Goal: Task Accomplishment & Management: Manage account settings

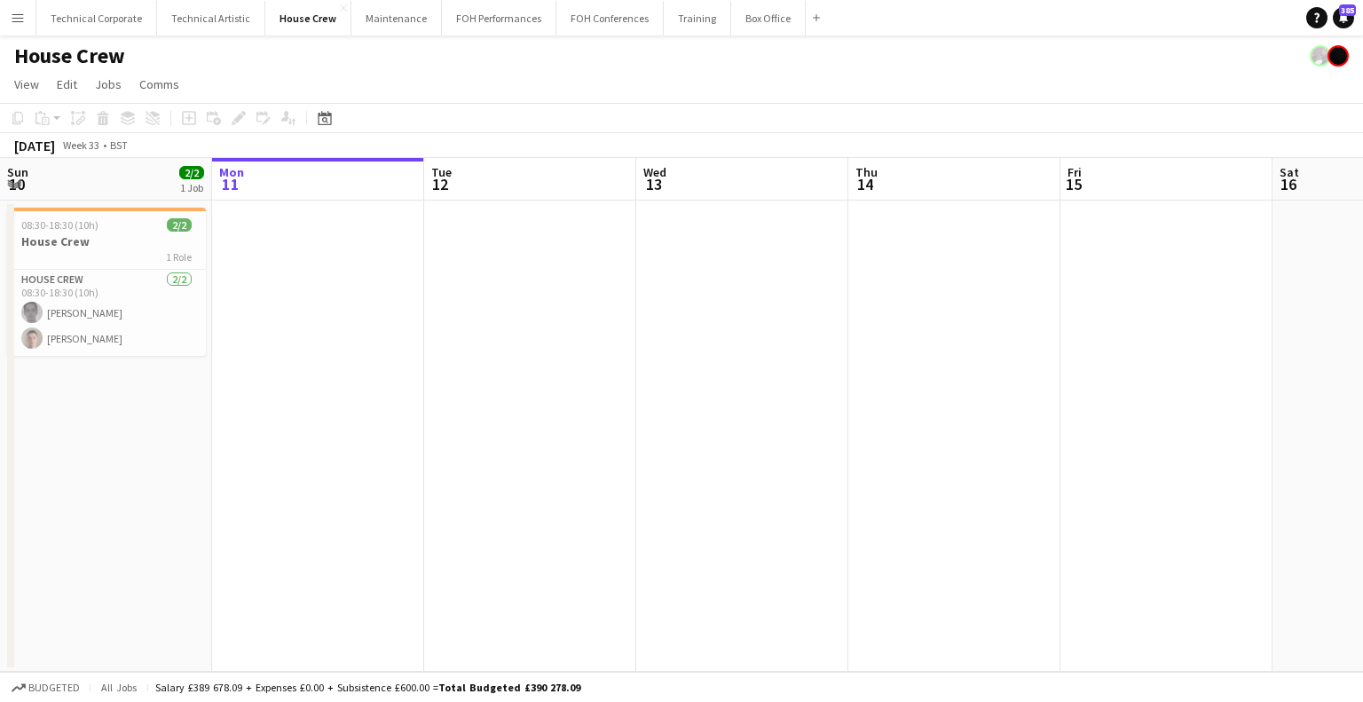
scroll to position [0, 632]
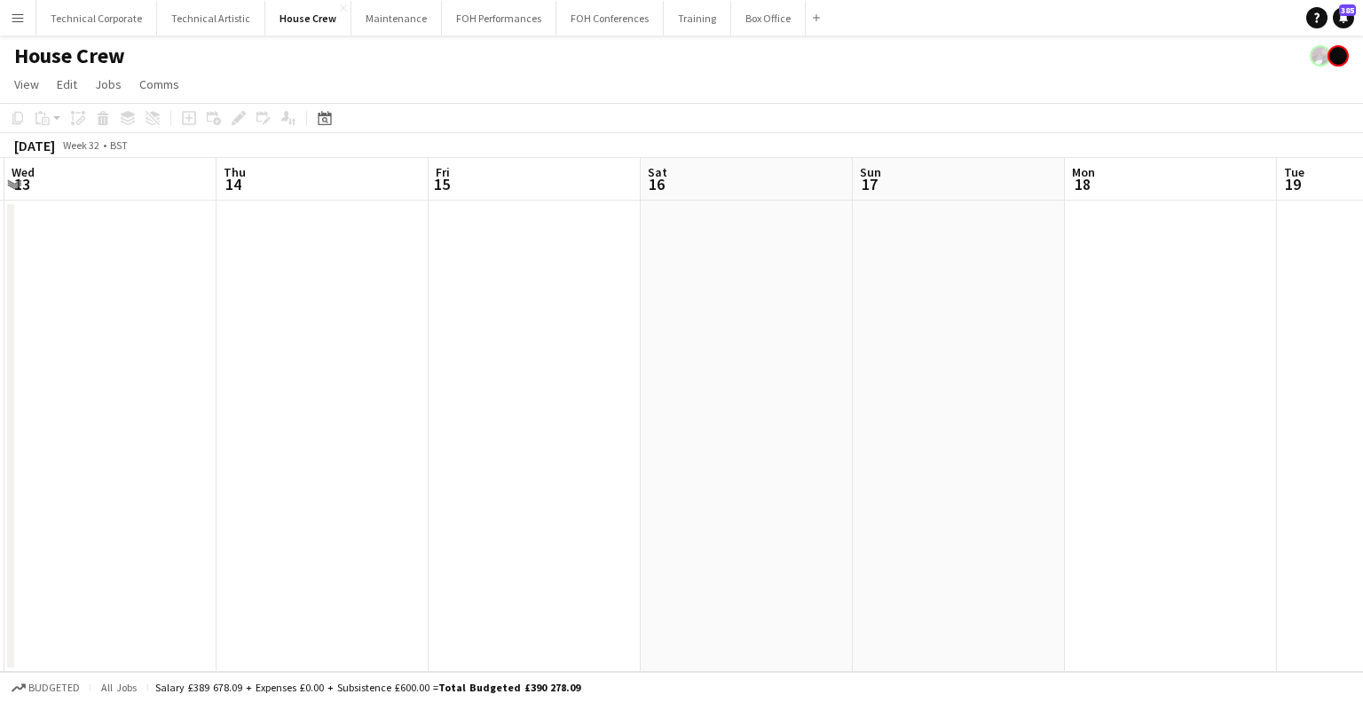
drag, startPoint x: 988, startPoint y: 422, endPoint x: 602, endPoint y: 421, distance: 386.0
click at [550, 429] on app-calendar-viewport "Sun 10 2/2 1 Job Mon 11 Tue 12 Wed 13 Thu 14 Fri 15 Sat 16 Sun 17 Mon 18 Tue 19…" at bounding box center [681, 415] width 1363 height 514
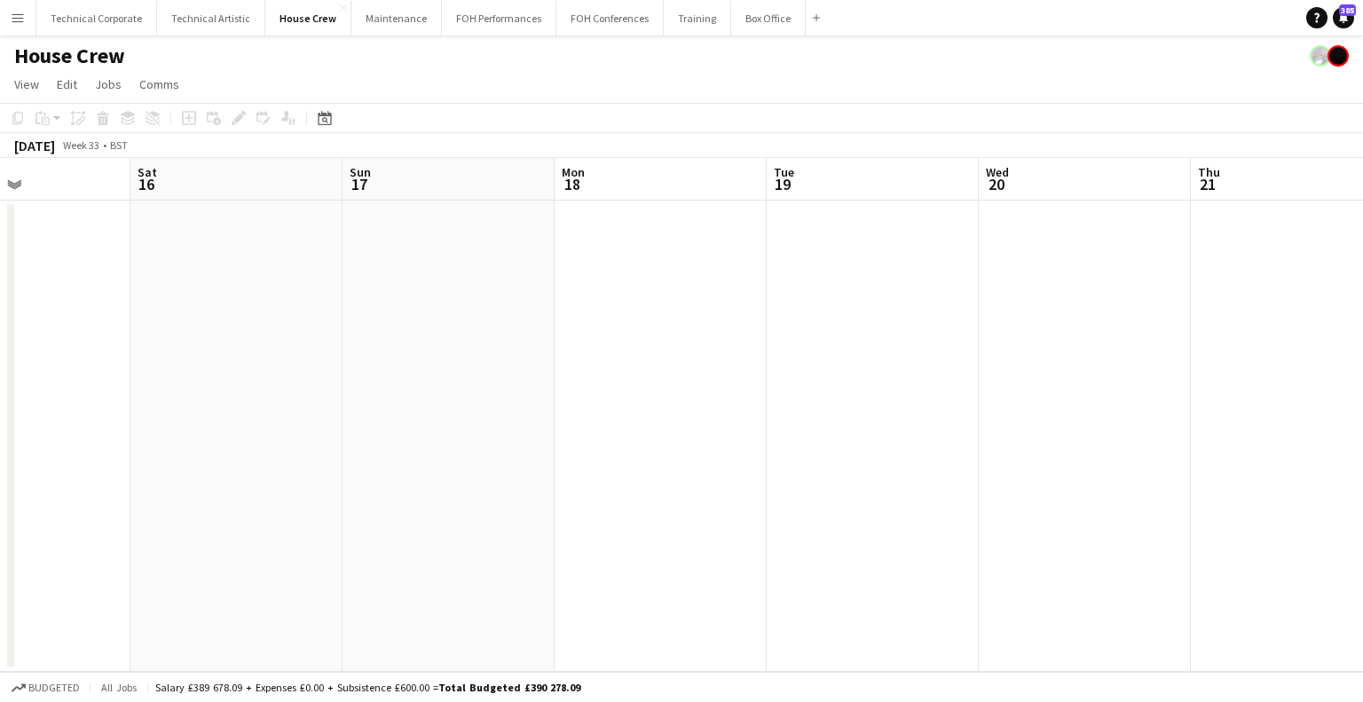
click at [603, 377] on app-calendar-viewport "Tue 12 Wed 13 Thu 14 Fri 15 Sat 16 Sun 17 Mon 18 Tue 19 Wed 20 Thu 21 Fri 22 2/…" at bounding box center [681, 415] width 1363 height 514
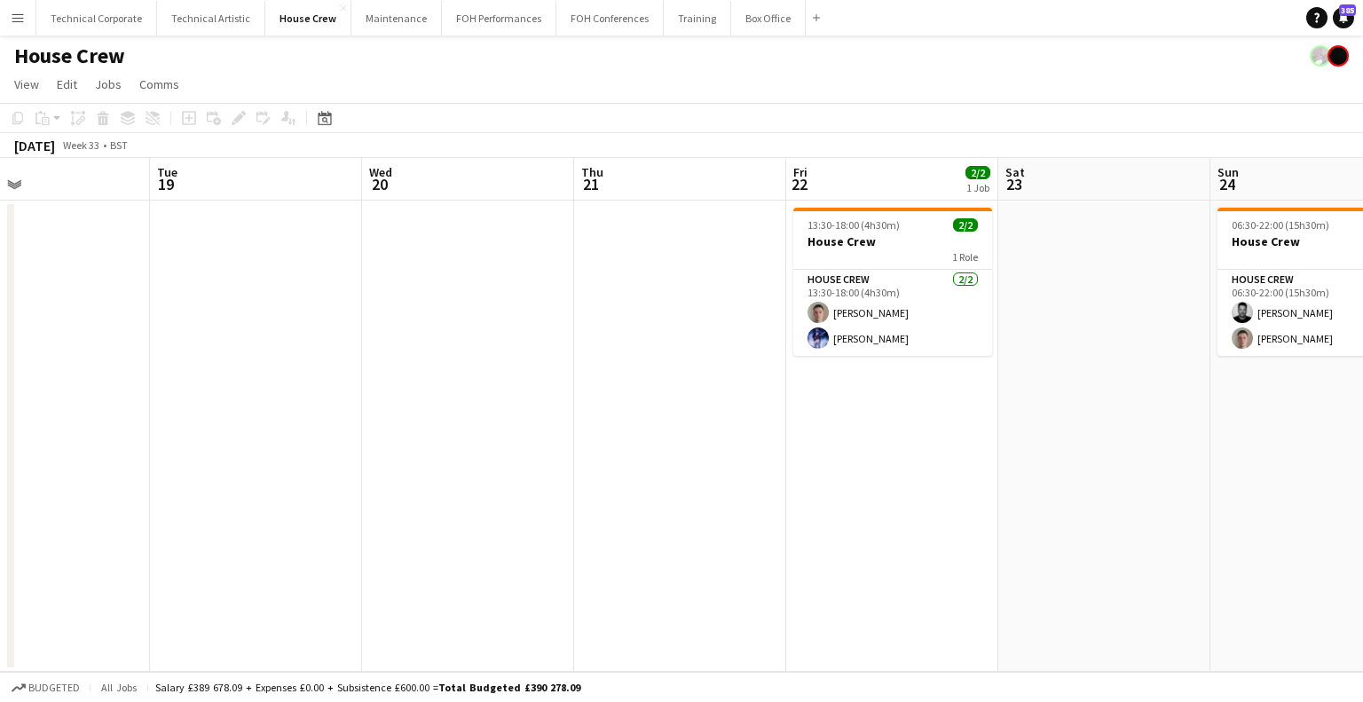
drag, startPoint x: 440, startPoint y: 398, endPoint x: 401, endPoint y: 402, distance: 39.3
click at [383, 402] on app-calendar-viewport "Sat 16 Sun 17 Mon 18 Tue 19 Wed 20 Thu 21 Fri 22 2/2 1 Job Sat 23 Sun 24 2/2 1 …" at bounding box center [681, 415] width 1363 height 514
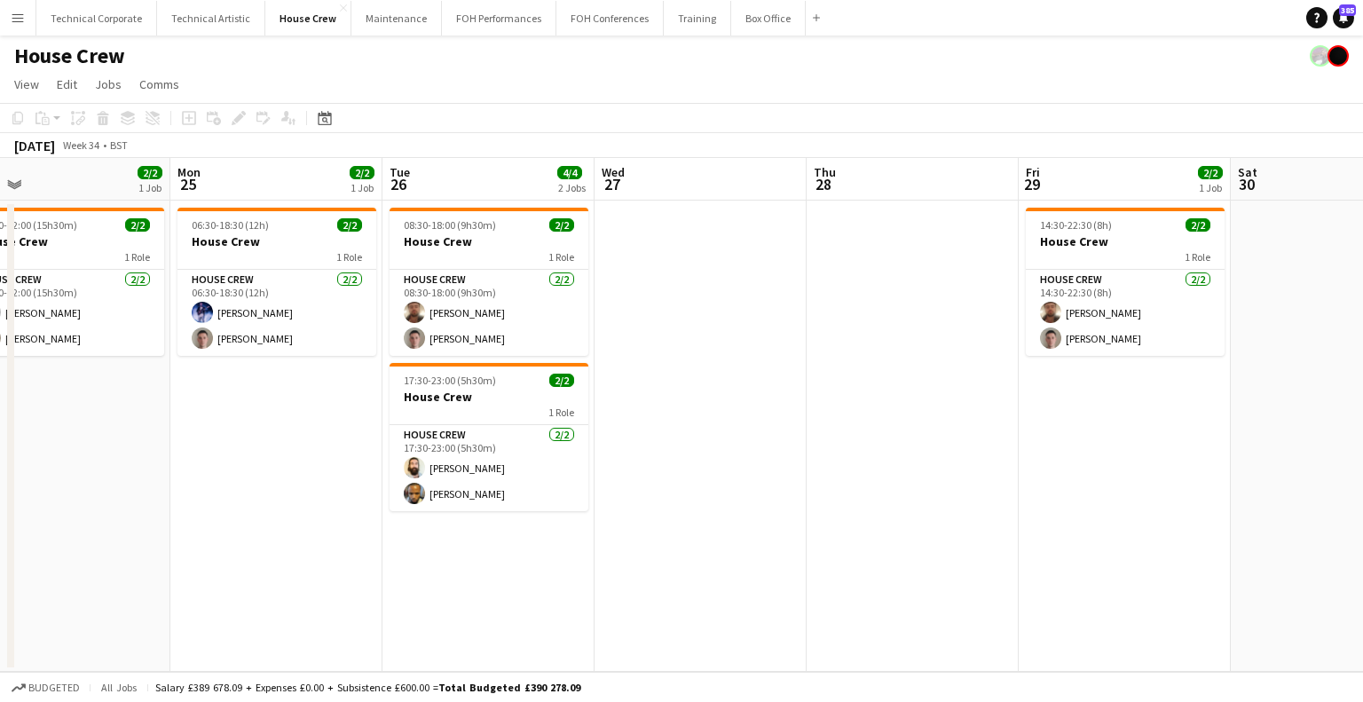
click at [397, 407] on app-calendar-viewport "Thu 21 Fri 22 2/2 1 Job Sat 23 Sun 24 2/2 1 Job Mon 25 2/2 1 Job Tue 26 4/4 2 J…" at bounding box center [681, 415] width 1363 height 514
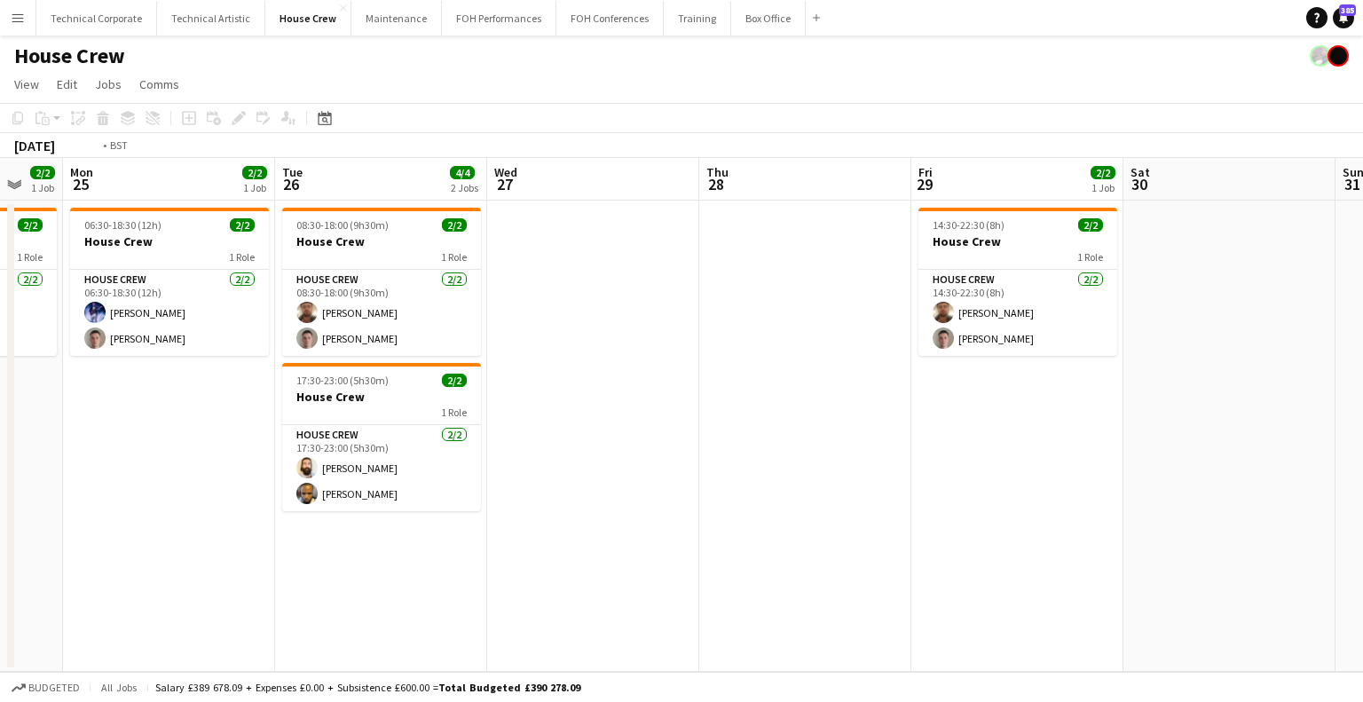
drag, startPoint x: 1239, startPoint y: 390, endPoint x: 415, endPoint y: 437, distance: 824.9
click at [418, 439] on app-calendar-viewport "Thu 21 Fri 22 2/2 1 Job Sat 23 Sun 24 2/2 1 Job Mon 25 2/2 1 Job Tue 26 4/4 2 J…" at bounding box center [681, 415] width 1363 height 514
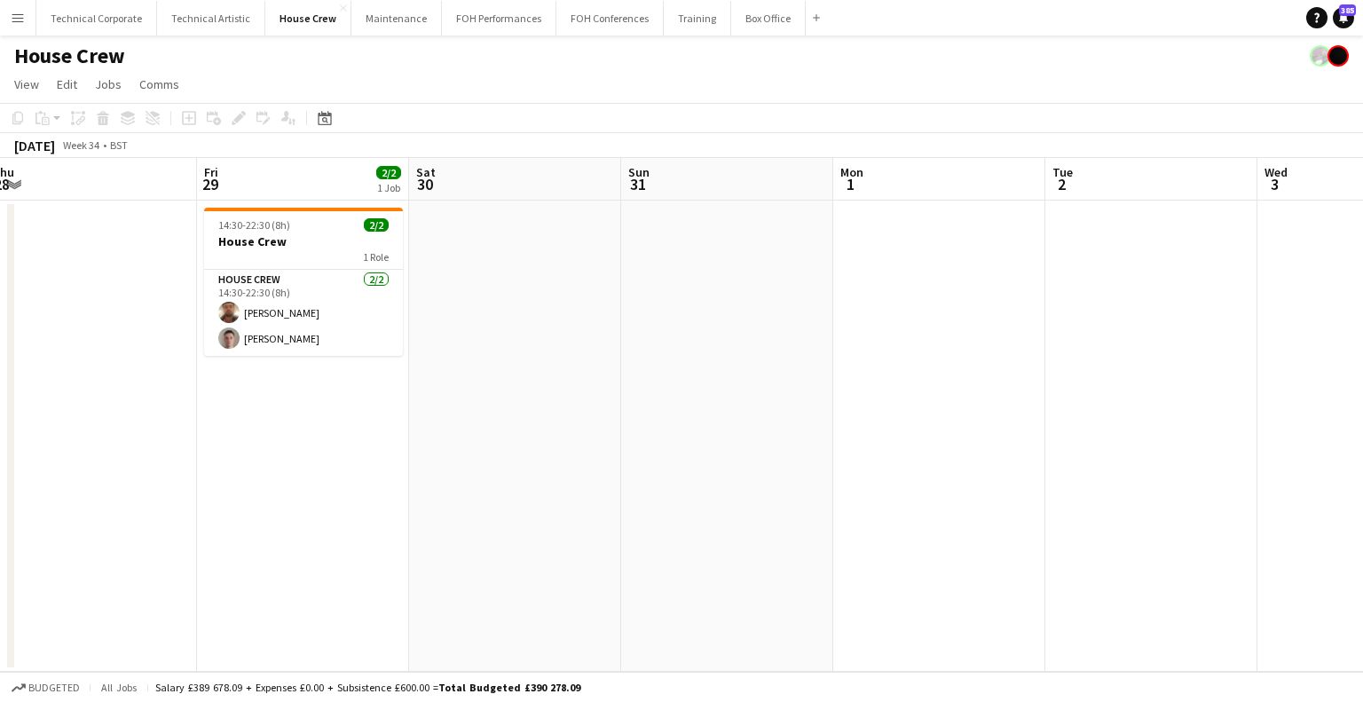
click at [407, 453] on app-calendar-viewport "Tue 26 4/4 2 Jobs Wed 27 Thu 28 Fri 29 2/2 1 Job Sat 30 Sun 31 Mon 1 Tue 2 Wed …" at bounding box center [681, 415] width 1363 height 514
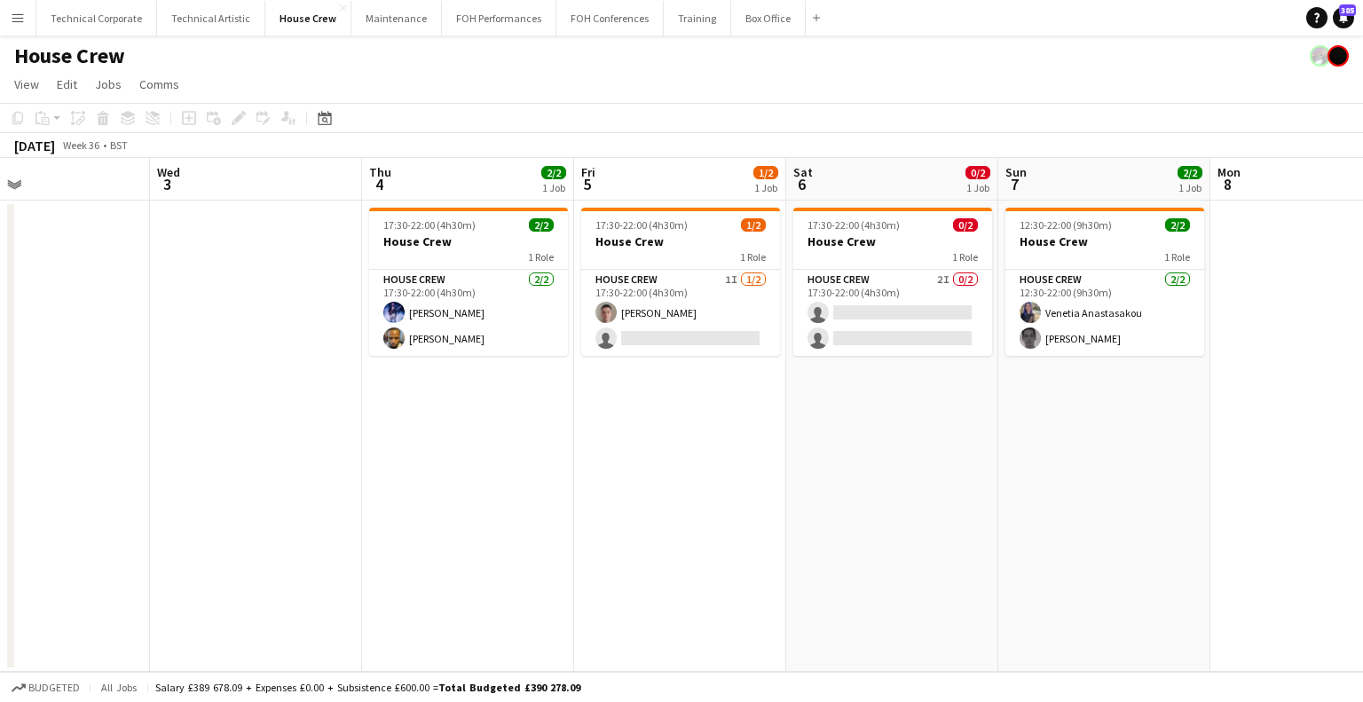
drag, startPoint x: 1125, startPoint y: 353, endPoint x: 691, endPoint y: 379, distance: 434.7
click at [691, 379] on app-calendar-viewport "Sat 30 Sun 31 Mon 1 Tue 2 Wed 3 Thu 4 2/2 1 Job Fri 5 1/2 1 Job Sat 6 0/2 1 Job…" at bounding box center [681, 415] width 1363 height 514
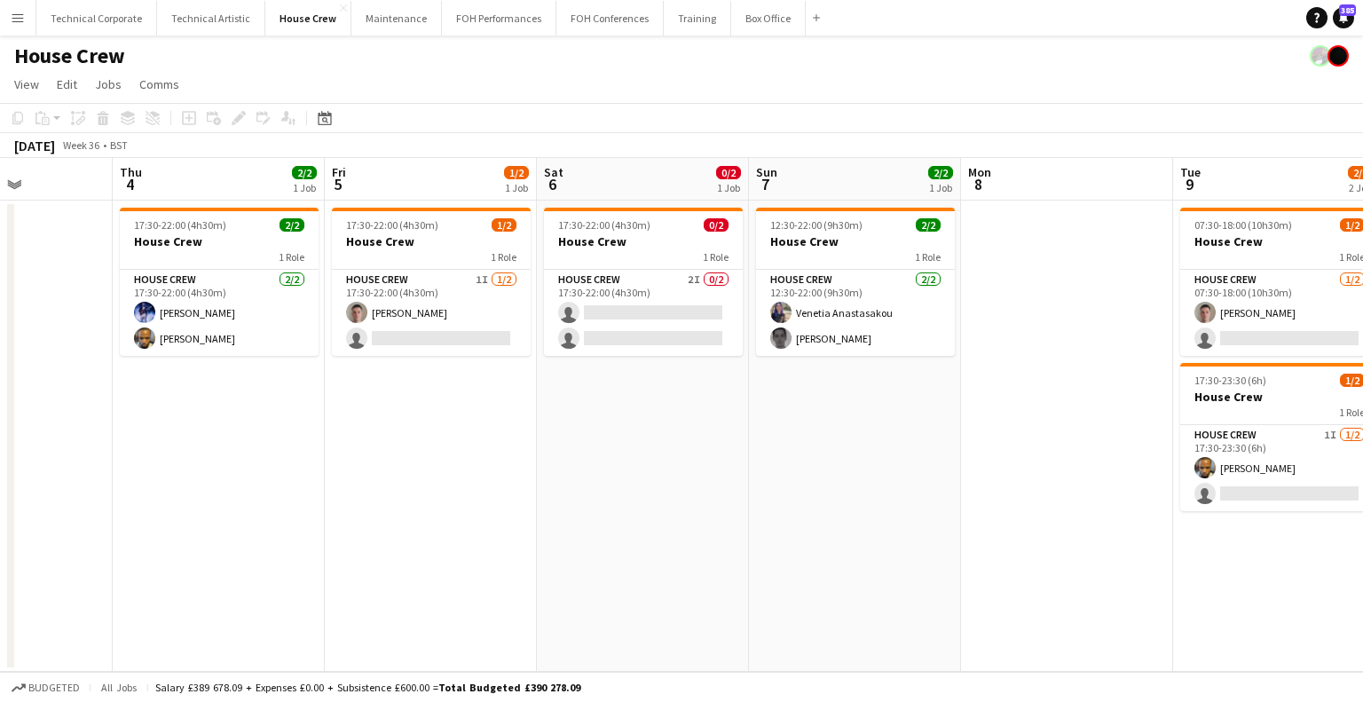
scroll to position [0, 547]
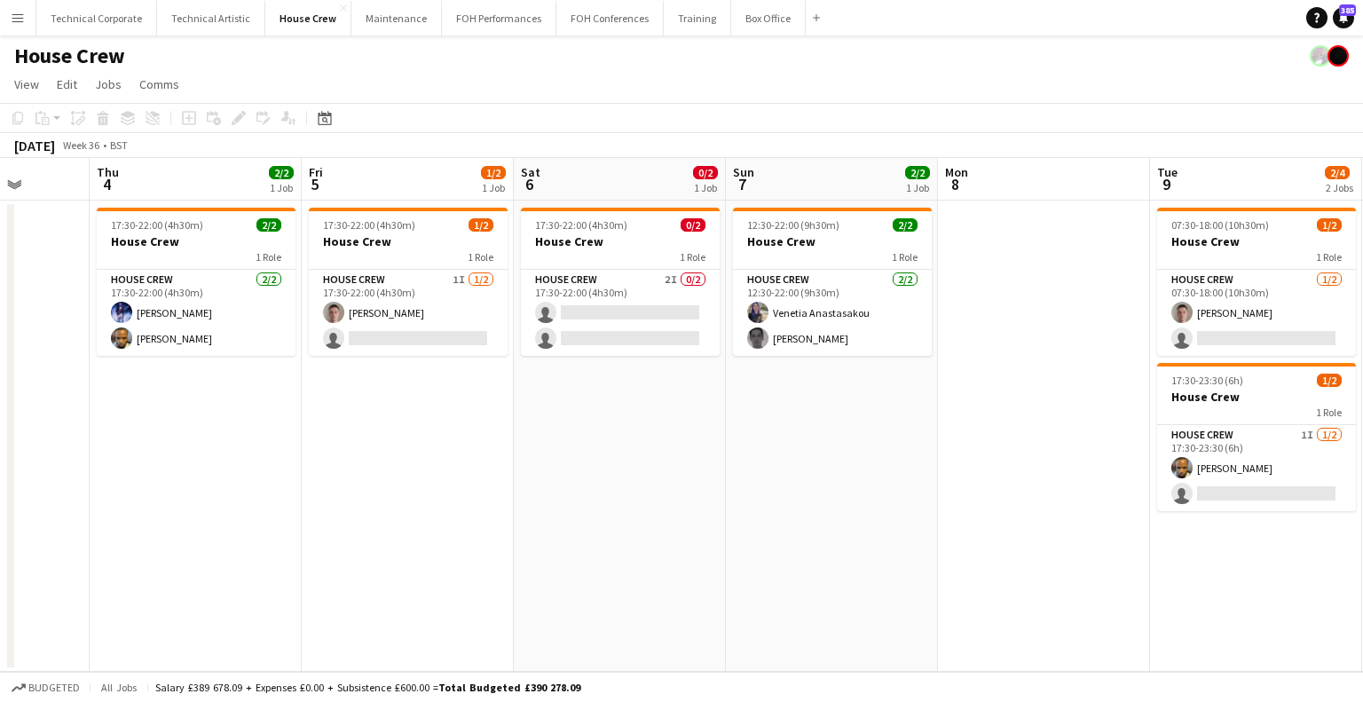
drag, startPoint x: 933, startPoint y: 350, endPoint x: 660, endPoint y: 381, distance: 274.2
click at [660, 381] on app-calendar-viewport "Mon 1 Tue 2 Wed 3 Thu 4 2/2 1 Job Fri 5 1/2 1 Job Sat 6 0/2 1 Job Sun 7 2/2 1 J…" at bounding box center [681, 415] width 1363 height 514
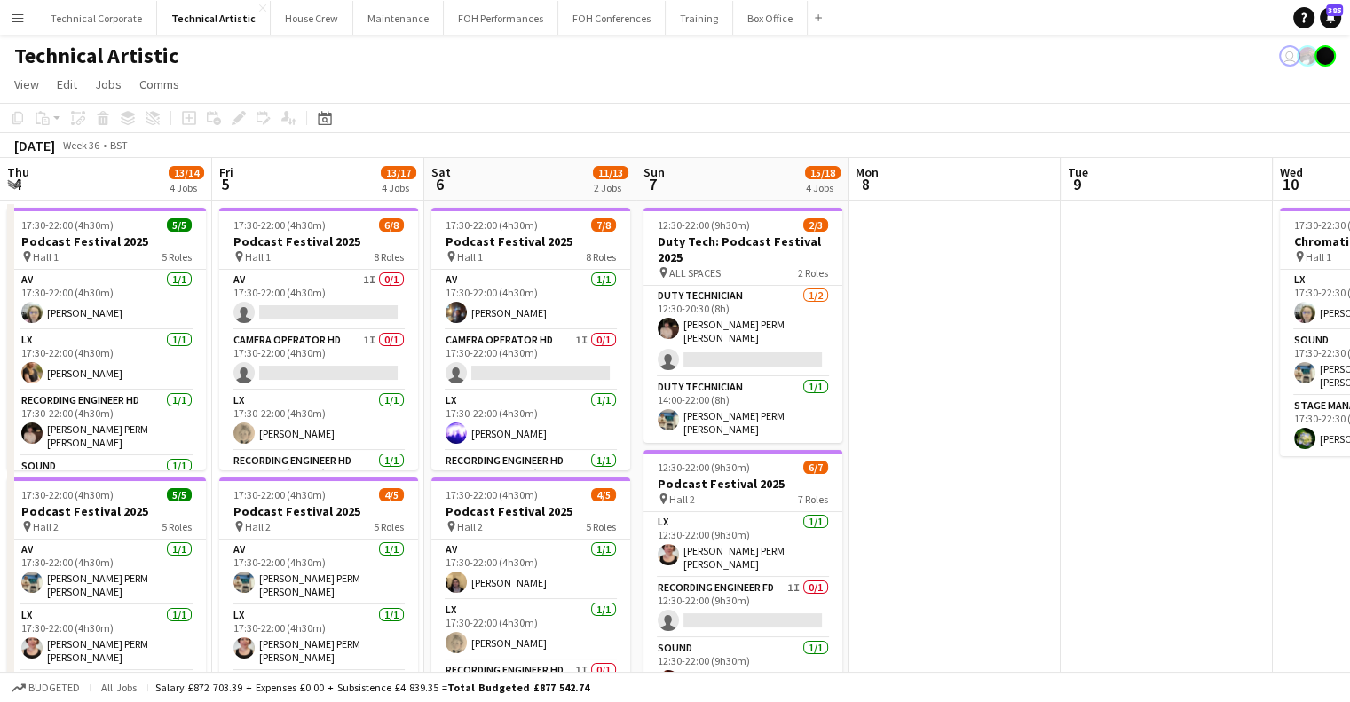
scroll to position [0, 611]
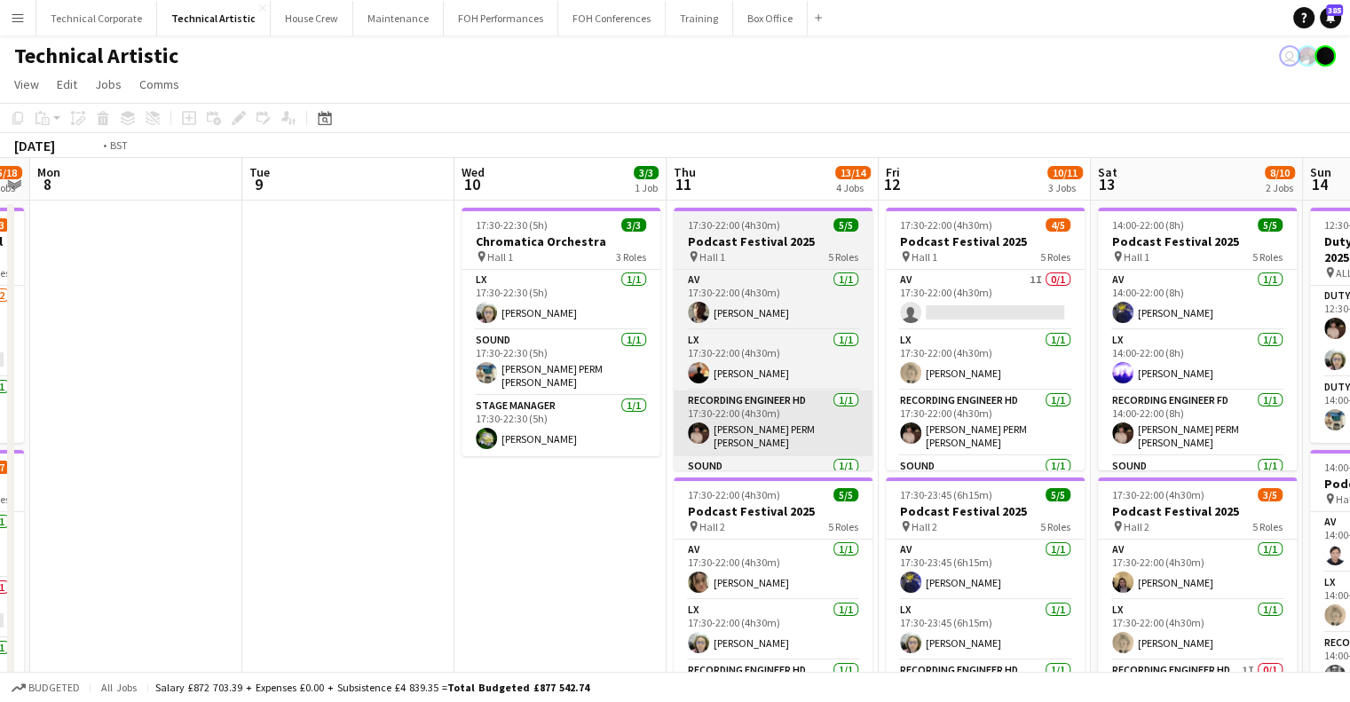
drag, startPoint x: 883, startPoint y: 418, endPoint x: 337, endPoint y: 425, distance: 545.8
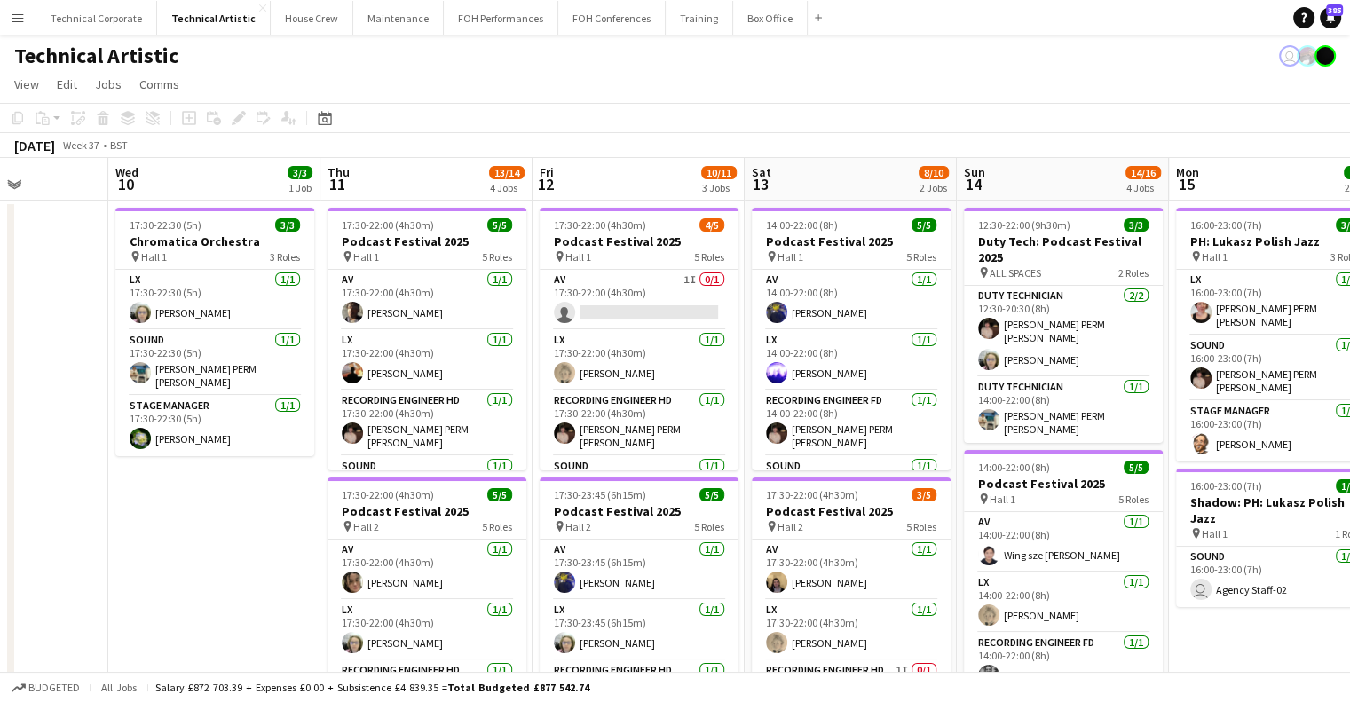
drag, startPoint x: 540, startPoint y: 422, endPoint x: 1051, endPoint y: 422, distance: 511.2
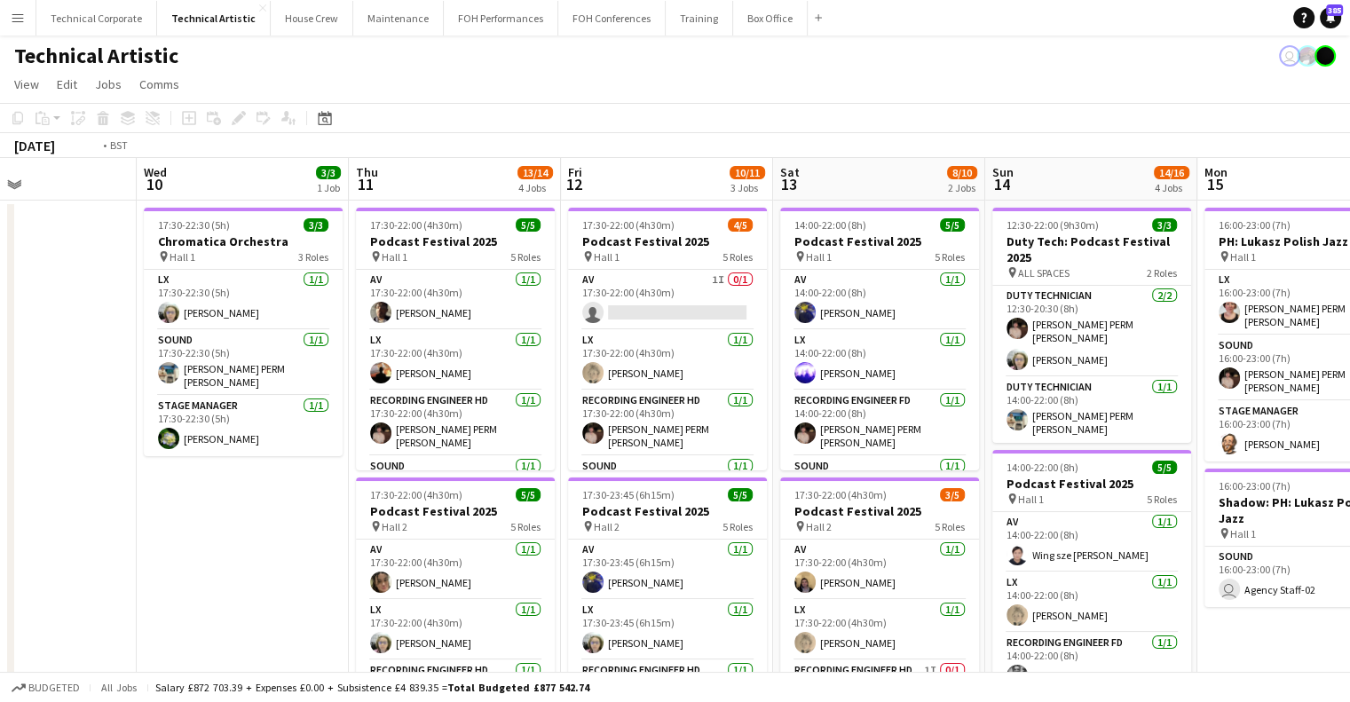
drag, startPoint x: 931, startPoint y: 390, endPoint x: 1093, endPoint y: 390, distance: 162.4
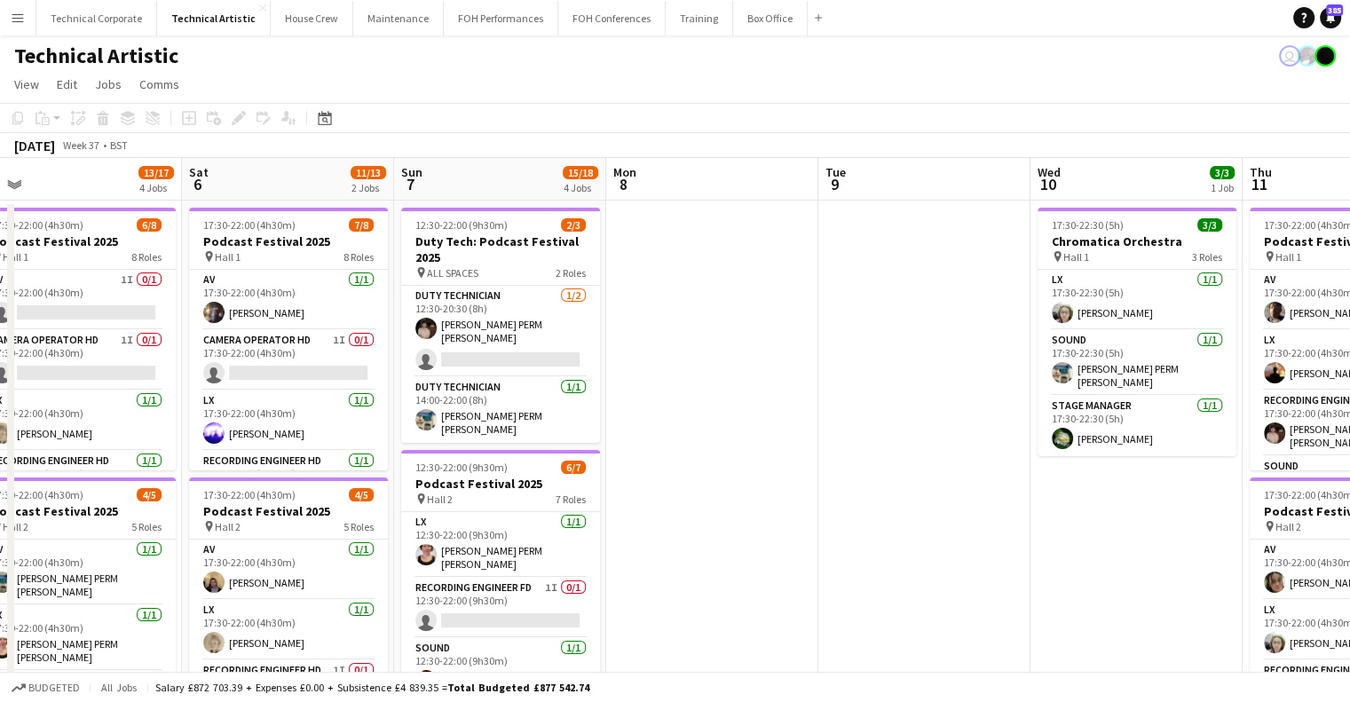
drag, startPoint x: 990, startPoint y: 394, endPoint x: 1306, endPoint y: 394, distance: 315.9
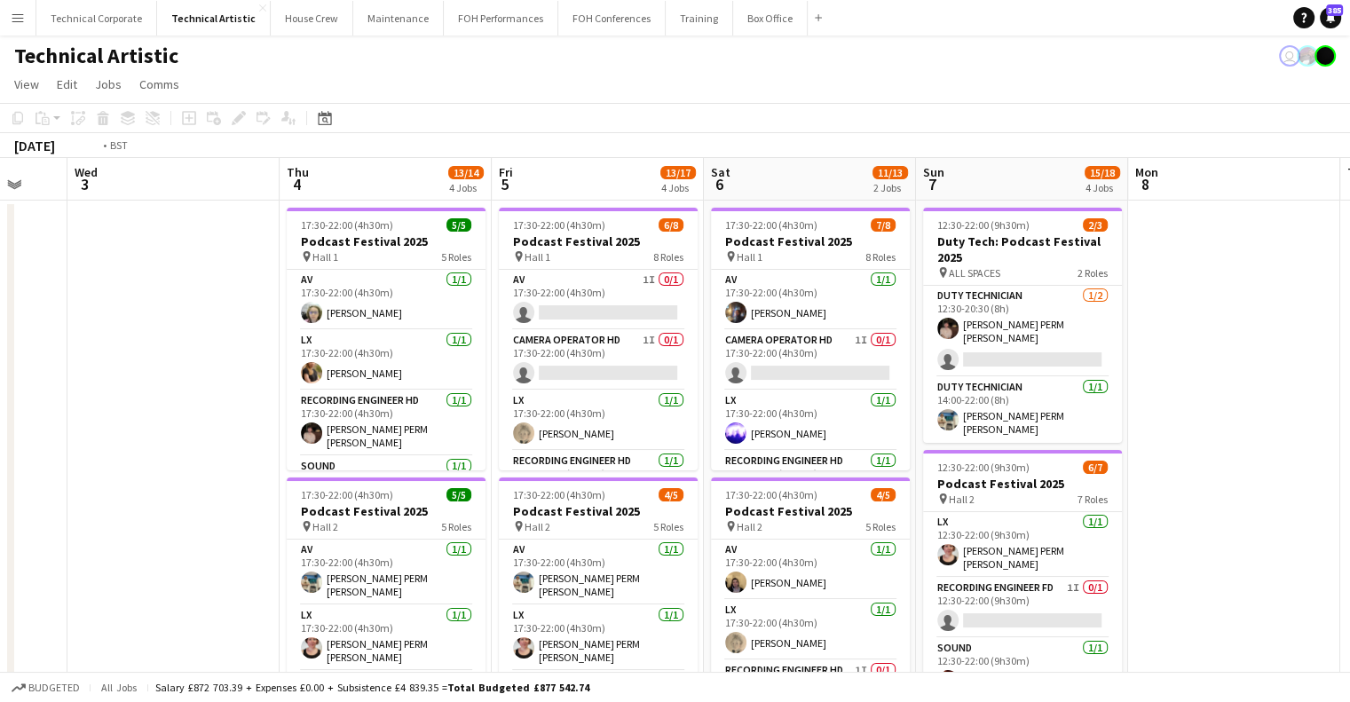
click at [1349, 399] on html "Menu Boards Boards Boards All jobs Status Workforce Workforce My Workforce Recr…" at bounding box center [675, 653] width 1350 height 1306
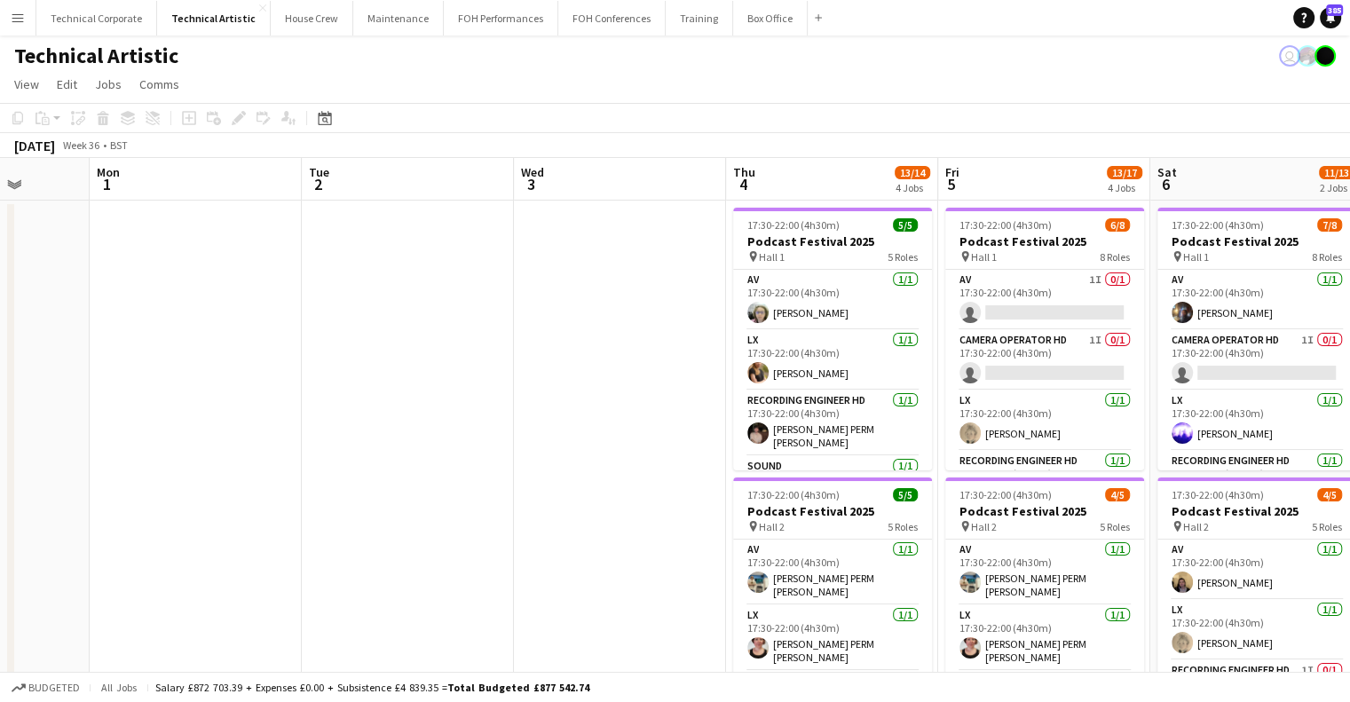
drag, startPoint x: 1122, startPoint y: 410, endPoint x: 1335, endPoint y: 407, distance: 213.0
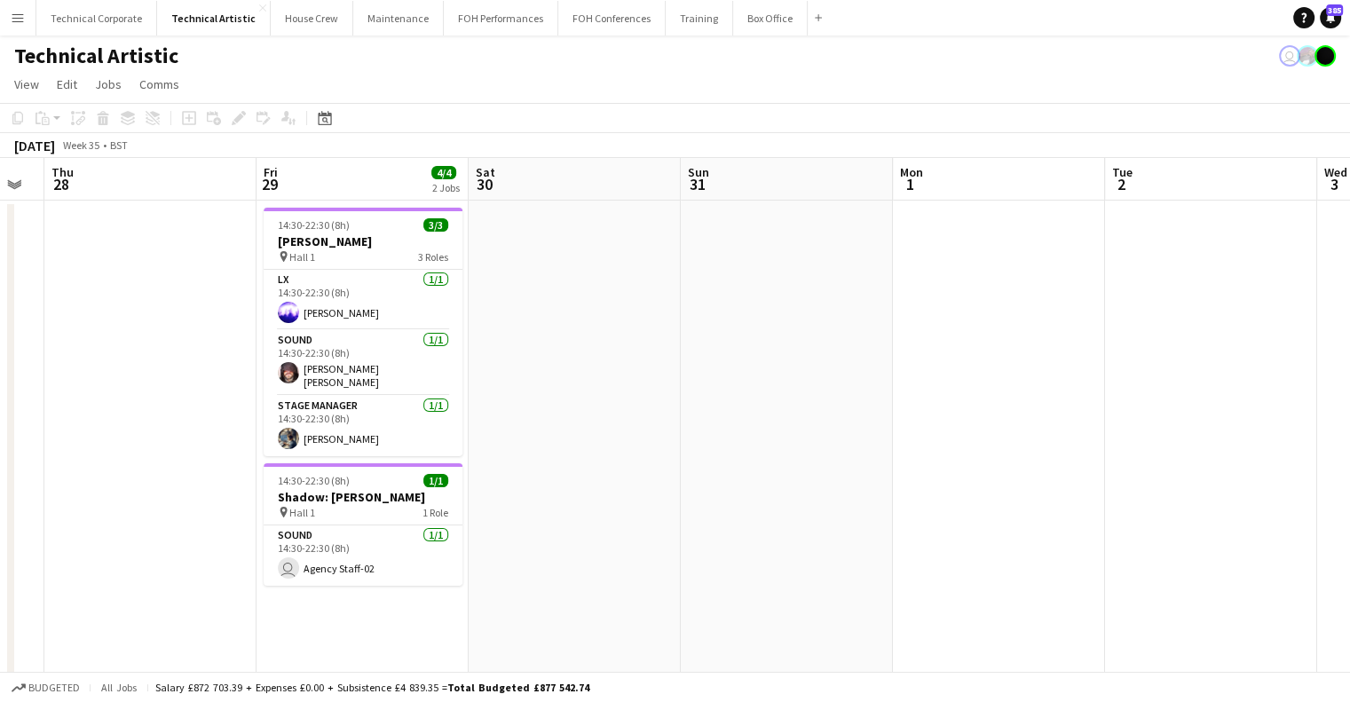
drag, startPoint x: 1086, startPoint y: 393, endPoint x: 1345, endPoint y: 382, distance: 259.3
click at [1349, 382] on html "Menu Boards Boards Boards All jobs Status Workforce Workforce My Workforce Recr…" at bounding box center [675, 653] width 1350 height 1306
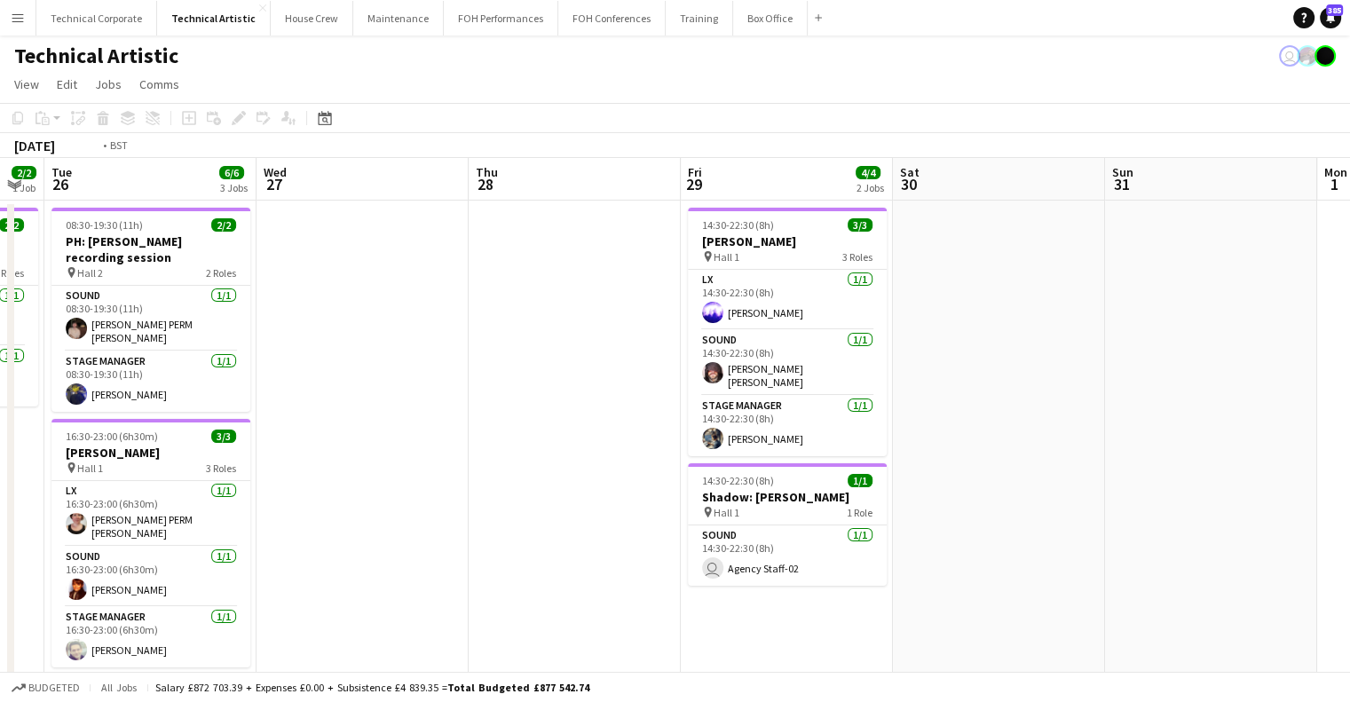
scroll to position [0, 449]
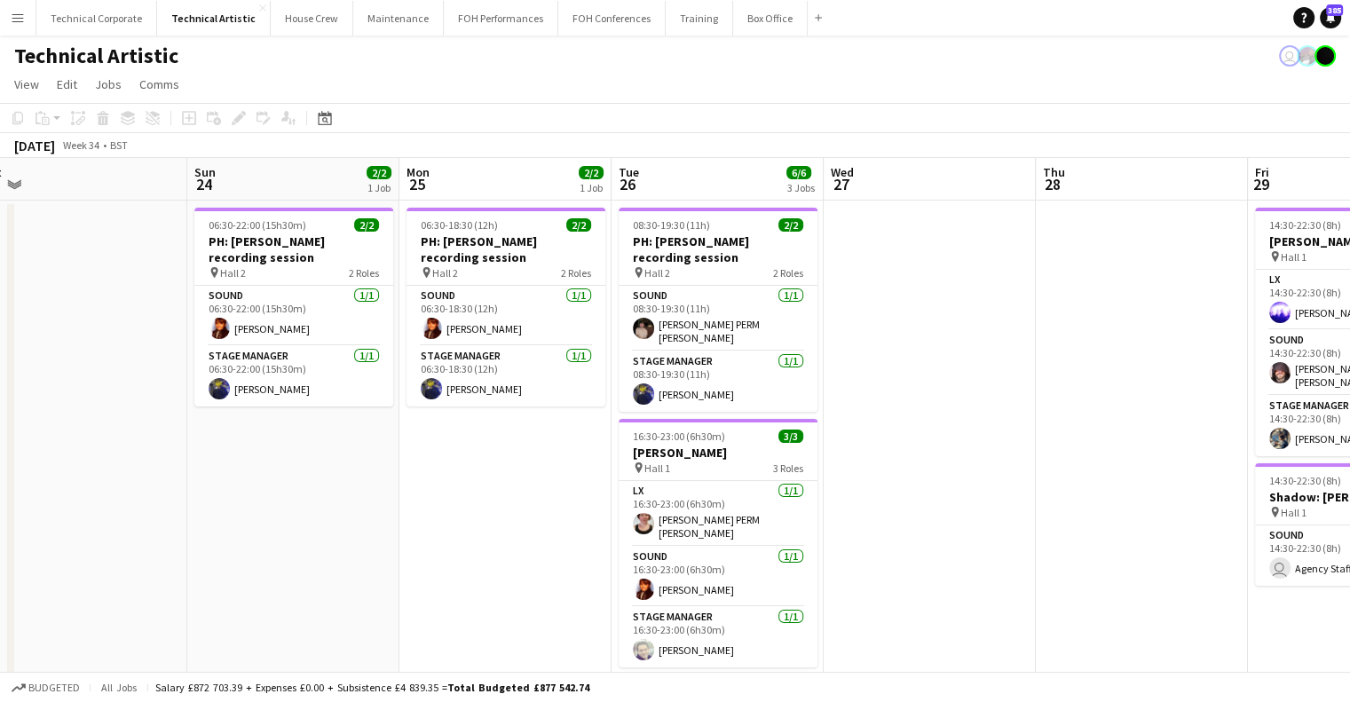
drag, startPoint x: 724, startPoint y: 391, endPoint x: 1362, endPoint y: 383, distance: 638.1
click at [1349, 383] on html "Menu Boards Boards Boards All jobs Status Workforce Workforce My Workforce Recr…" at bounding box center [675, 653] width 1350 height 1306
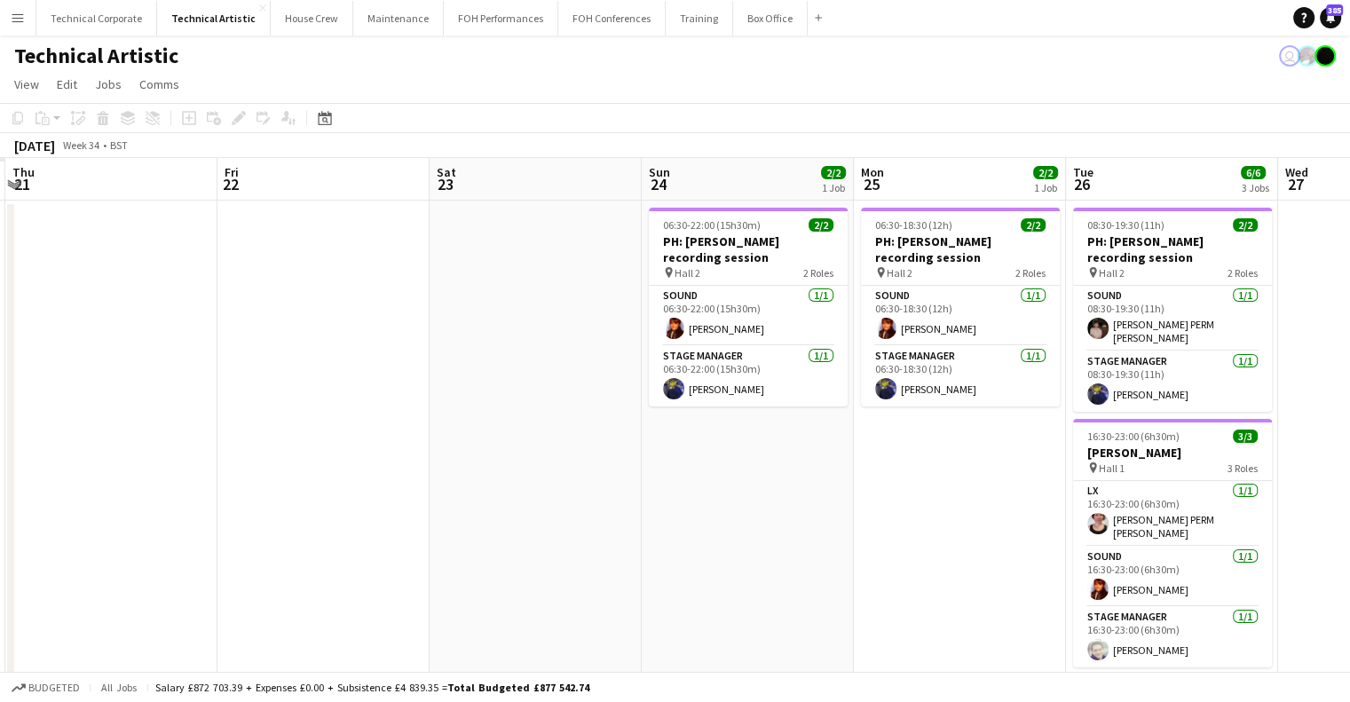
drag, startPoint x: 921, startPoint y: 487, endPoint x: 895, endPoint y: 441, distance: 52.8
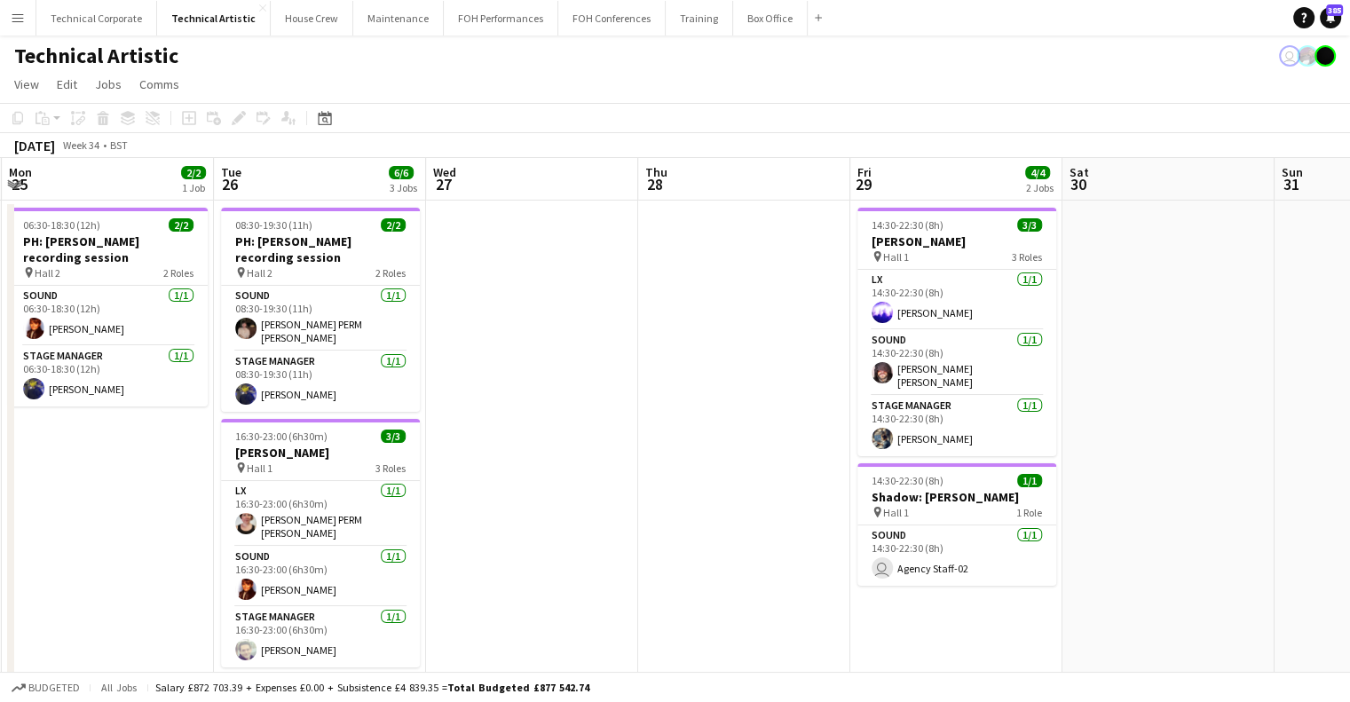
drag, startPoint x: 239, startPoint y: 414, endPoint x: 859, endPoint y: 382, distance: 621.1
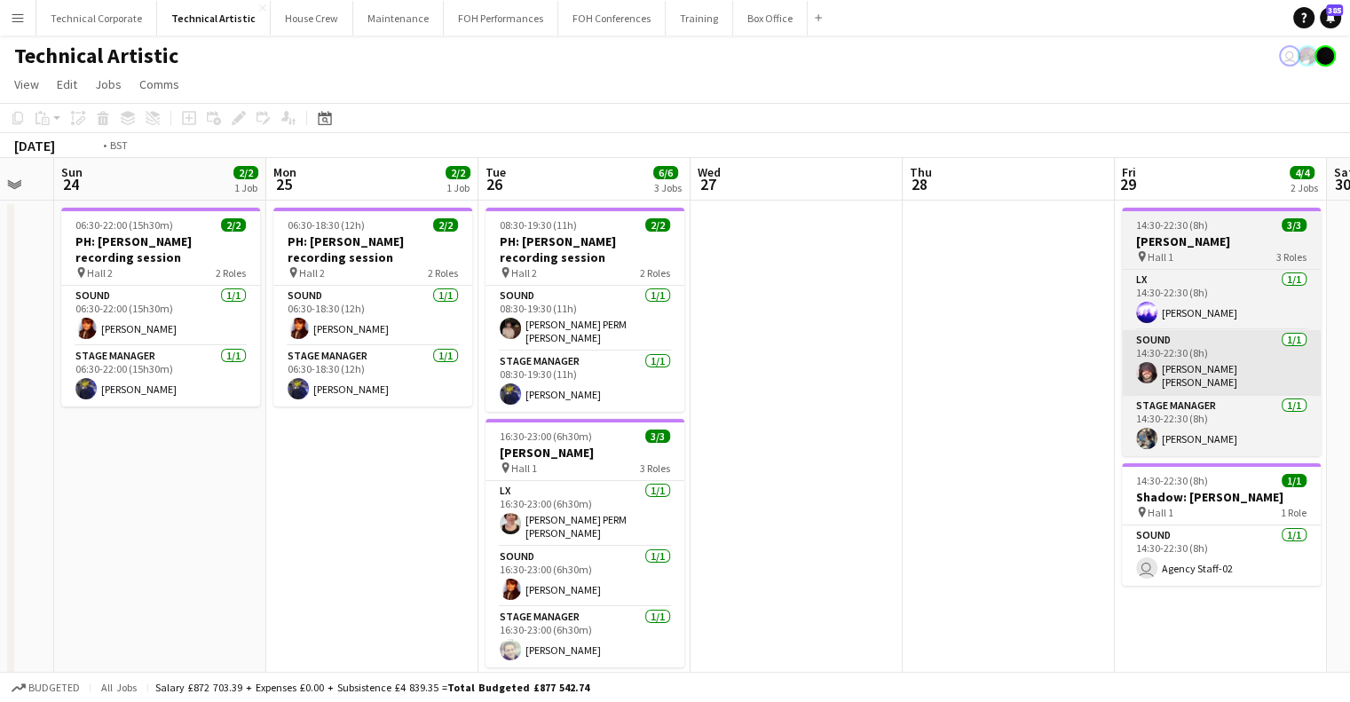
drag, startPoint x: 887, startPoint y: 388, endPoint x: 501, endPoint y: 377, distance: 386.2
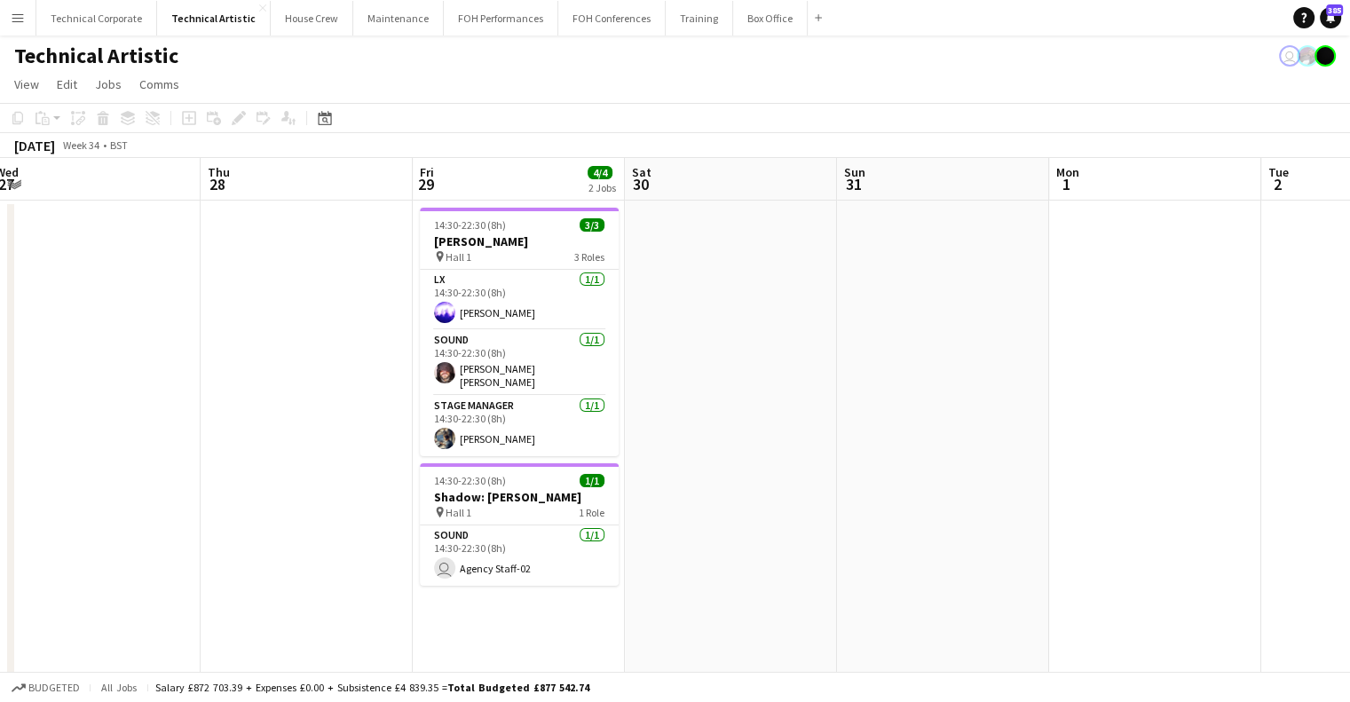
drag, startPoint x: 769, startPoint y: 365, endPoint x: 153, endPoint y: 376, distance: 616.9
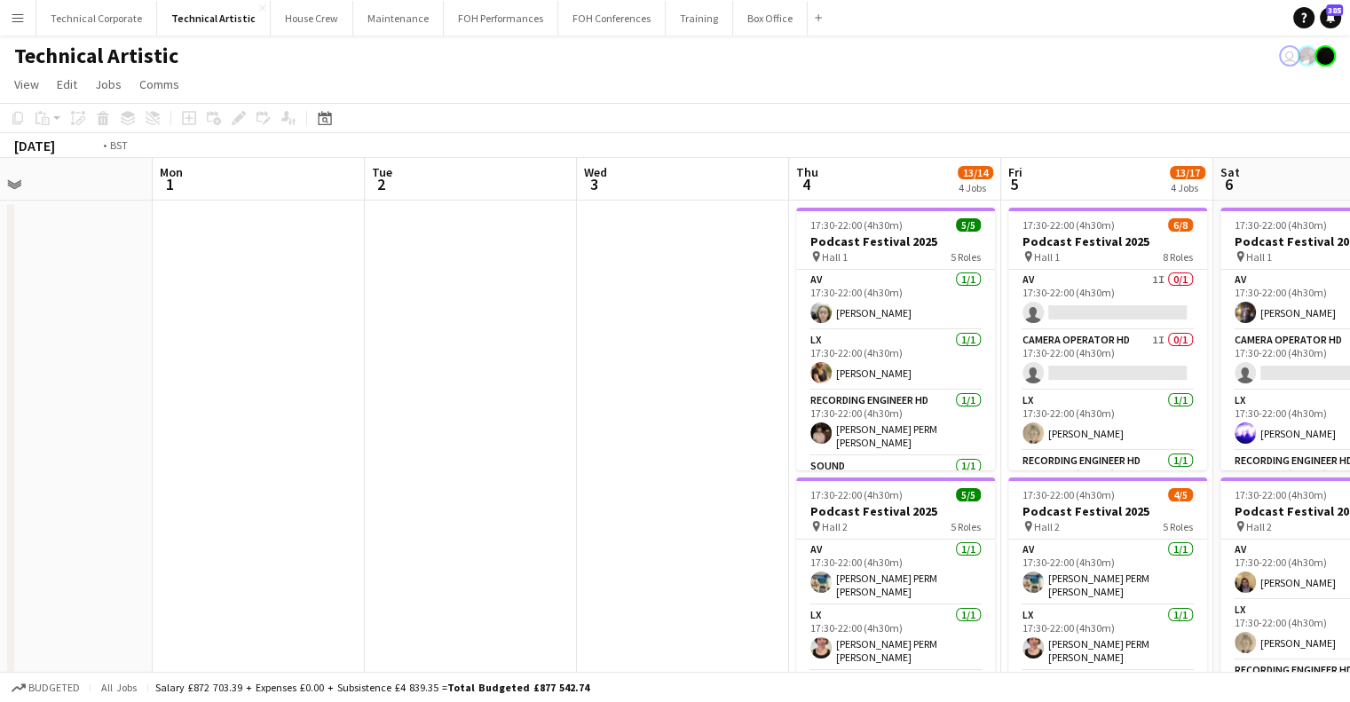
drag, startPoint x: 1021, startPoint y: 365, endPoint x: 309, endPoint y: 380, distance: 711.9
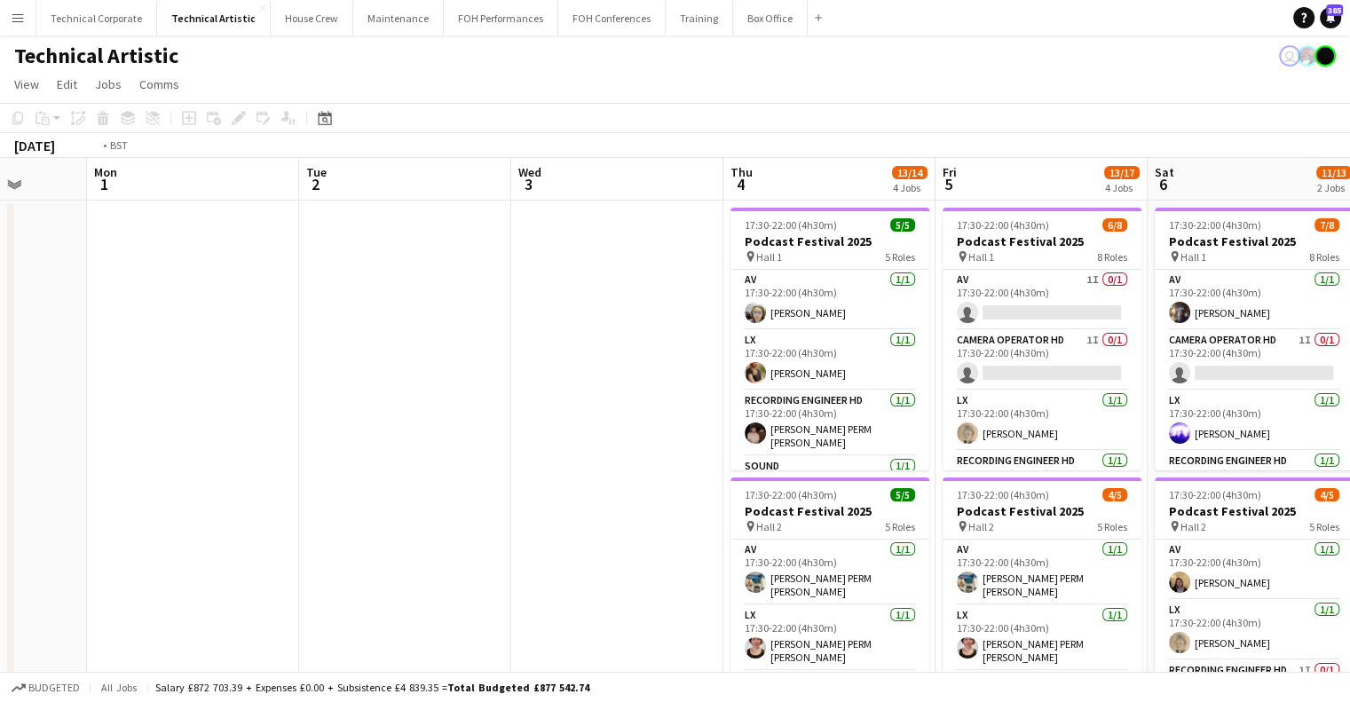
drag, startPoint x: 603, startPoint y: 409, endPoint x: 1130, endPoint y: 398, distance: 527.3
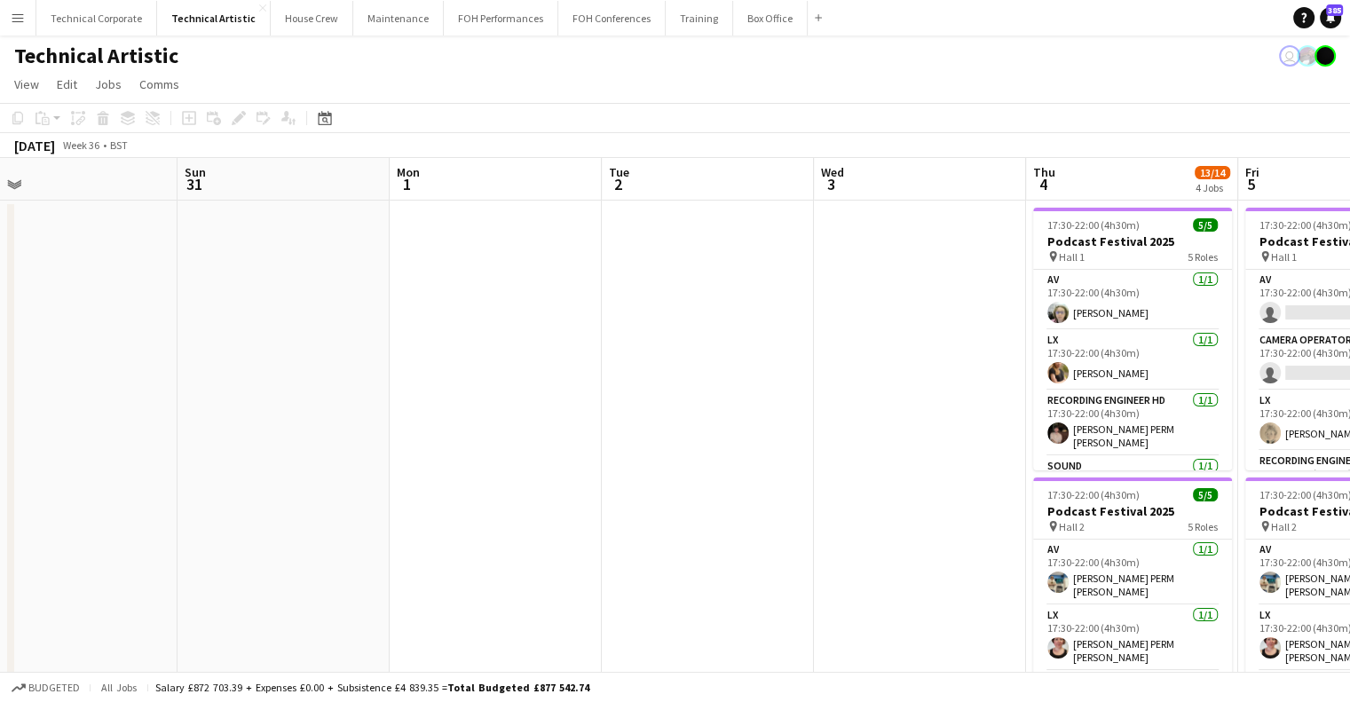
drag, startPoint x: 378, startPoint y: 380, endPoint x: 816, endPoint y: 410, distance: 439.4
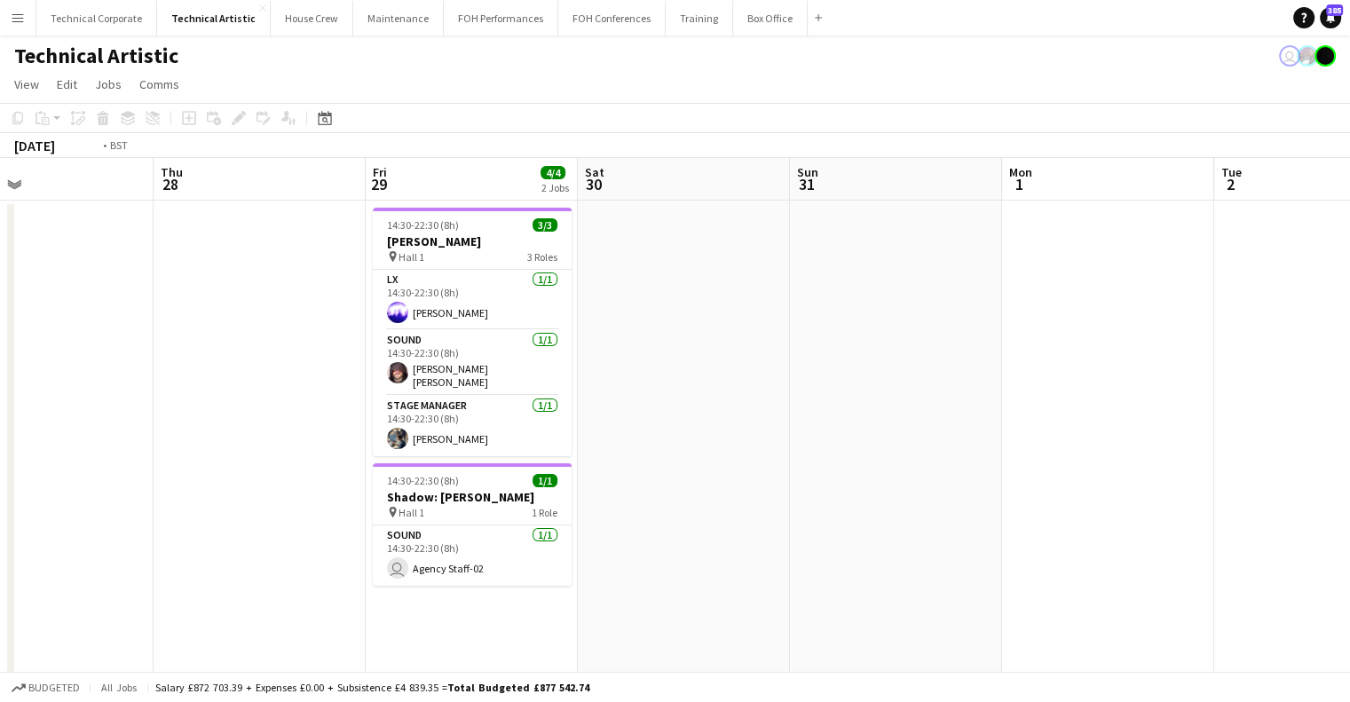
drag, startPoint x: 699, startPoint y: 399, endPoint x: 1049, endPoint y: 398, distance: 349.6
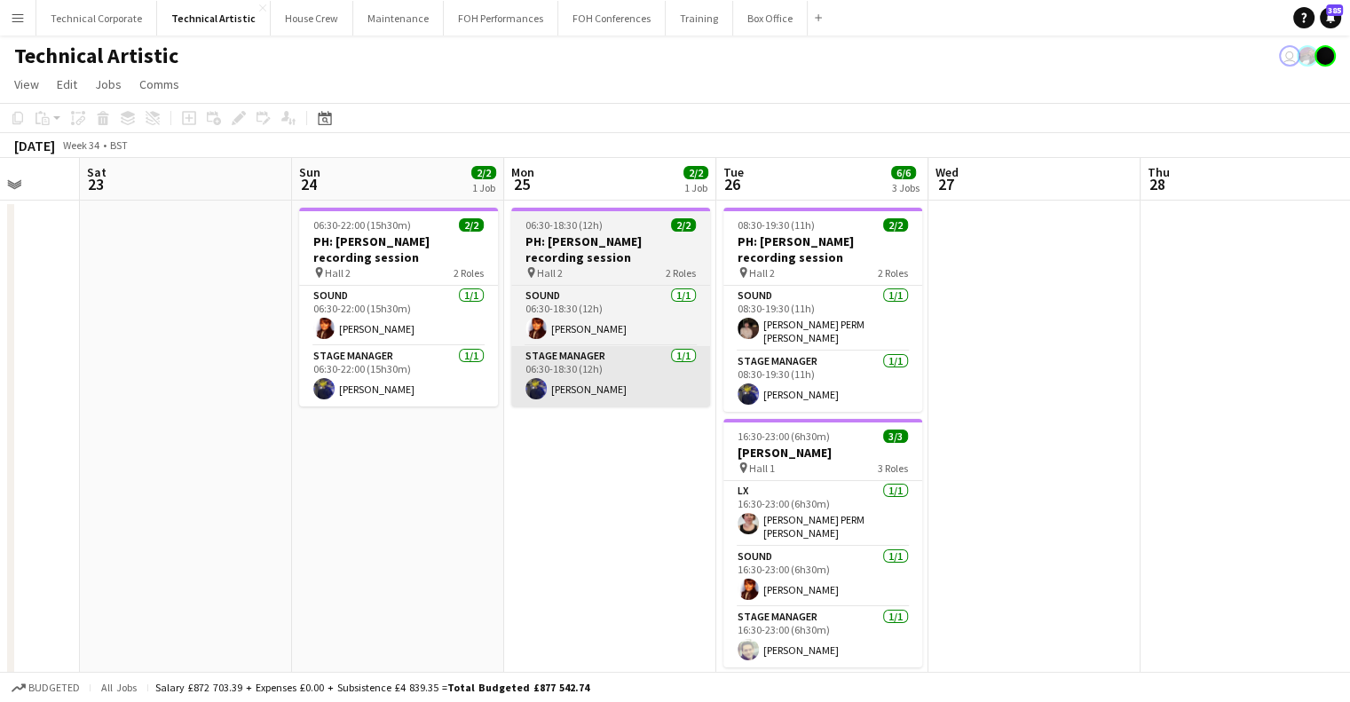
drag, startPoint x: 713, startPoint y: 386, endPoint x: 1324, endPoint y: 364, distance: 610.9
click at [1349, 363] on html "Menu Boards Boards Boards All jobs Status Workforce Workforce My Workforce Recr…" at bounding box center [675, 653] width 1350 height 1306
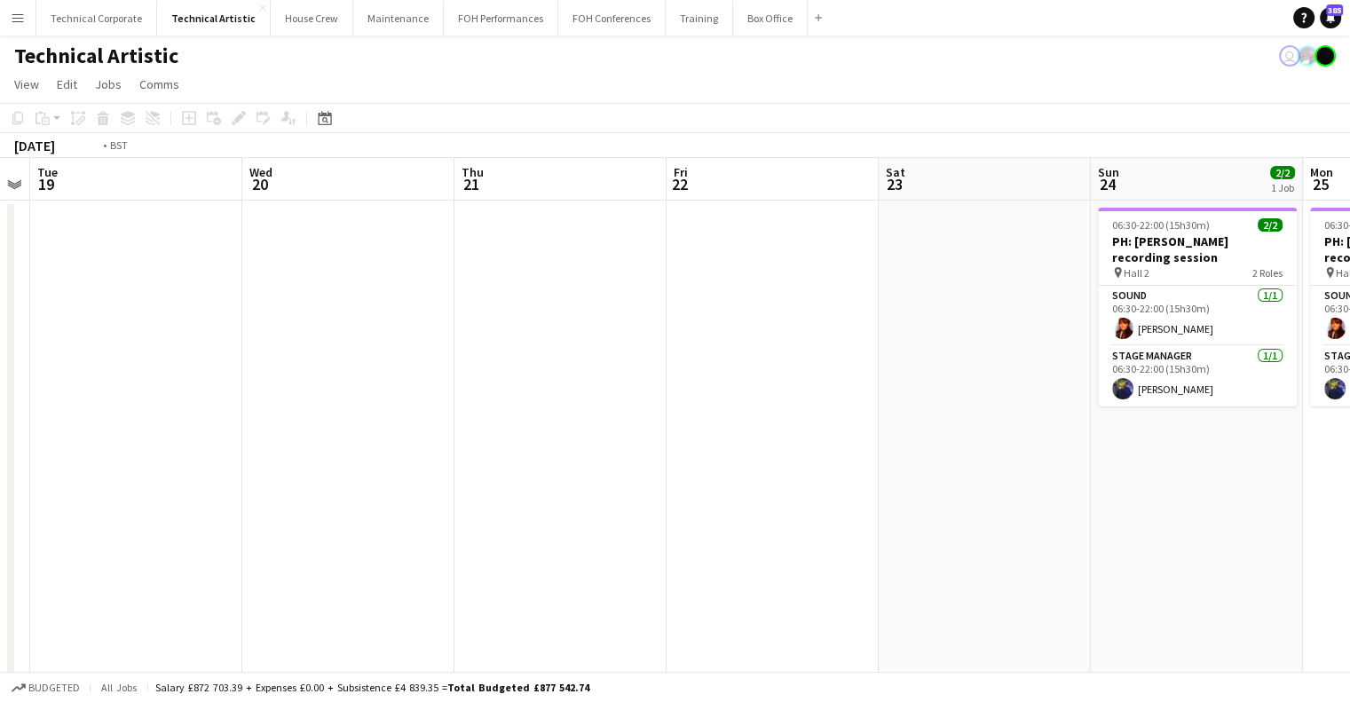
drag, startPoint x: 533, startPoint y: 367, endPoint x: 1284, endPoint y: 401, distance: 751.5
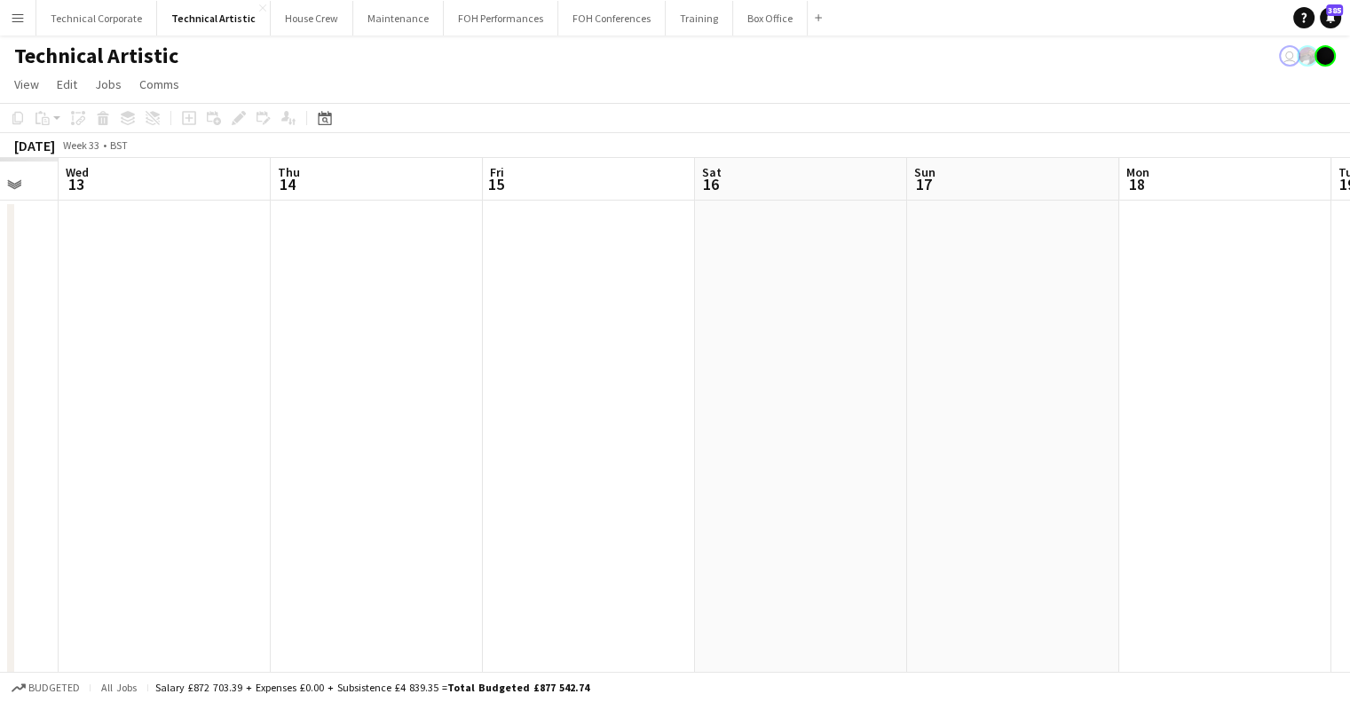
drag, startPoint x: 591, startPoint y: 382, endPoint x: 1296, endPoint y: 418, distance: 705.5
drag, startPoint x: 654, startPoint y: 421, endPoint x: 1335, endPoint y: 442, distance: 681.0
click at [1349, 439] on html "Menu Boards Boards Boards All jobs Status Workforce Workforce My Workforce Recr…" at bounding box center [675, 653] width 1350 height 1306
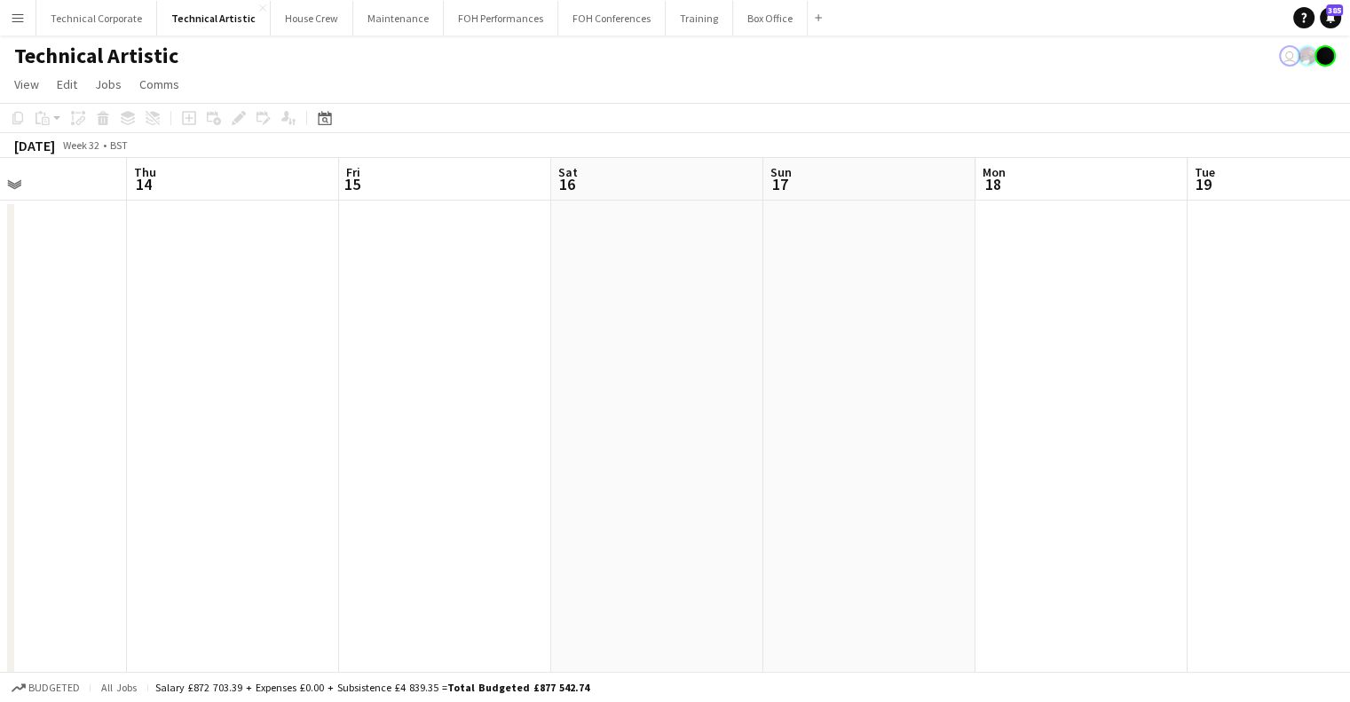
drag, startPoint x: 1161, startPoint y: 421, endPoint x: 950, endPoint y: 414, distance: 210.4
drag, startPoint x: 1228, startPoint y: 407, endPoint x: 1154, endPoint y: 404, distance: 74.6
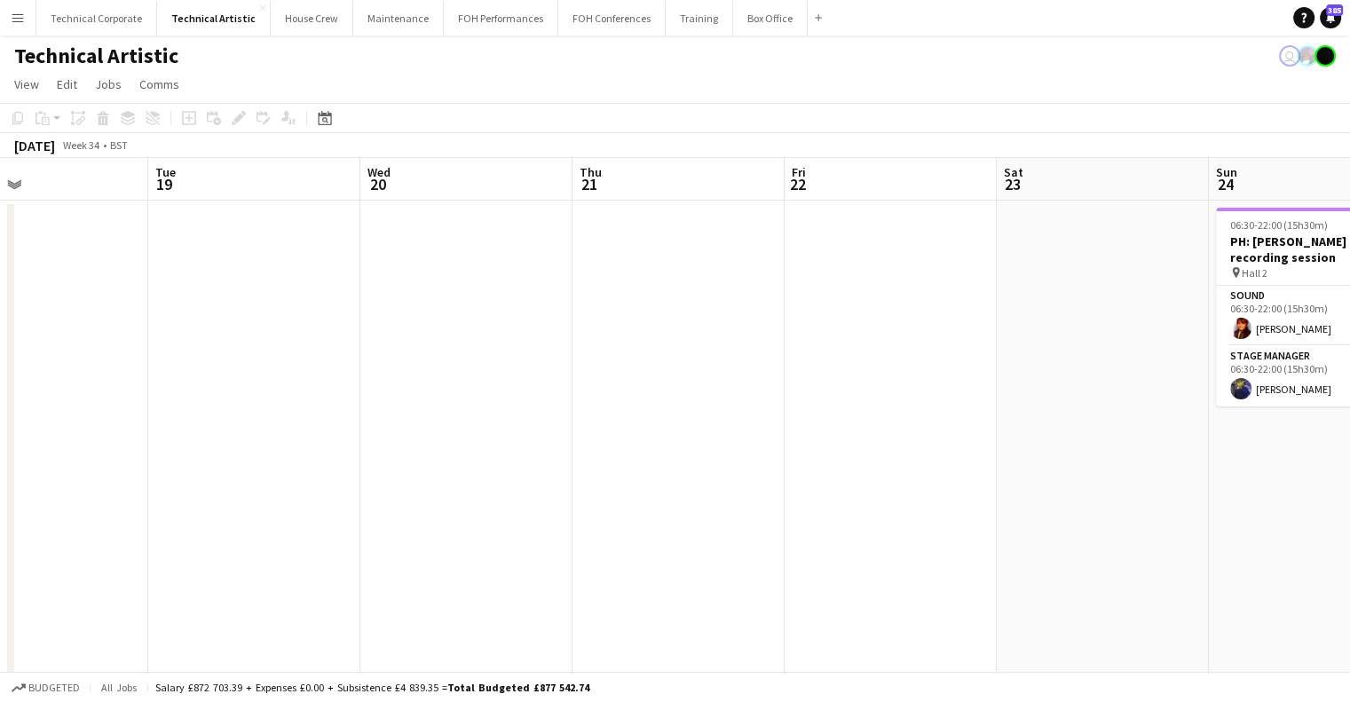
drag, startPoint x: 1182, startPoint y: 408, endPoint x: 380, endPoint y: 401, distance: 802.3
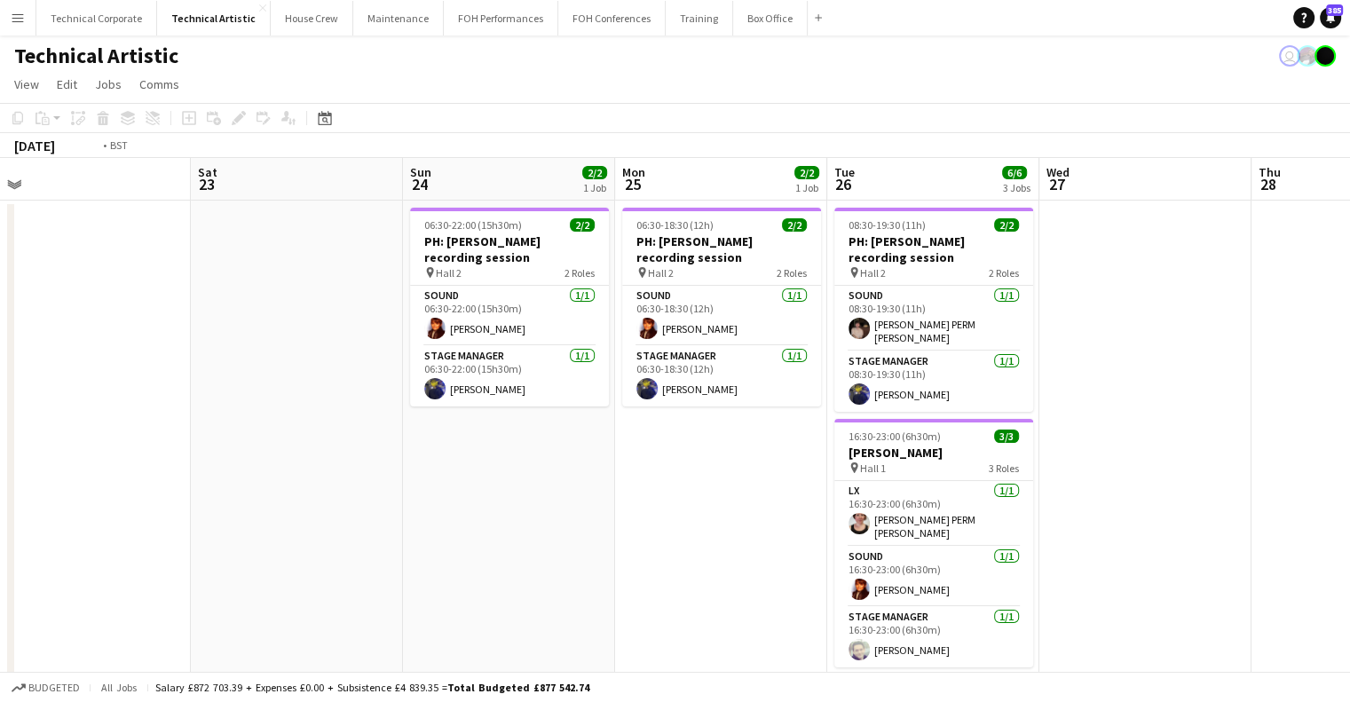
drag, startPoint x: 1093, startPoint y: 408, endPoint x: 336, endPoint y: 397, distance: 757.1
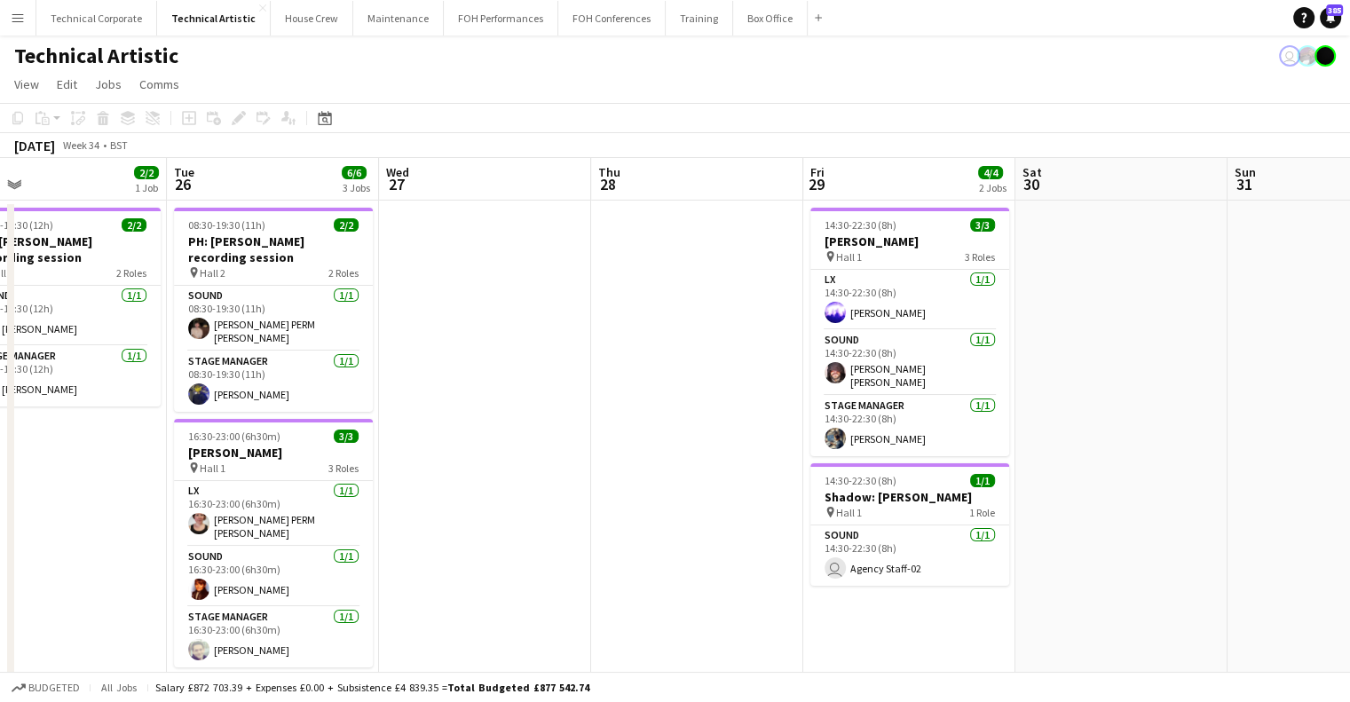
drag, startPoint x: 816, startPoint y: 396, endPoint x: 403, endPoint y: 389, distance: 413.6
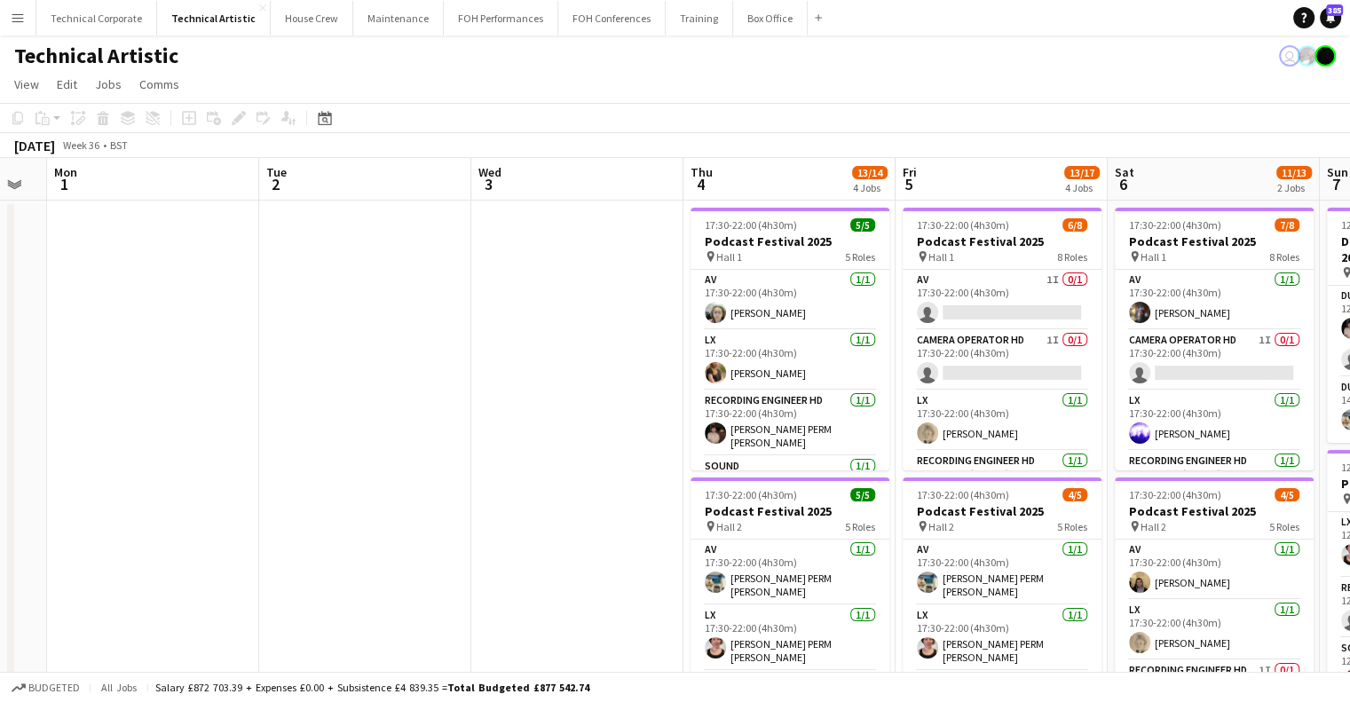
scroll to position [0, 683]
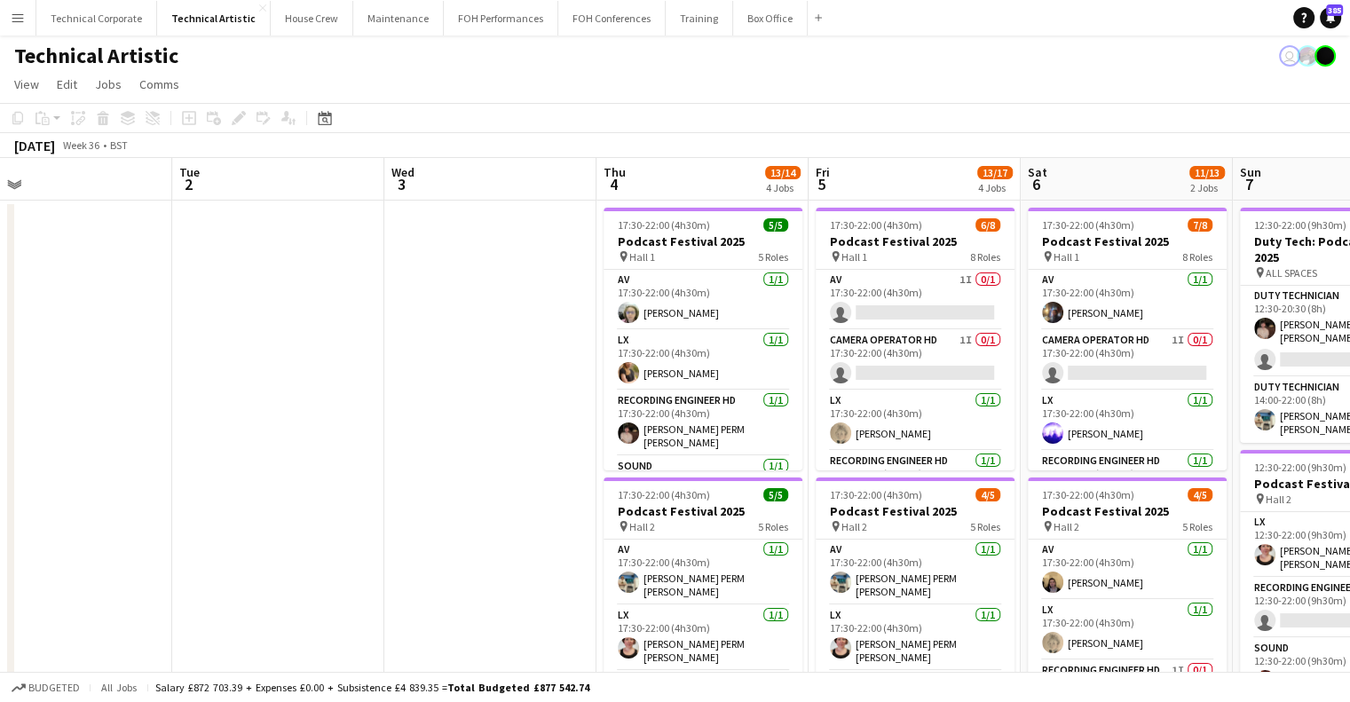
drag, startPoint x: 483, startPoint y: 374, endPoint x: 166, endPoint y: 399, distance: 317.8
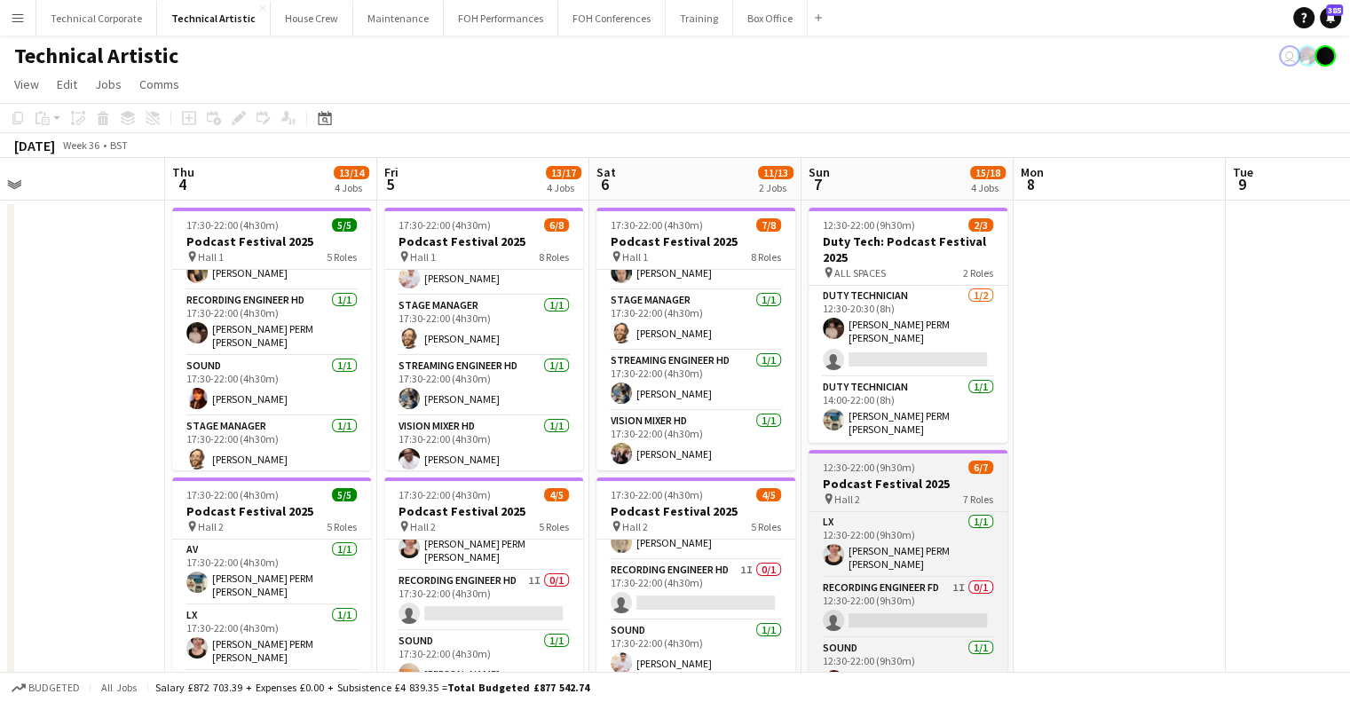
scroll to position [0, 540]
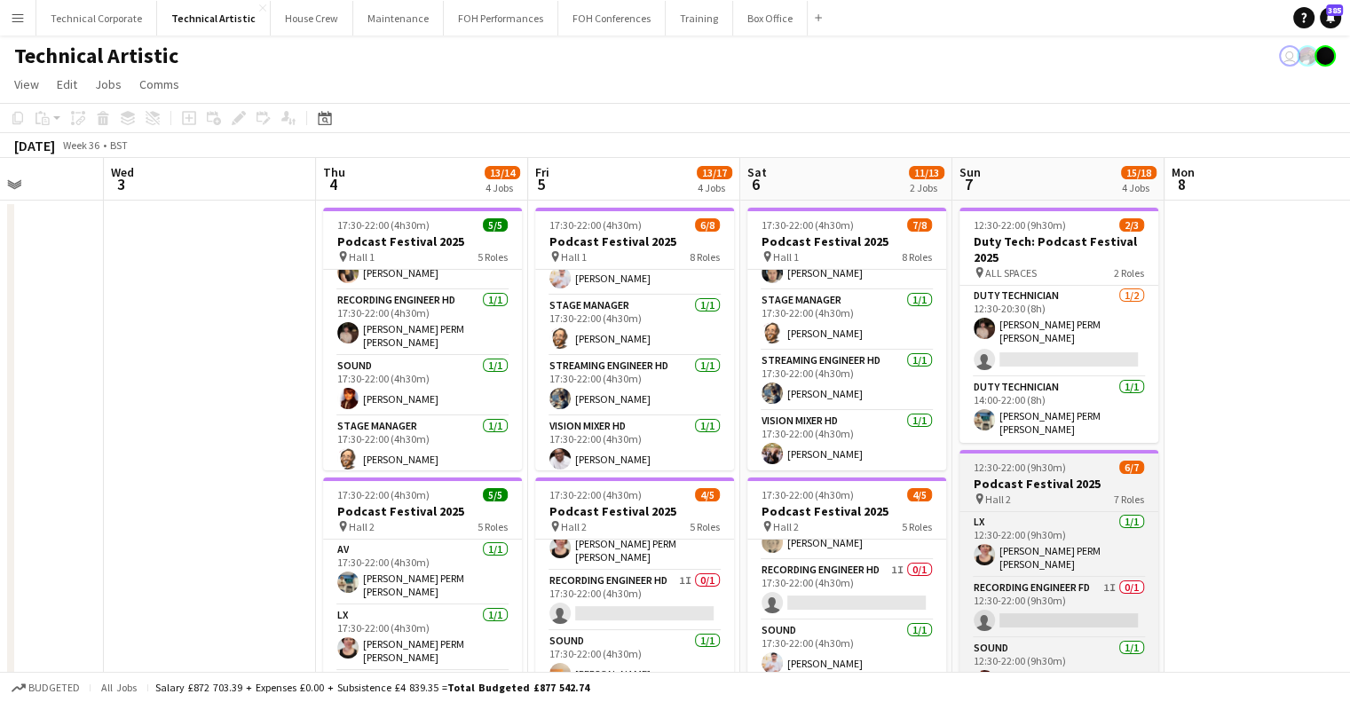
drag, startPoint x: 874, startPoint y: 453, endPoint x: 658, endPoint y: 453, distance: 215.6
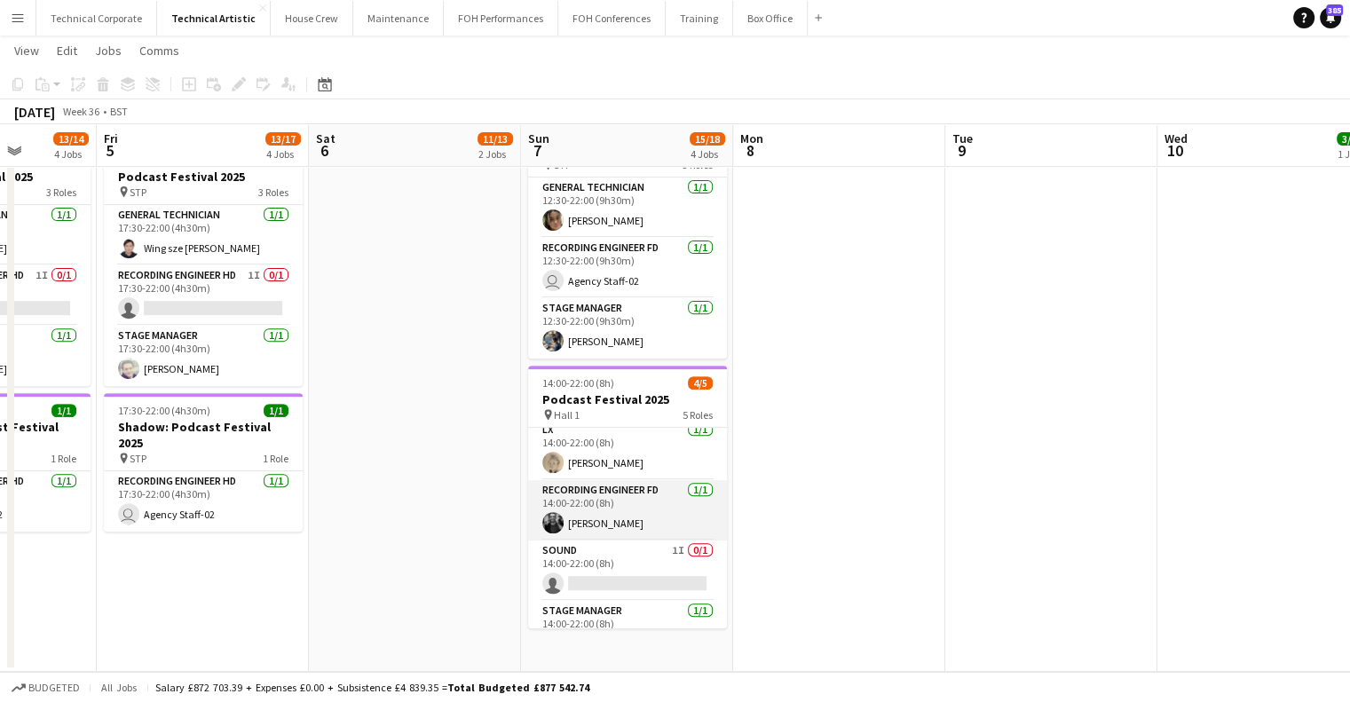
scroll to position [100, 0]
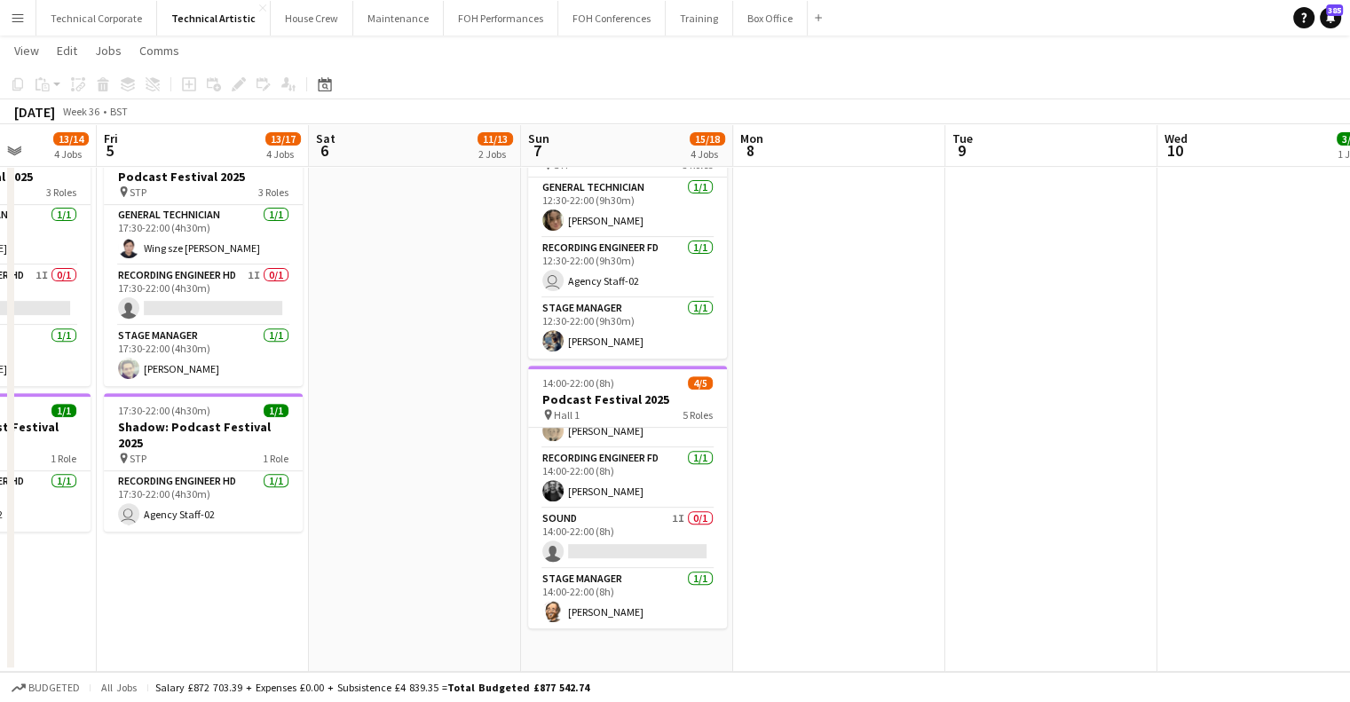
click at [334, 493] on app-calendar-viewport "Tue 2 Wed 3 Thu 4 13/14 4 Jobs Fri 5 13/17 4 Jobs Sat 6 11/13 2 Jobs Sun 7 15/1…" at bounding box center [675, 69] width 1350 height 1205
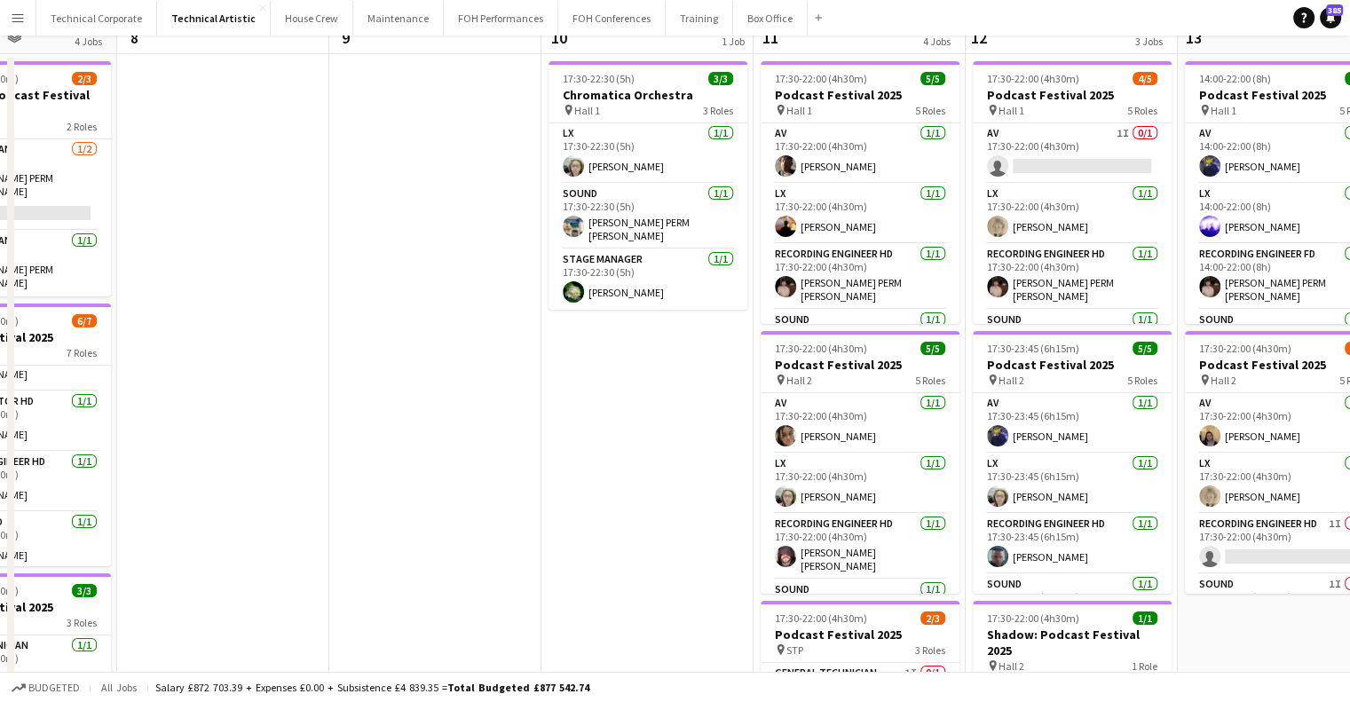
scroll to position [0, 0]
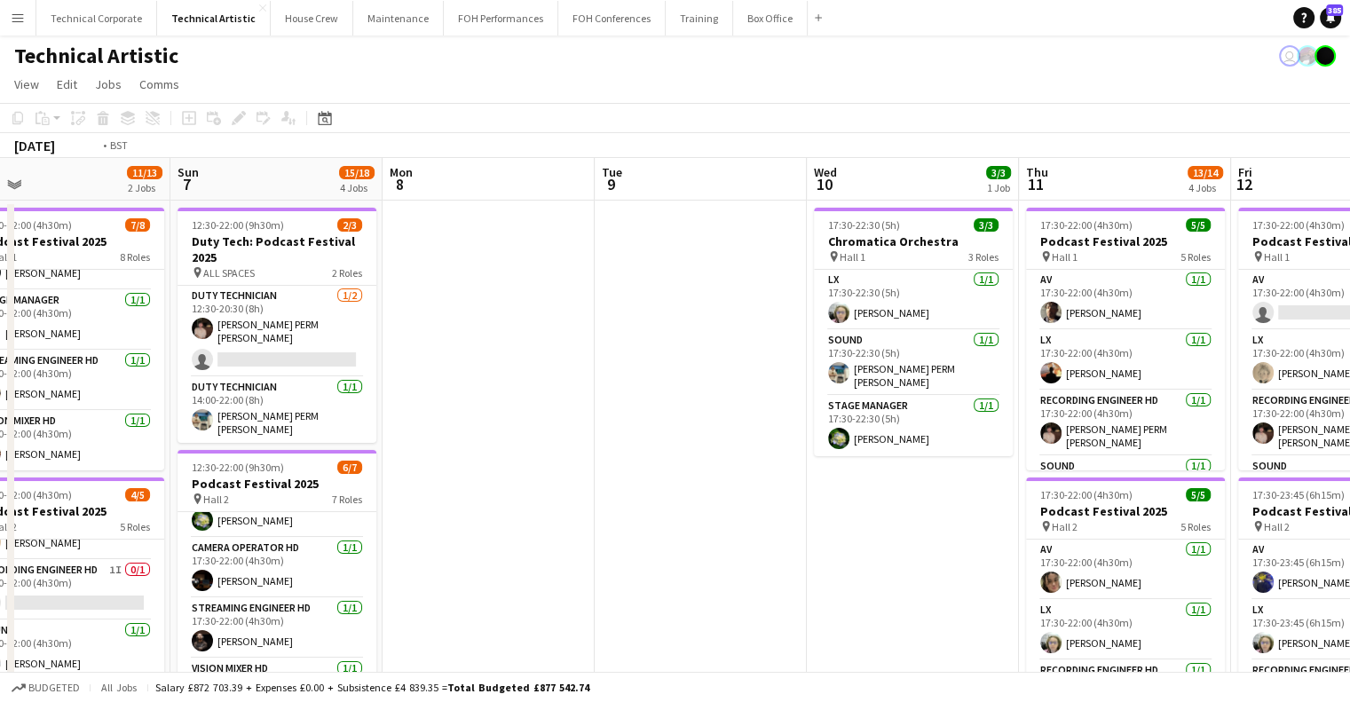
drag, startPoint x: 738, startPoint y: 469, endPoint x: 463, endPoint y: 484, distance: 275.5
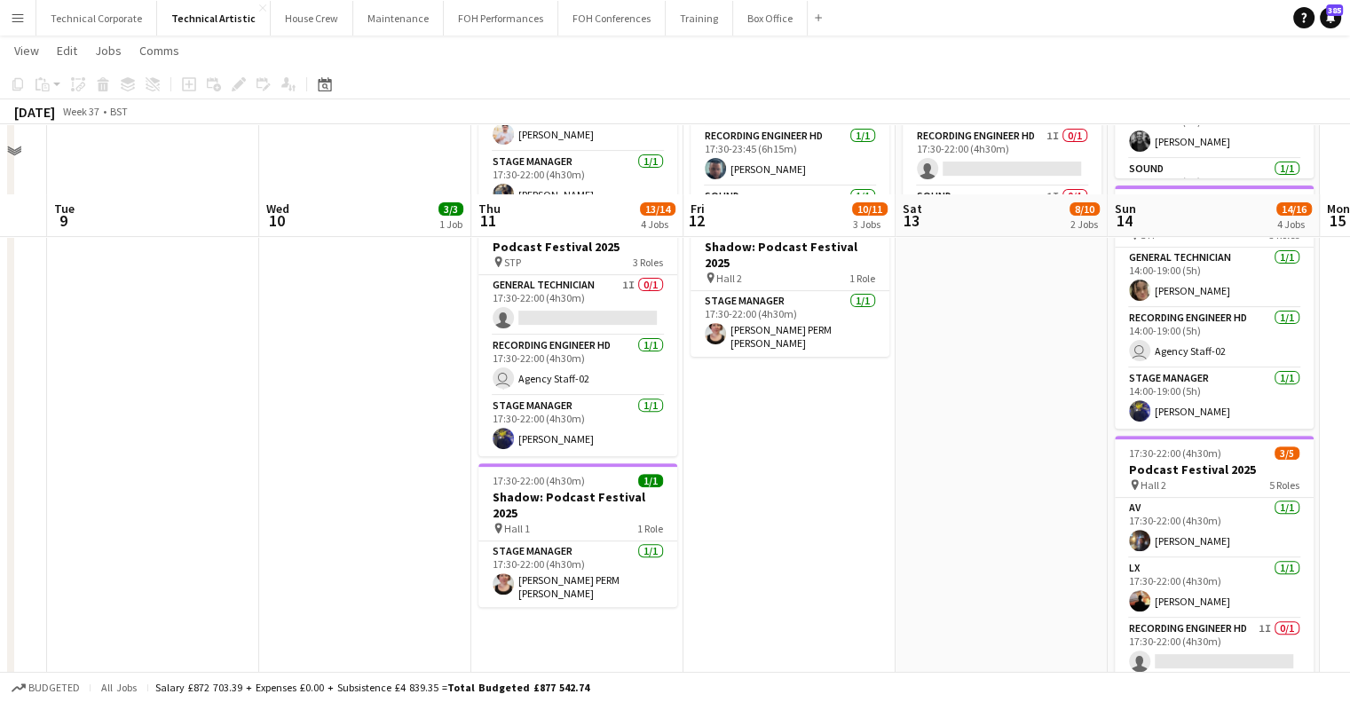
scroll to position [603, 0]
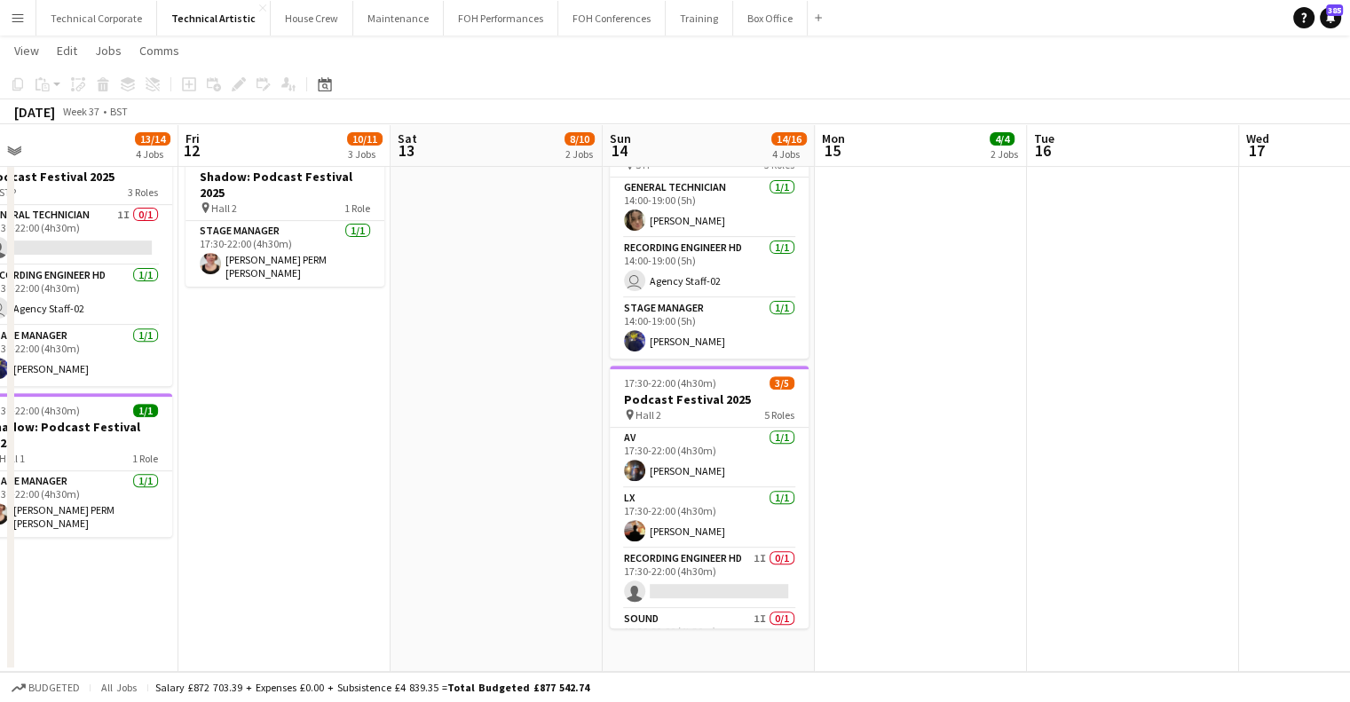
drag, startPoint x: 880, startPoint y: 439, endPoint x: 412, endPoint y: 455, distance: 468.8
click at [412, 455] on app-calendar-viewport "Mon 8 Tue 9 Wed 10 3/3 1 Job Thu 11 13/14 4 Jobs Fri 12 10/11 3 Jobs Sat 13 8/1…" at bounding box center [675, 69] width 1350 height 1205
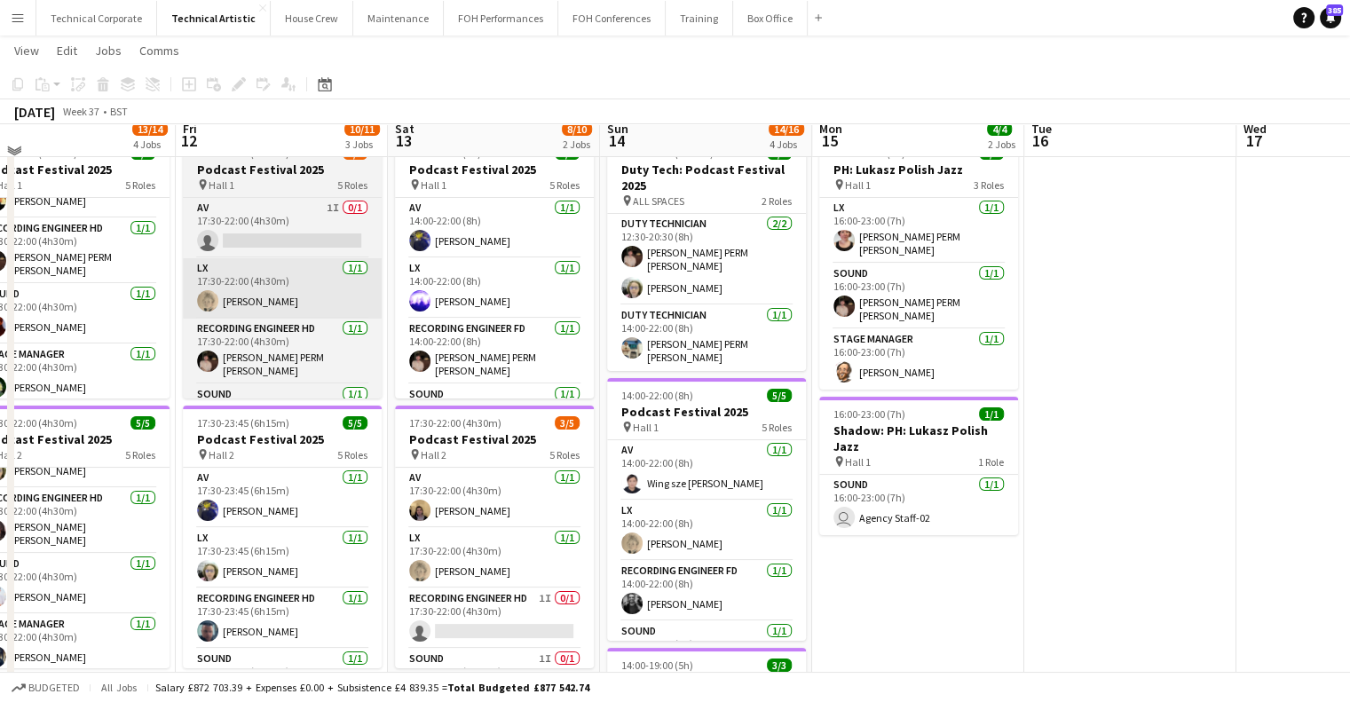
scroll to position [0, 0]
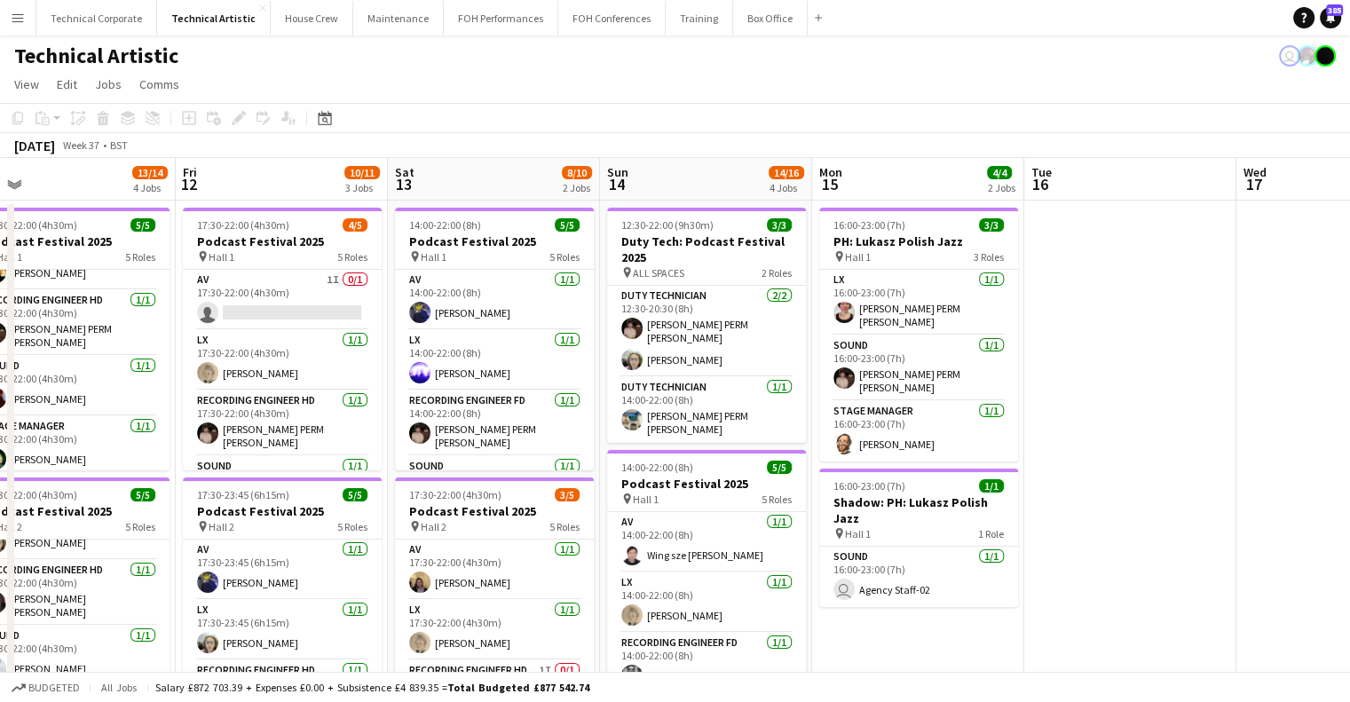
drag, startPoint x: 880, startPoint y: 489, endPoint x: 585, endPoint y: 502, distance: 295.8
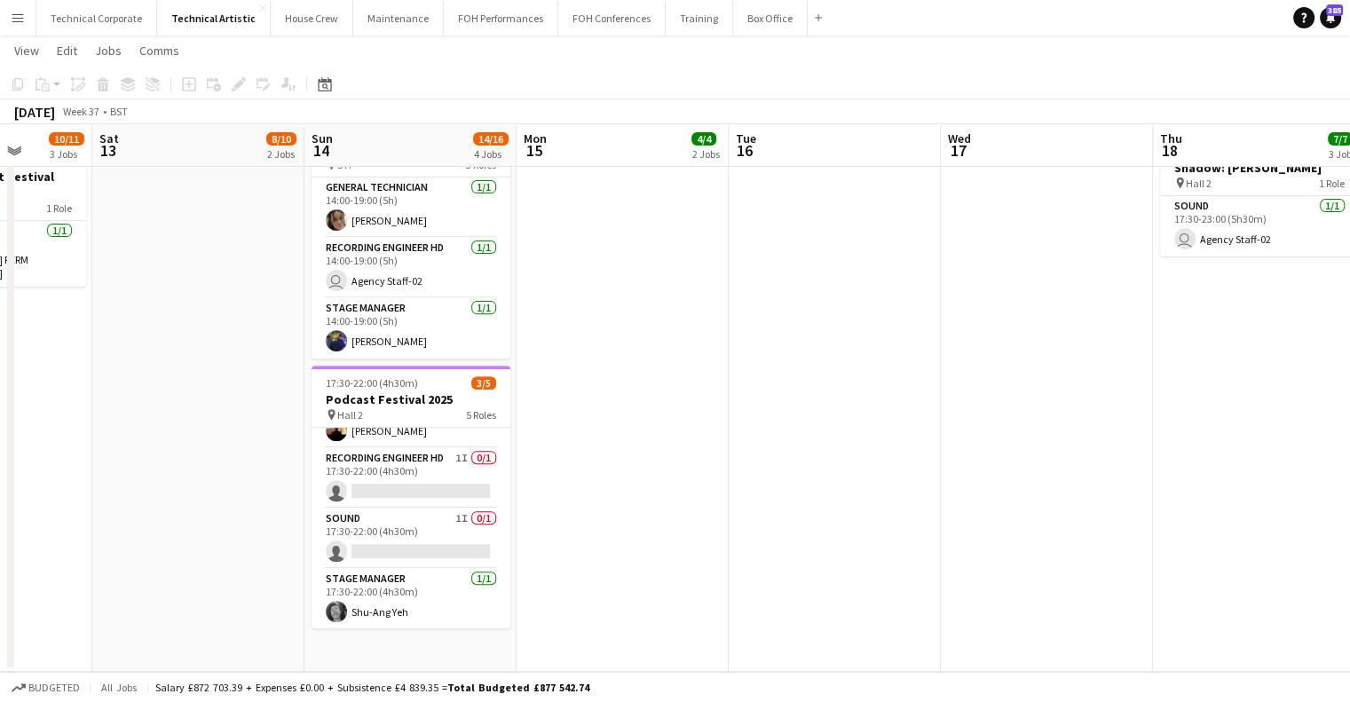
drag, startPoint x: 575, startPoint y: 438, endPoint x: 530, endPoint y: 439, distance: 45.3
click at [498, 447] on app-calendar-viewport "Wed 10 3/3 1 Job Thu 11 13/14 4 Jobs Fri 12 10/11 3 Jobs Sat 13 8/10 2 Jobs Sun…" at bounding box center [675, 69] width 1350 height 1205
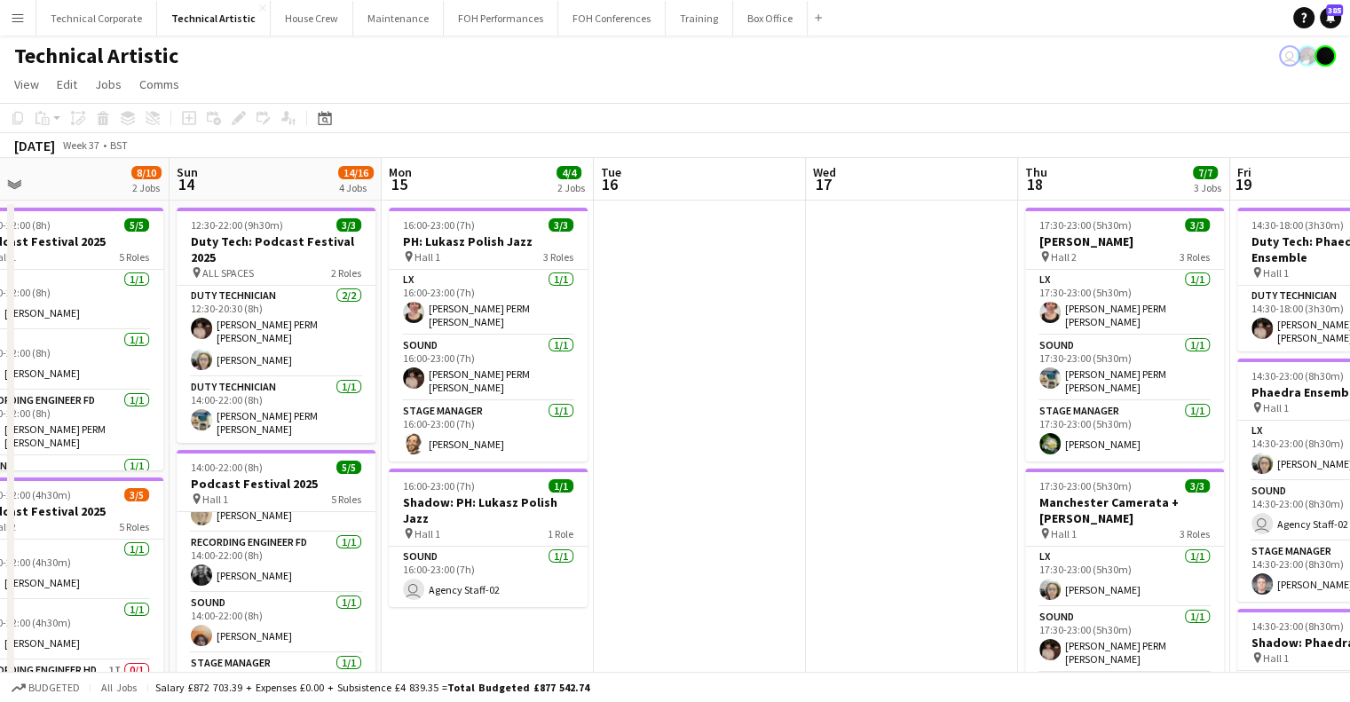
drag, startPoint x: 624, startPoint y: 476, endPoint x: 804, endPoint y: 508, distance: 183.0
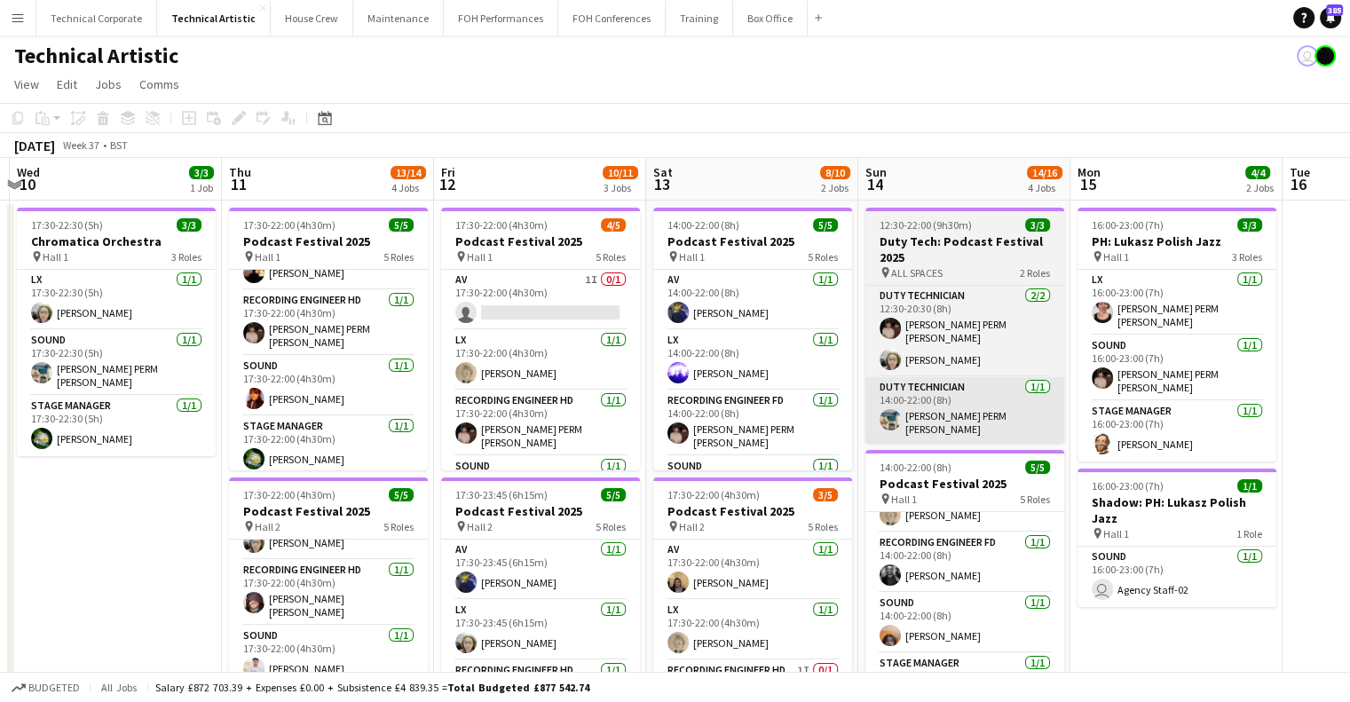
drag, startPoint x: 1005, startPoint y: 429, endPoint x: 1033, endPoint y: 423, distance: 28.9
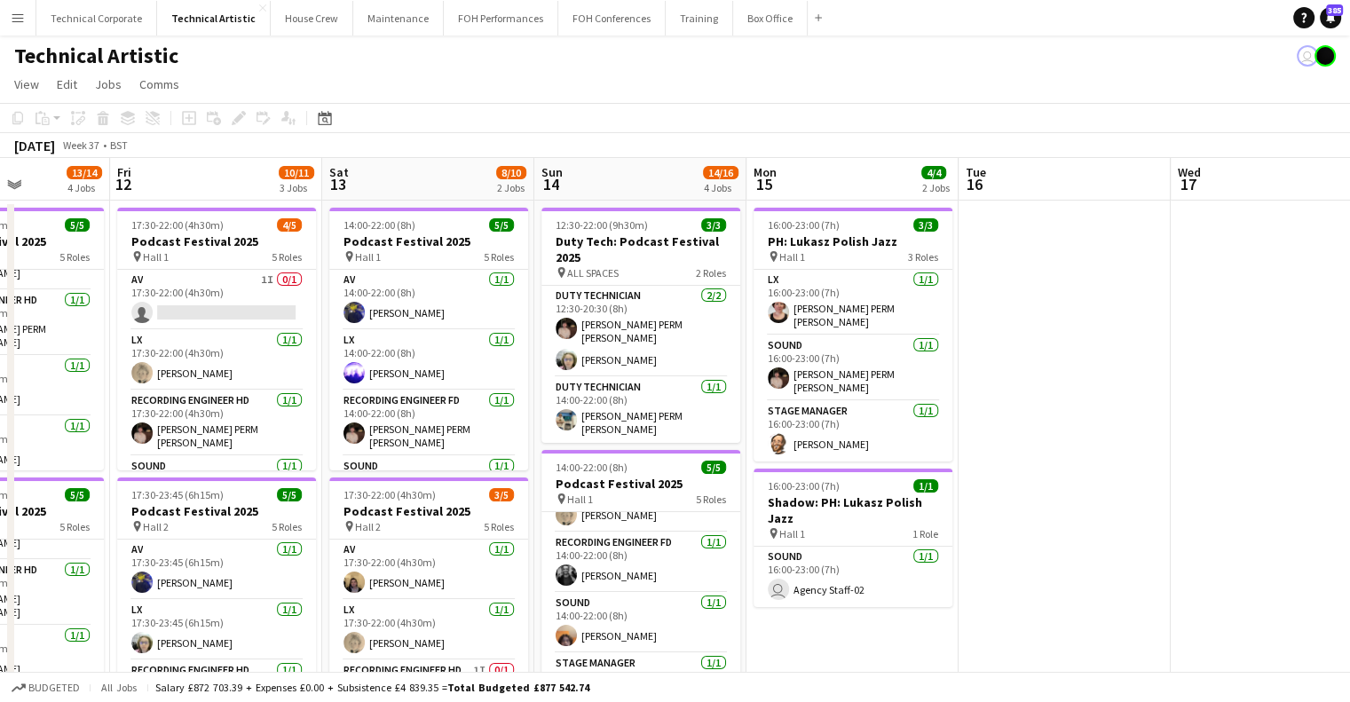
drag, startPoint x: 941, startPoint y: 428, endPoint x: 445, endPoint y: 439, distance: 495.3
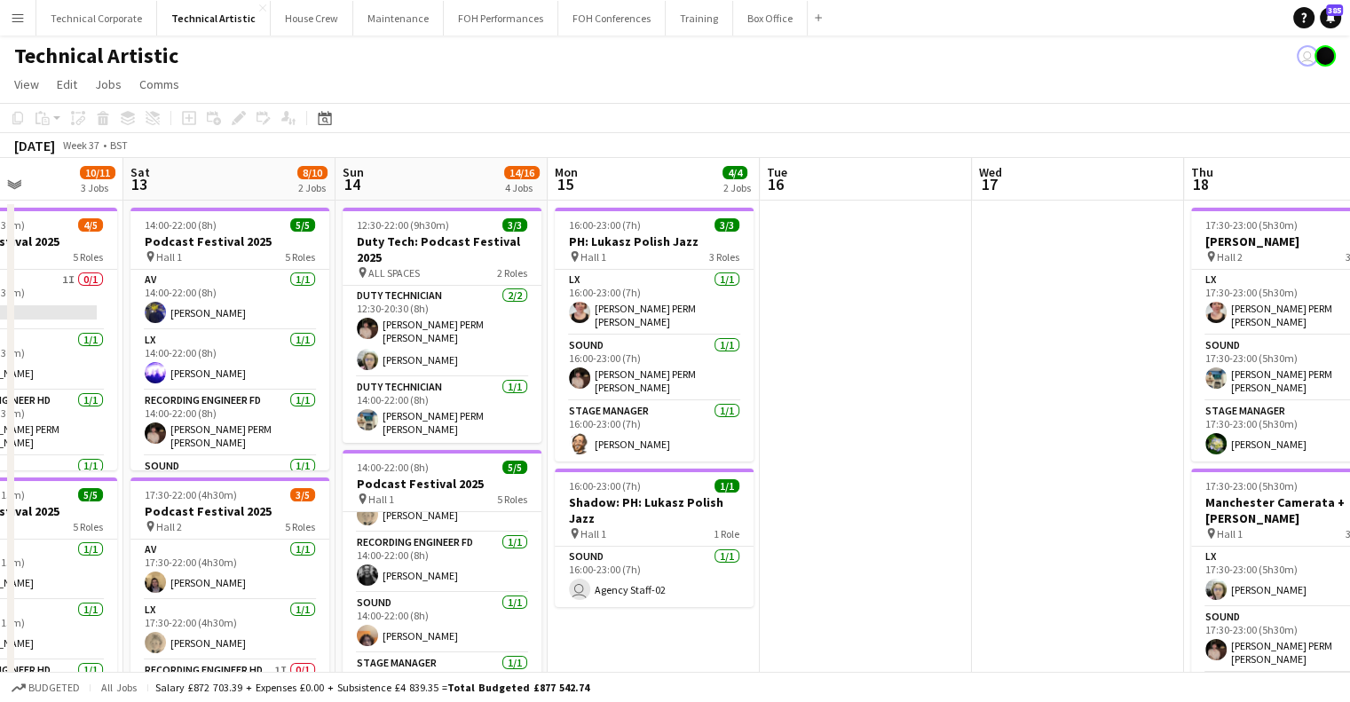
drag, startPoint x: 553, startPoint y: 436, endPoint x: 575, endPoint y: 435, distance: 22.2
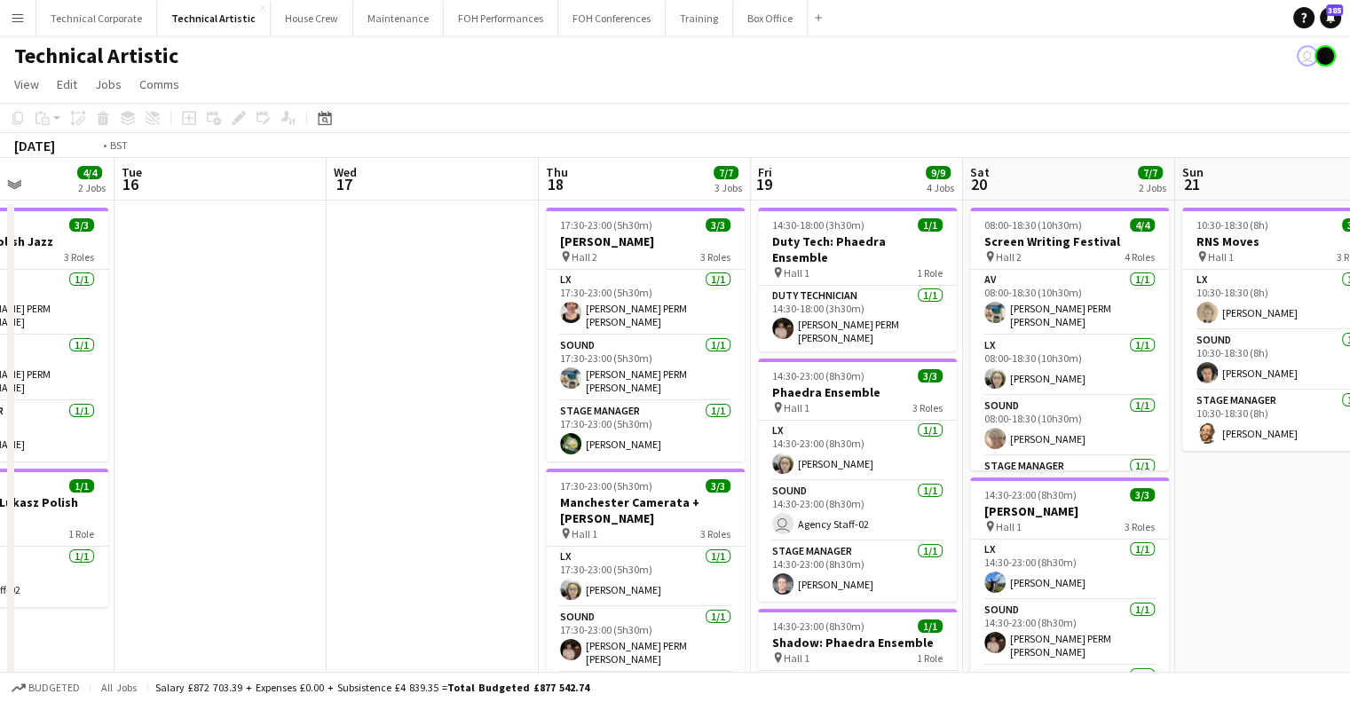
scroll to position [0, 631]
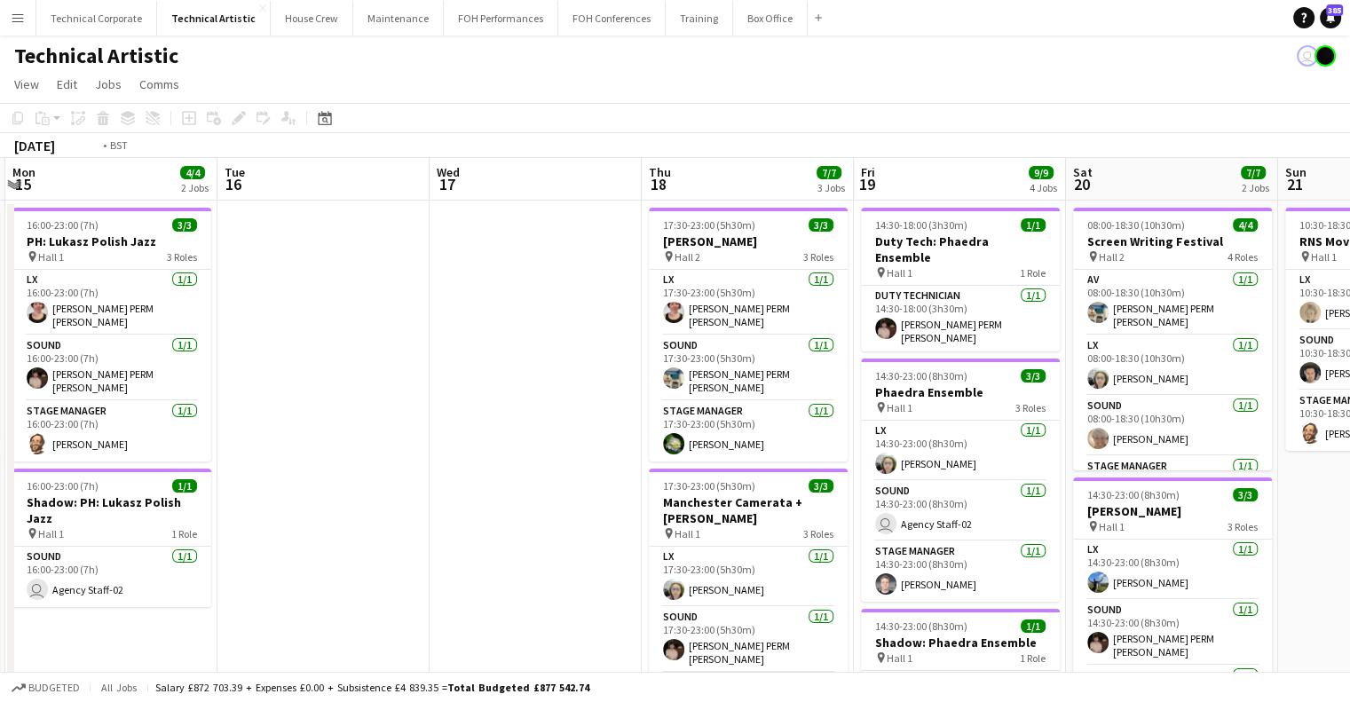
drag, startPoint x: 905, startPoint y: 417, endPoint x: 374, endPoint y: 457, distance: 533.1
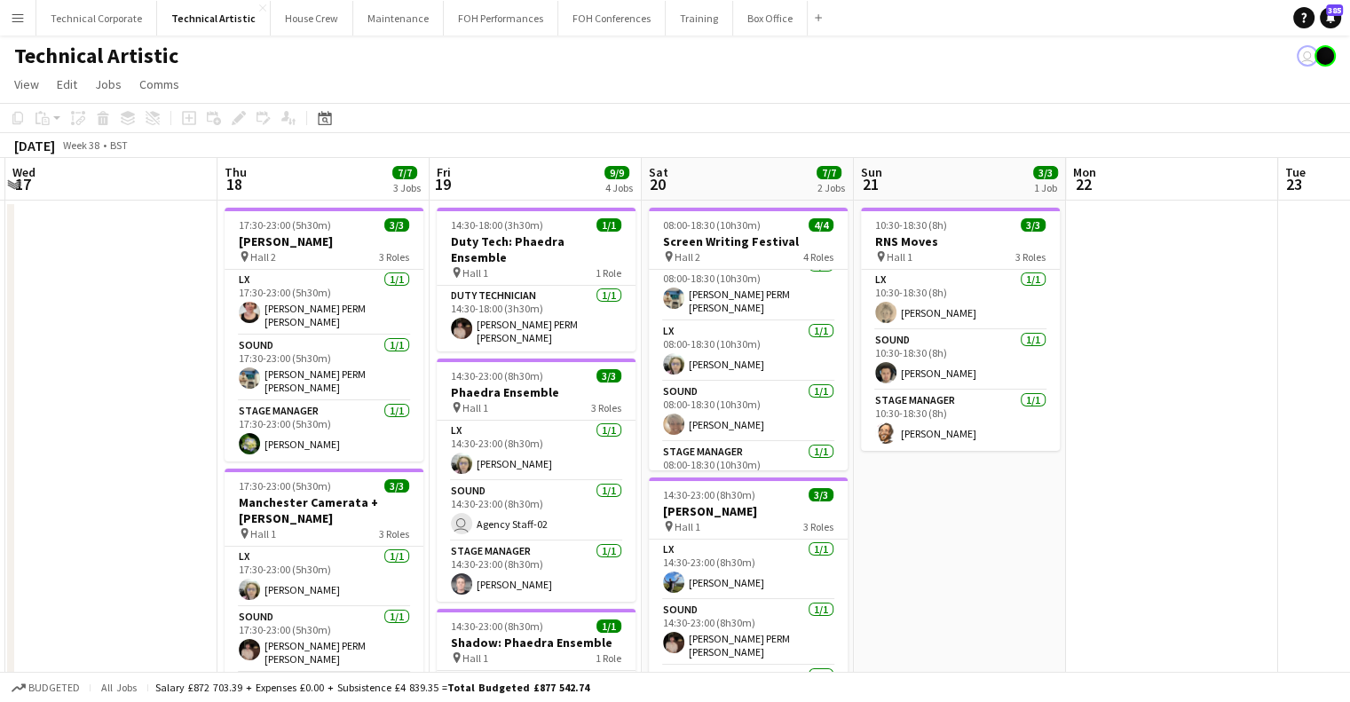
scroll to position [40, 0]
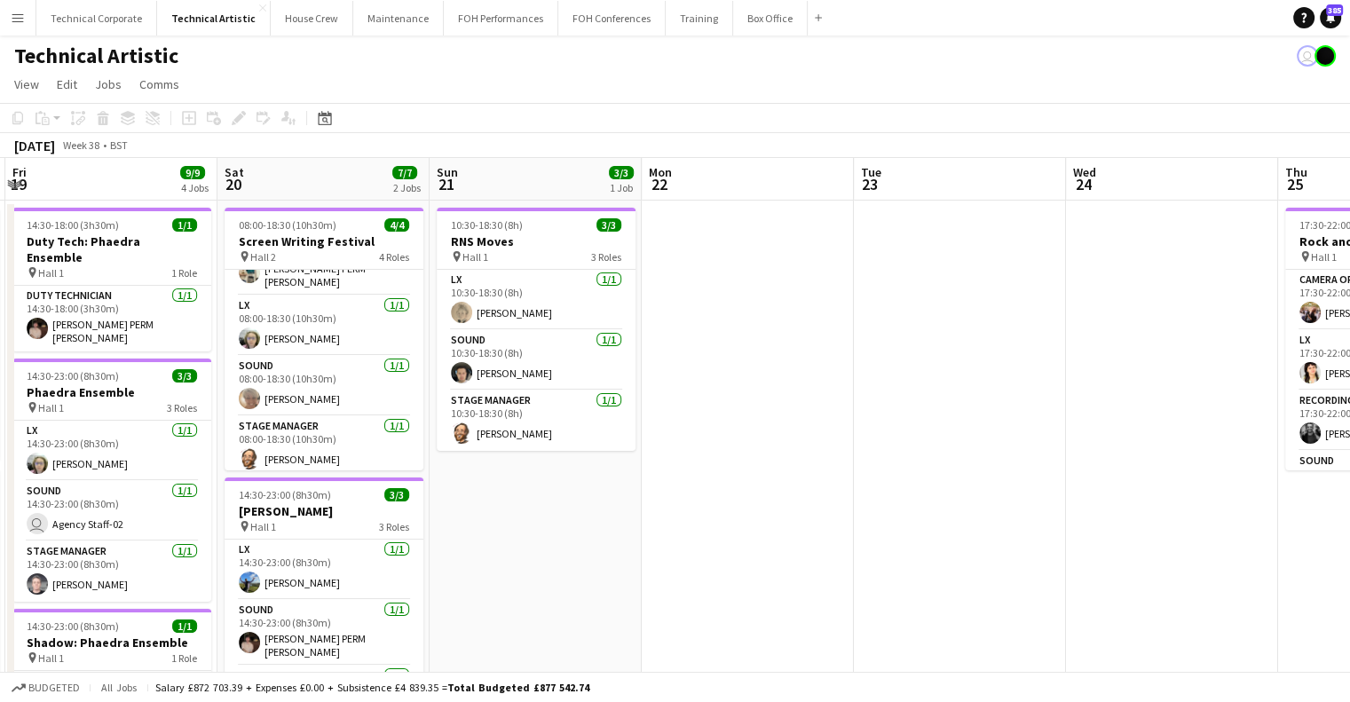
drag, startPoint x: 468, startPoint y: 454, endPoint x: 1030, endPoint y: 434, distance: 563.0
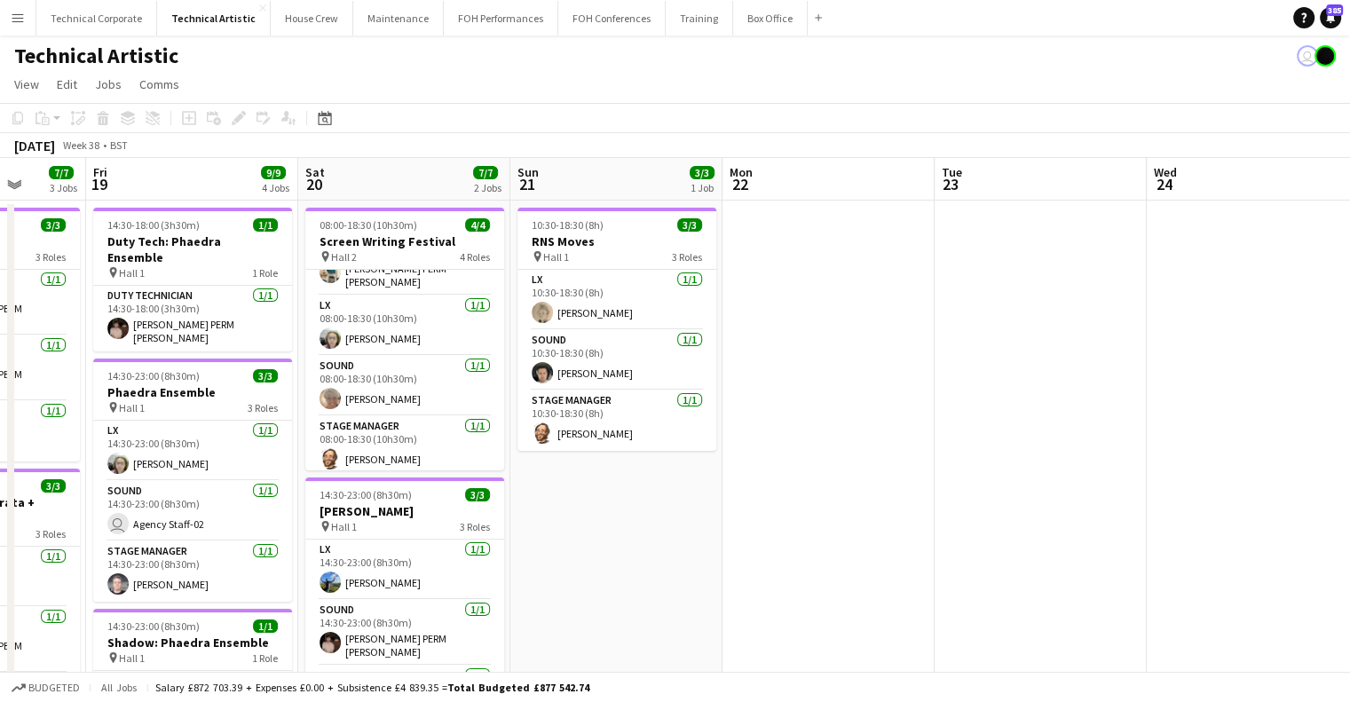
drag, startPoint x: 944, startPoint y: 442, endPoint x: 1111, endPoint y: 429, distance: 167.4
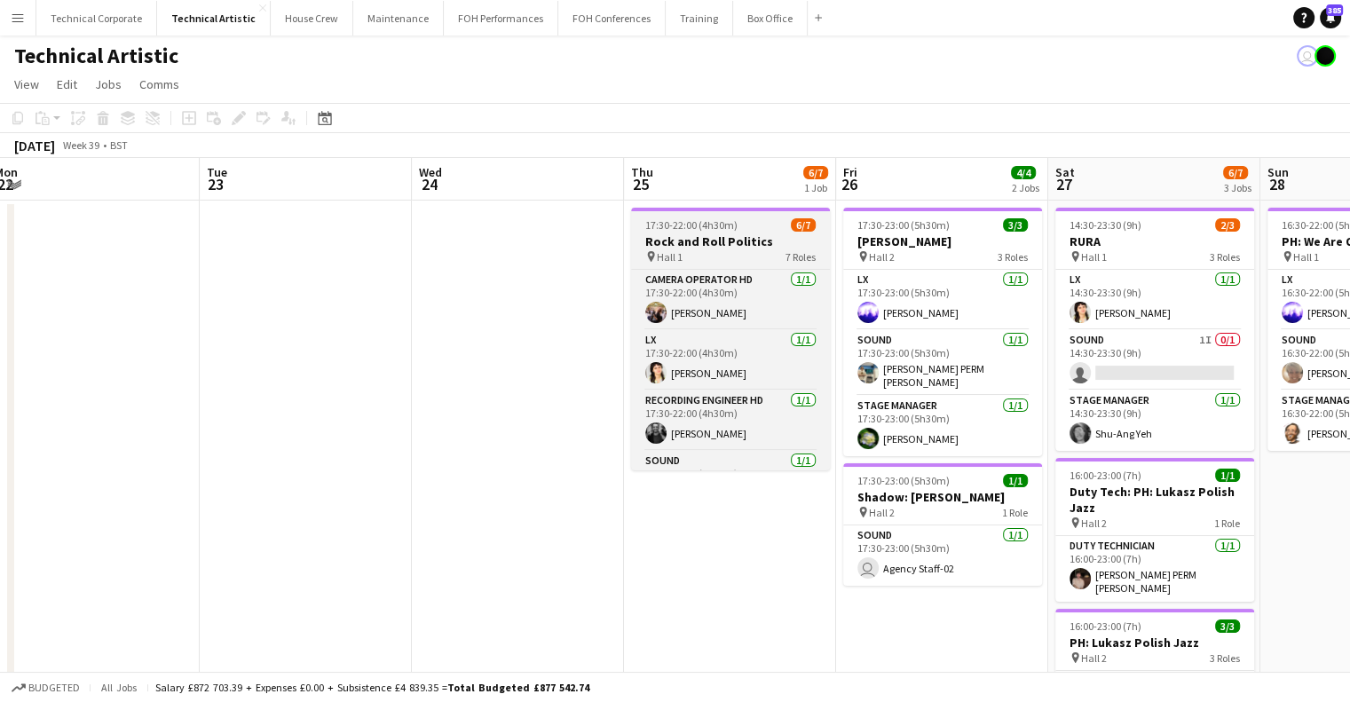
drag, startPoint x: 956, startPoint y: 452, endPoint x: 781, endPoint y: 437, distance: 175.5
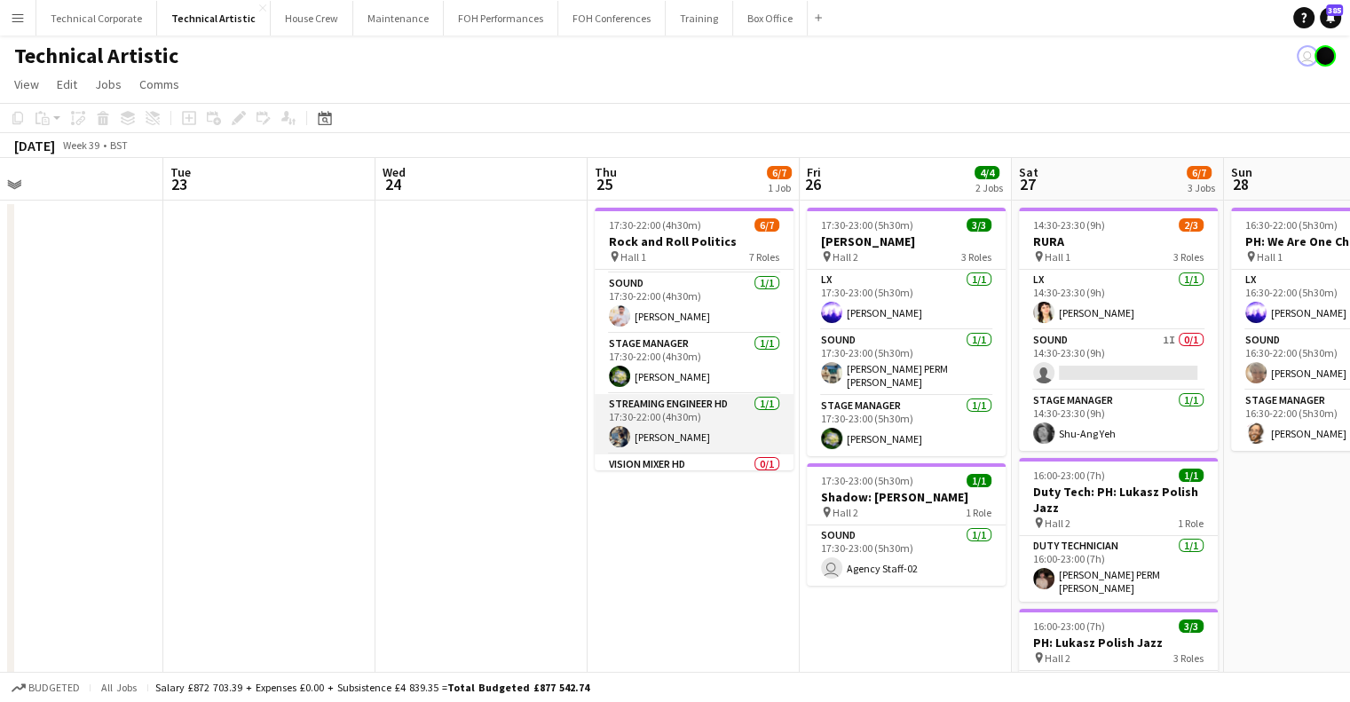
scroll to position [221, 0]
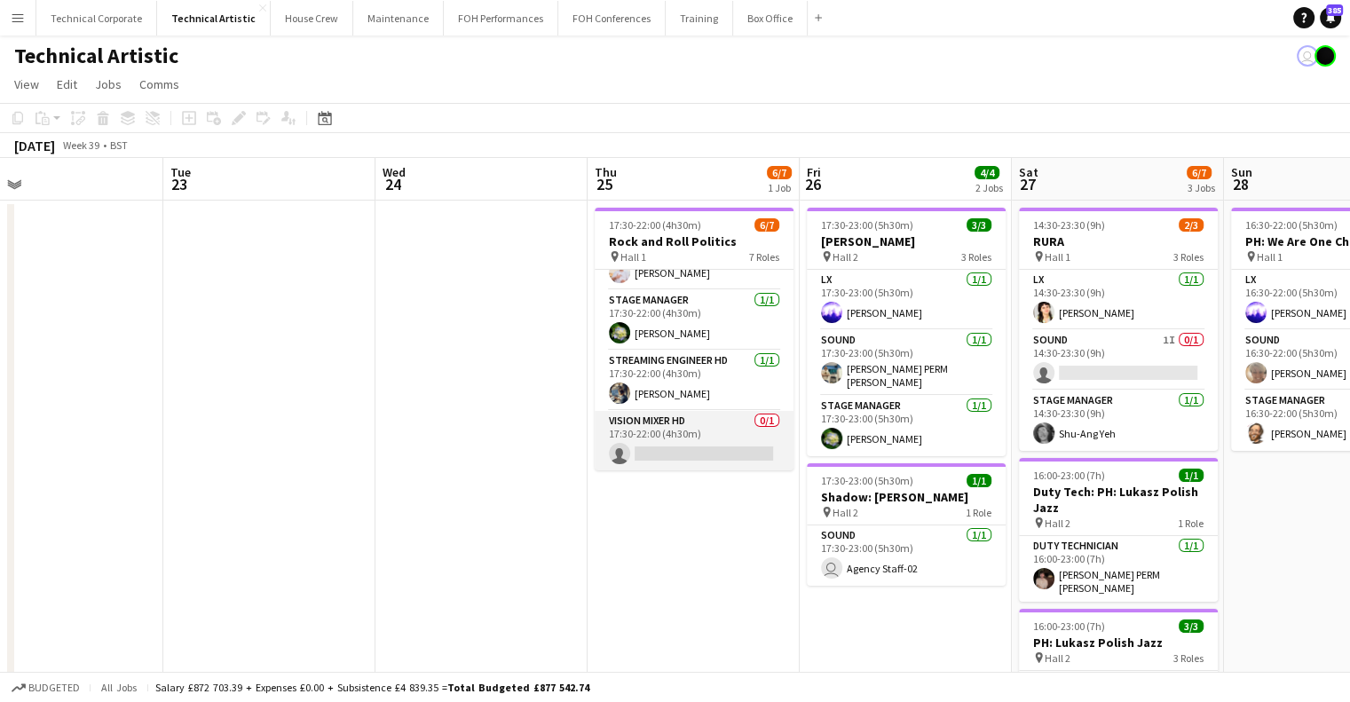
click at [720, 429] on app-card-role "Vision Mixer HD 0/1 17:30-22:00 (4h30m) single-neutral-actions" at bounding box center [694, 441] width 199 height 60
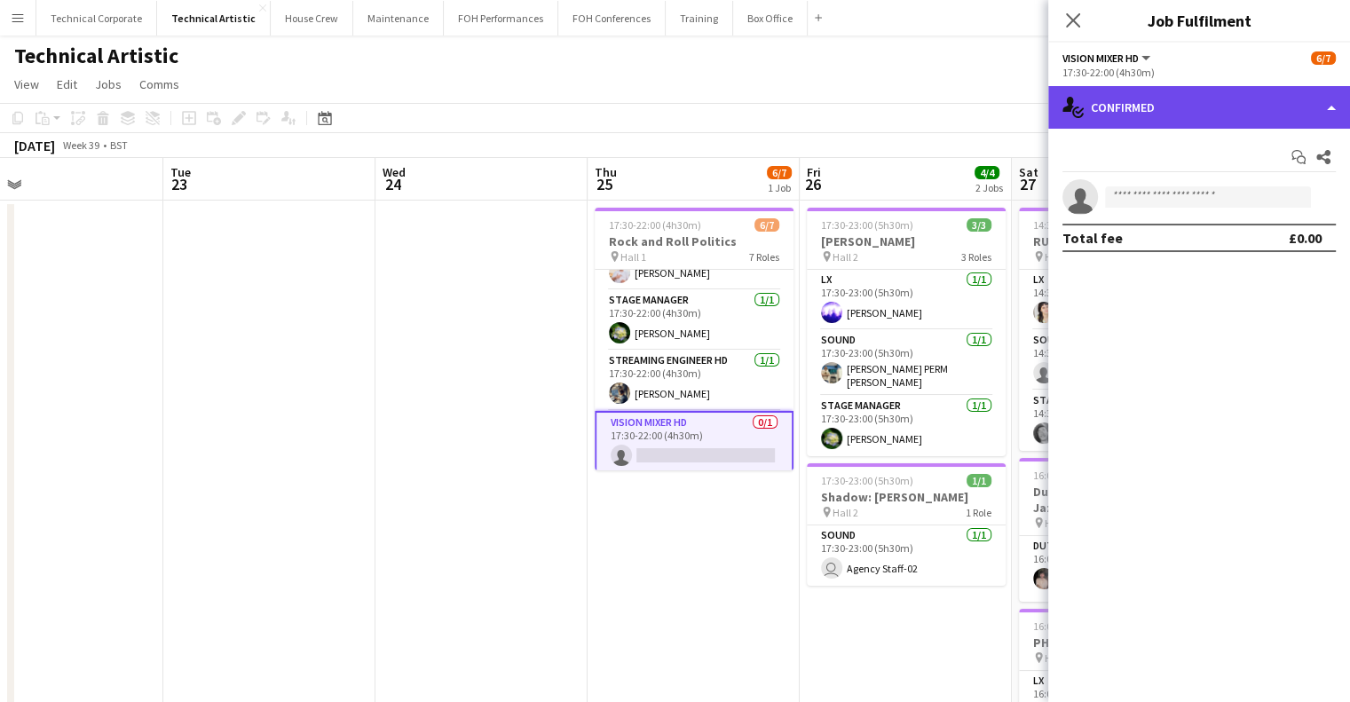
click at [1171, 96] on div "single-neutral-actions-check-2 Confirmed" at bounding box center [1199, 107] width 302 height 43
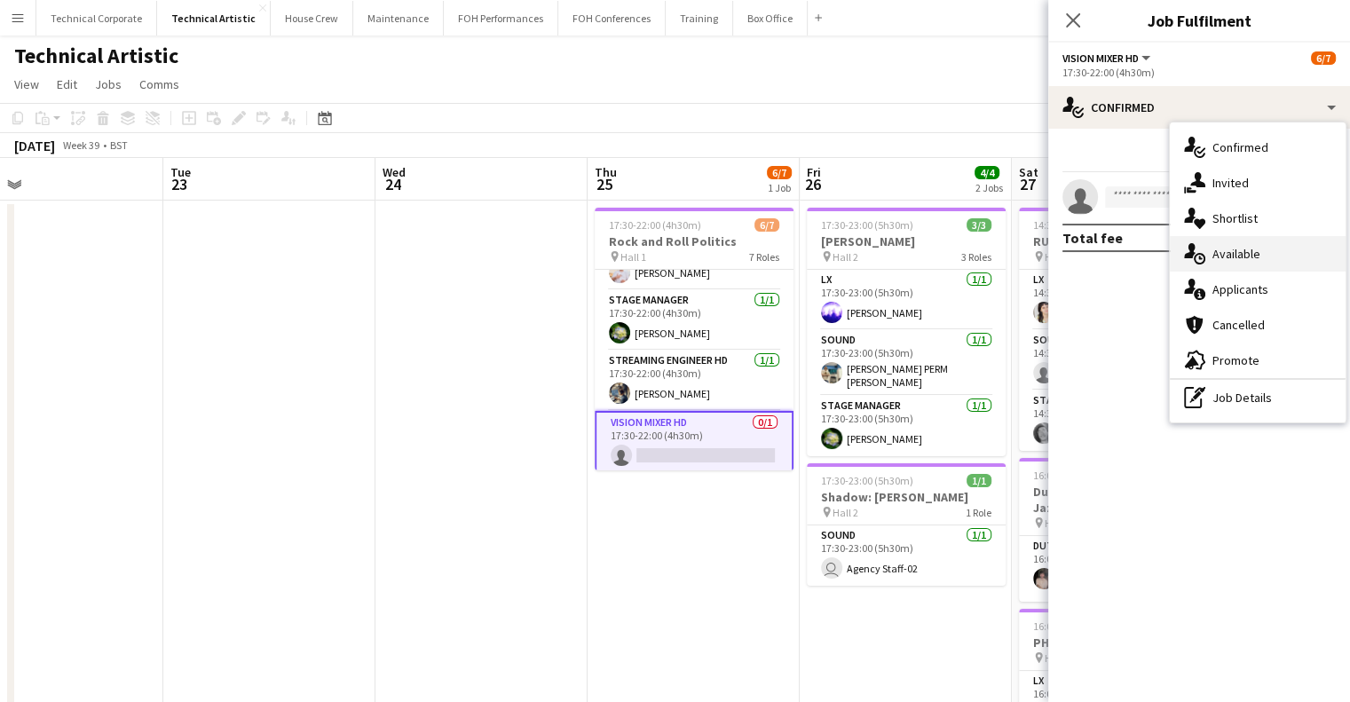
click at [1261, 251] on div "single-neutral-actions-upload Available" at bounding box center [1258, 253] width 176 height 35
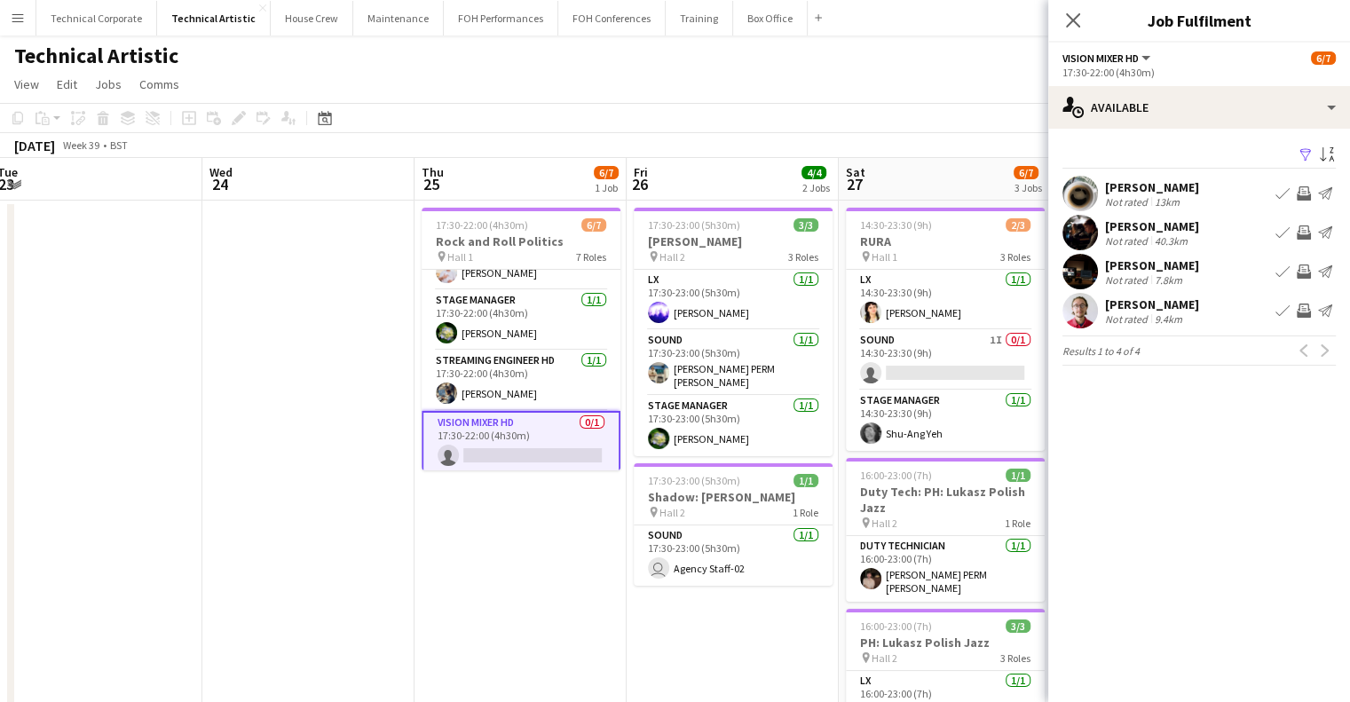
drag, startPoint x: 611, startPoint y: 538, endPoint x: 540, endPoint y: 535, distance: 71.0
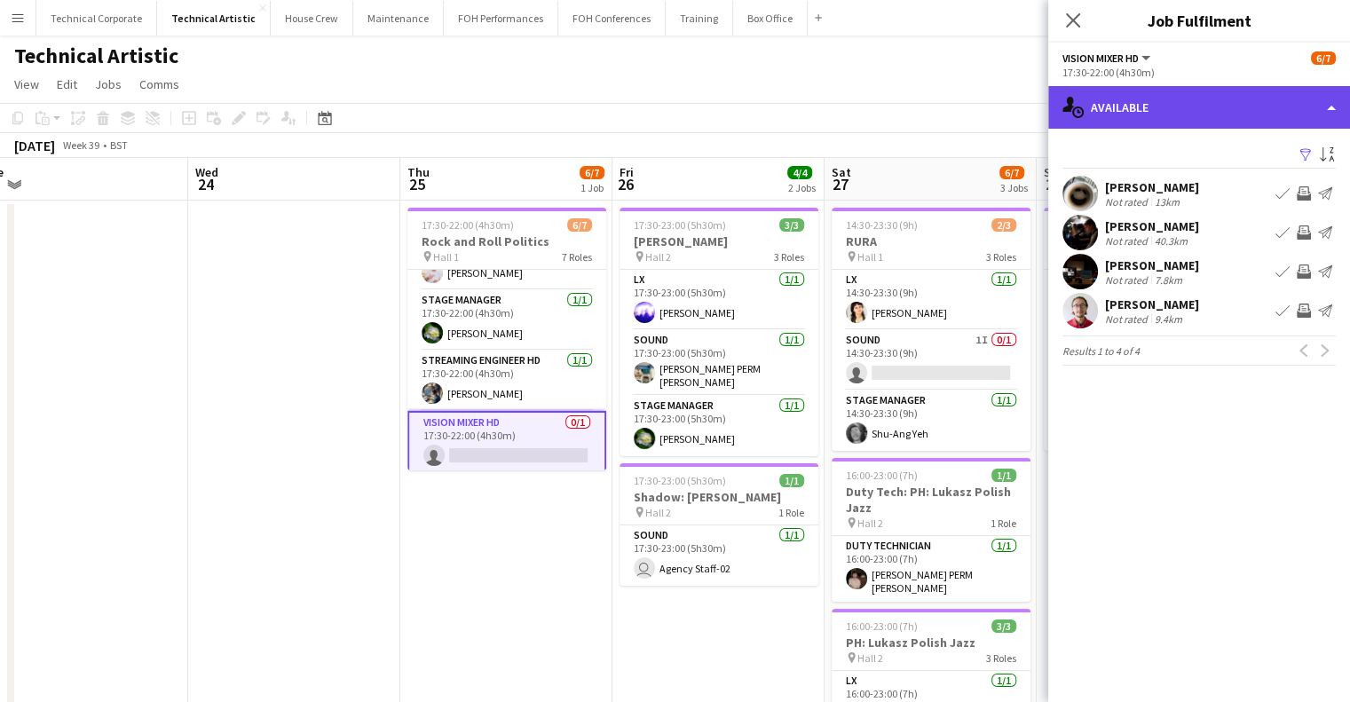
click at [1182, 113] on div "single-neutral-actions-upload Available" at bounding box center [1199, 107] width 302 height 43
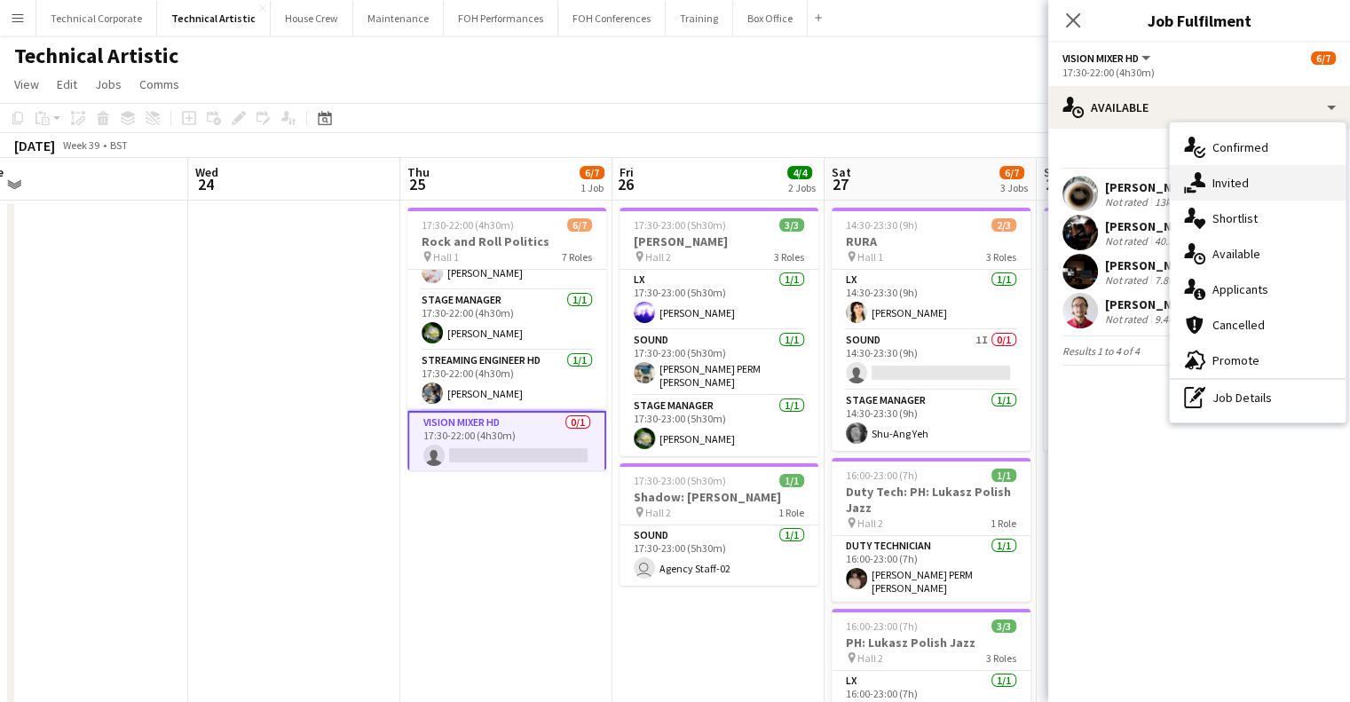
click at [1229, 174] on div "single-neutral-actions-share-1 Invited" at bounding box center [1258, 182] width 176 height 35
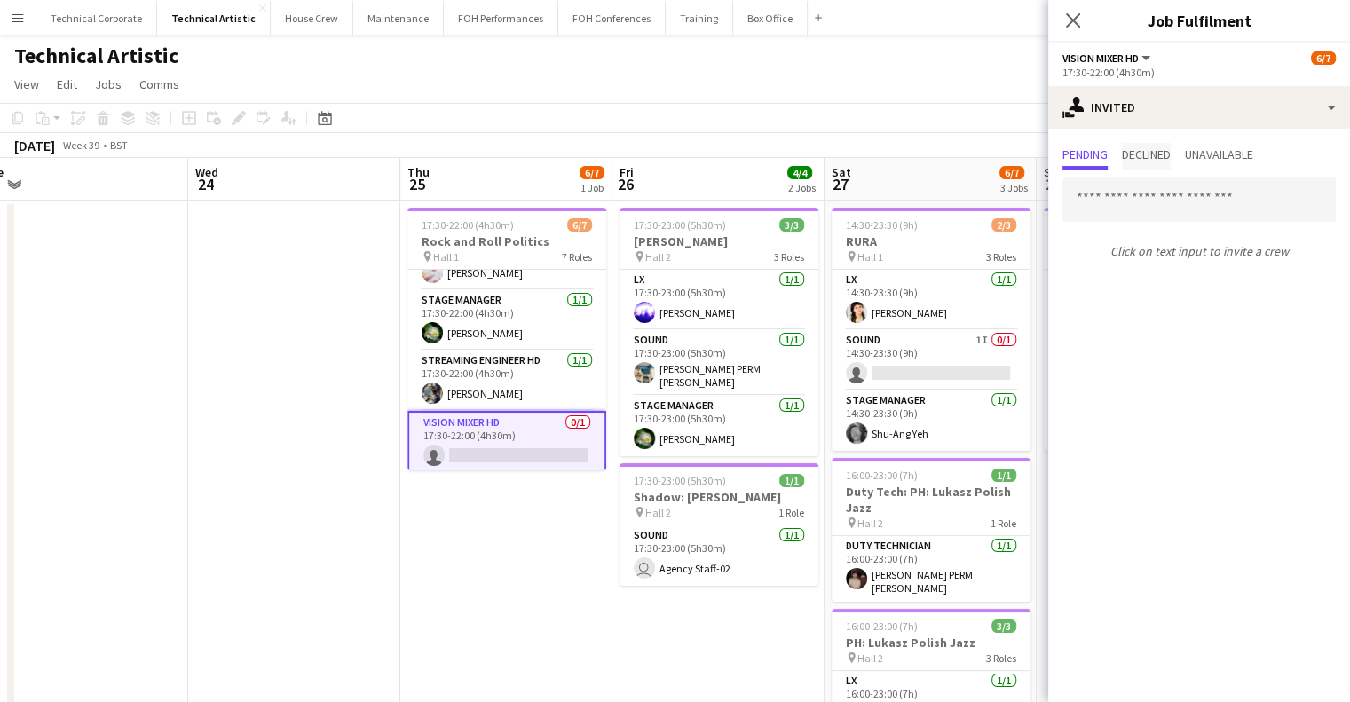
click at [1161, 159] on span "Declined" at bounding box center [1146, 154] width 49 height 12
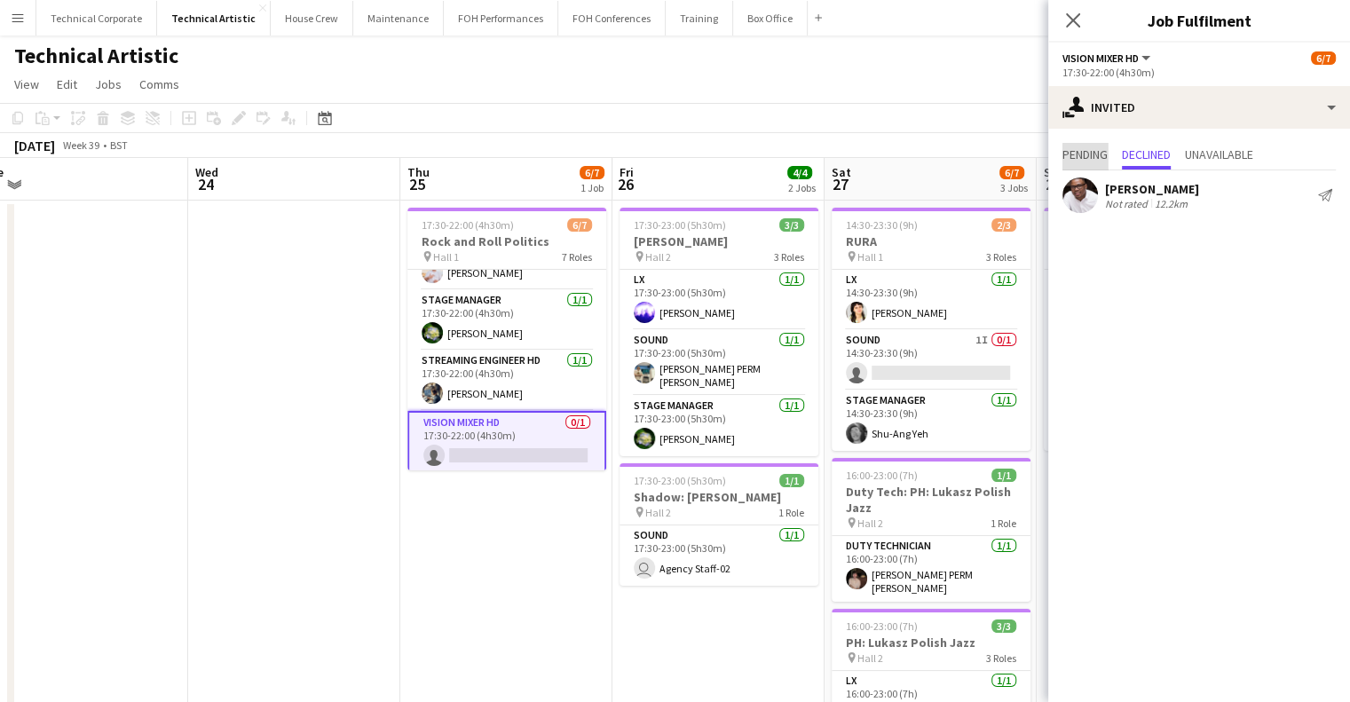
click at [1103, 162] on span "Pending" at bounding box center [1084, 156] width 45 height 27
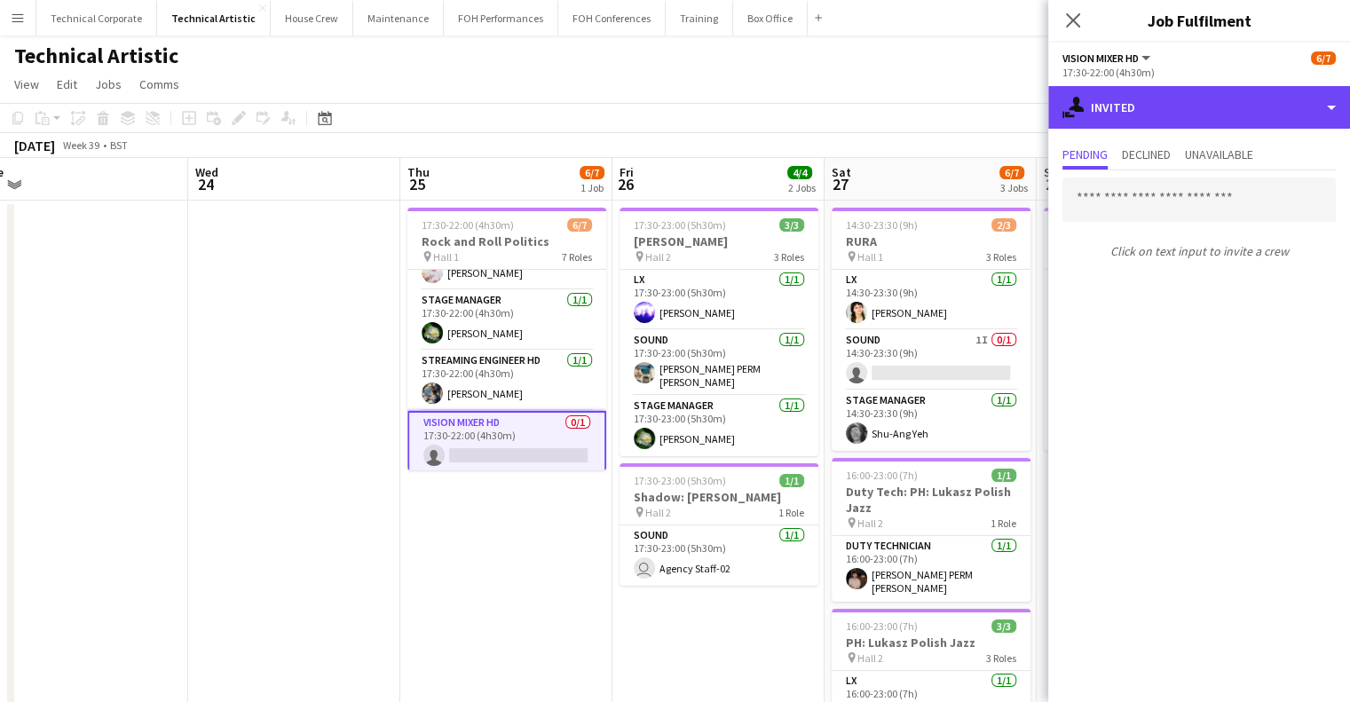
click at [1166, 110] on div "single-neutral-actions-share-1 Invited" at bounding box center [1199, 107] width 302 height 43
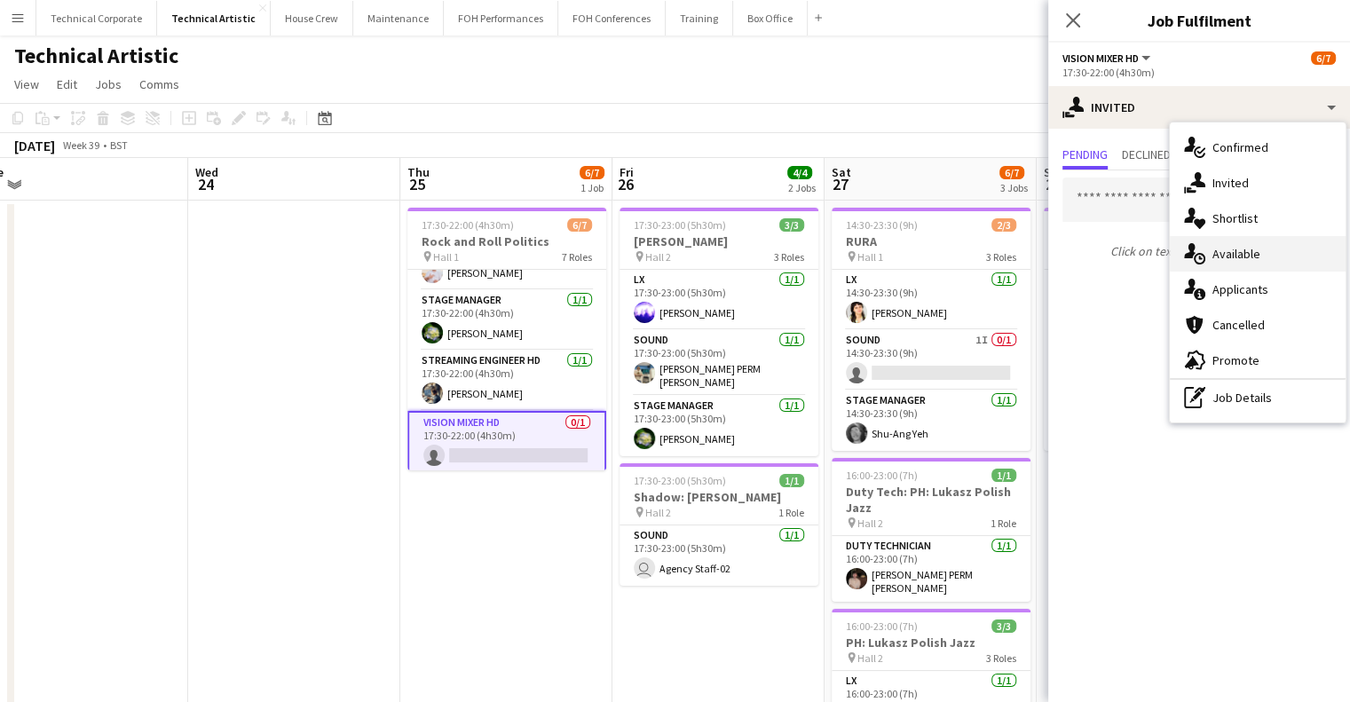
click at [1218, 236] on div "single-neutral-actions-upload Available" at bounding box center [1258, 253] width 176 height 35
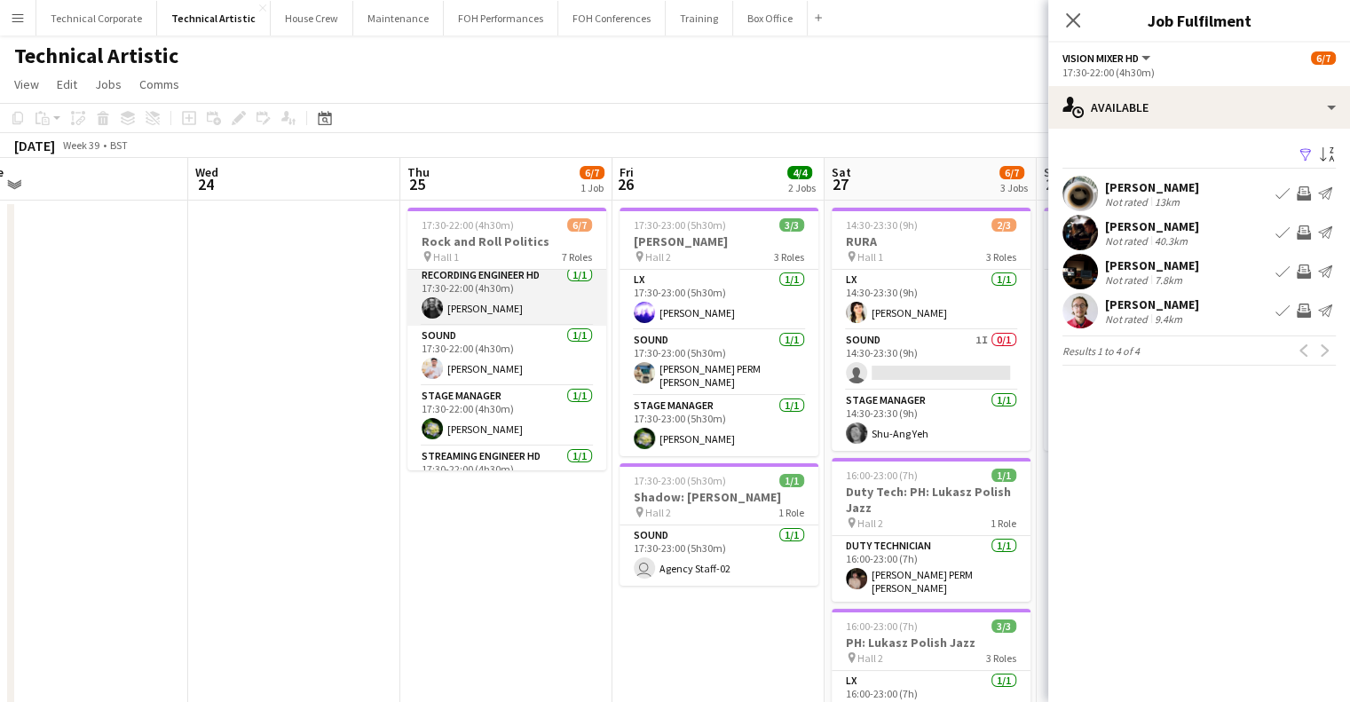
scroll to position [224, 0]
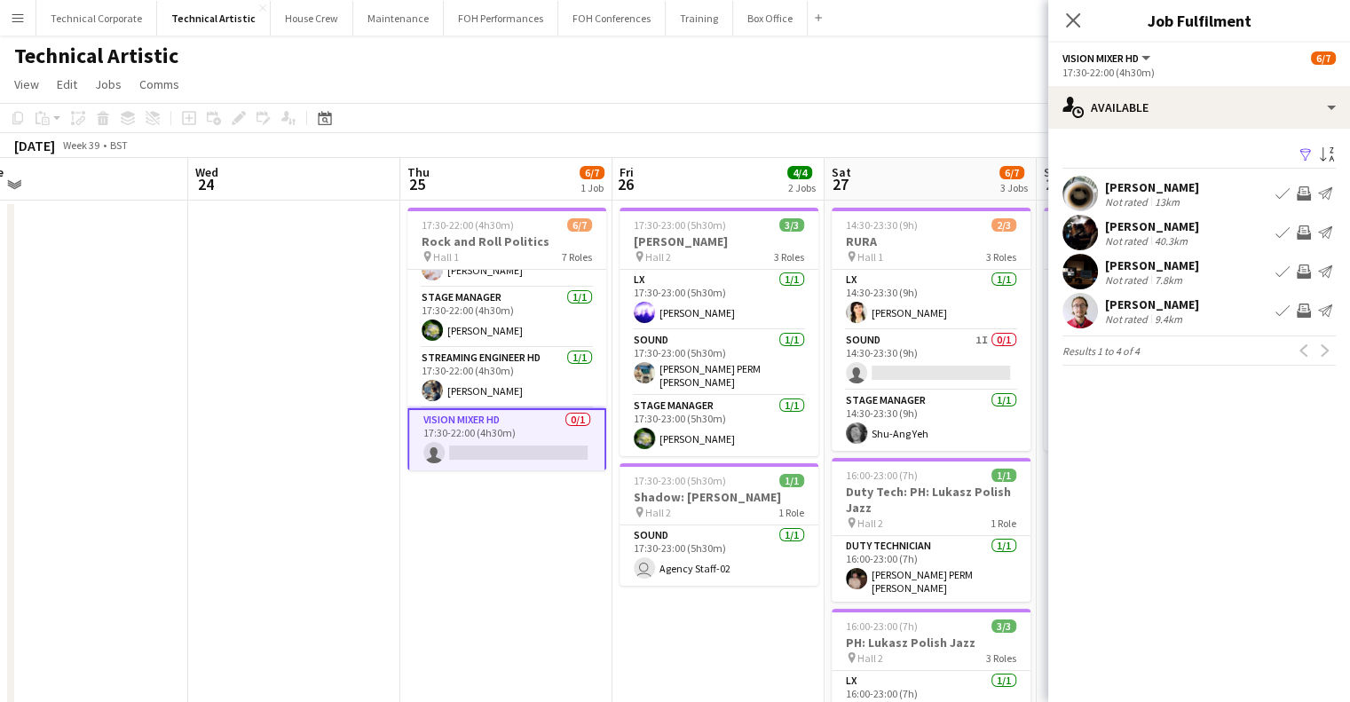
click at [1302, 233] on app-icon "Invite crew" at bounding box center [1304, 232] width 14 height 14
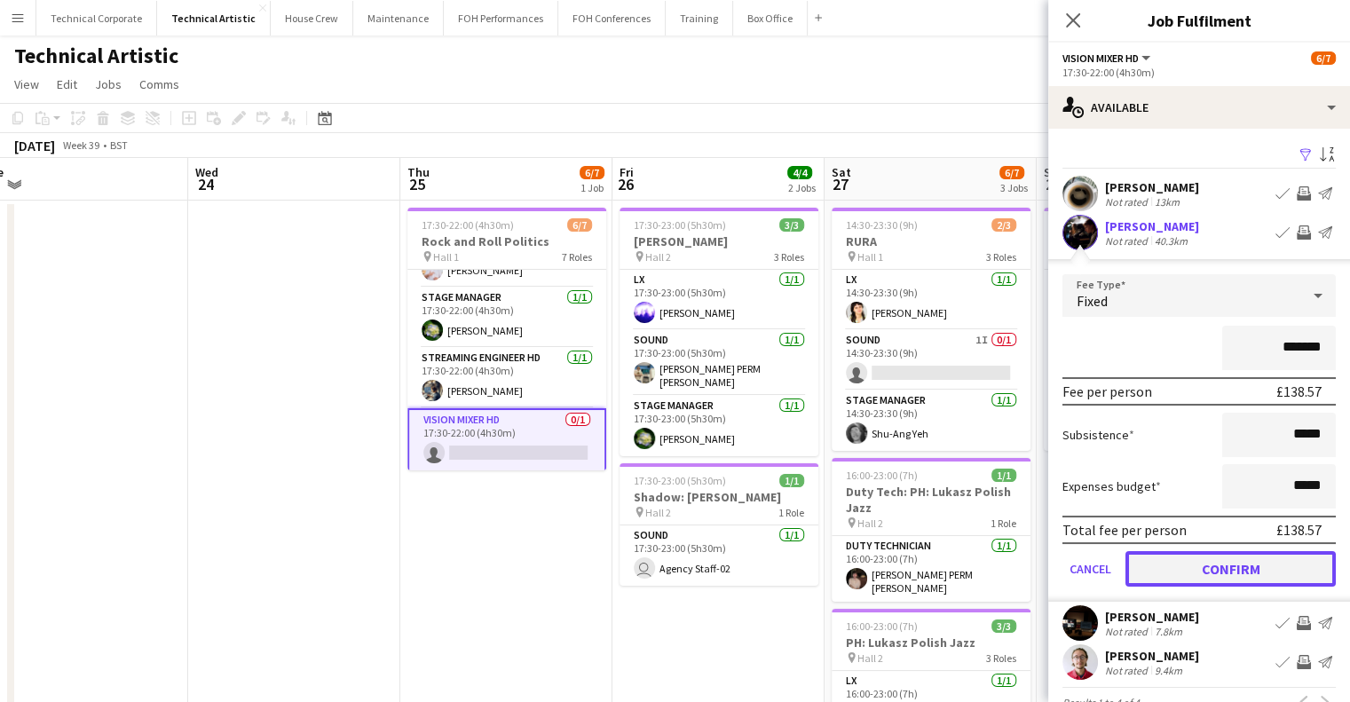
click at [1226, 567] on button "Confirm" at bounding box center [1230, 568] width 210 height 35
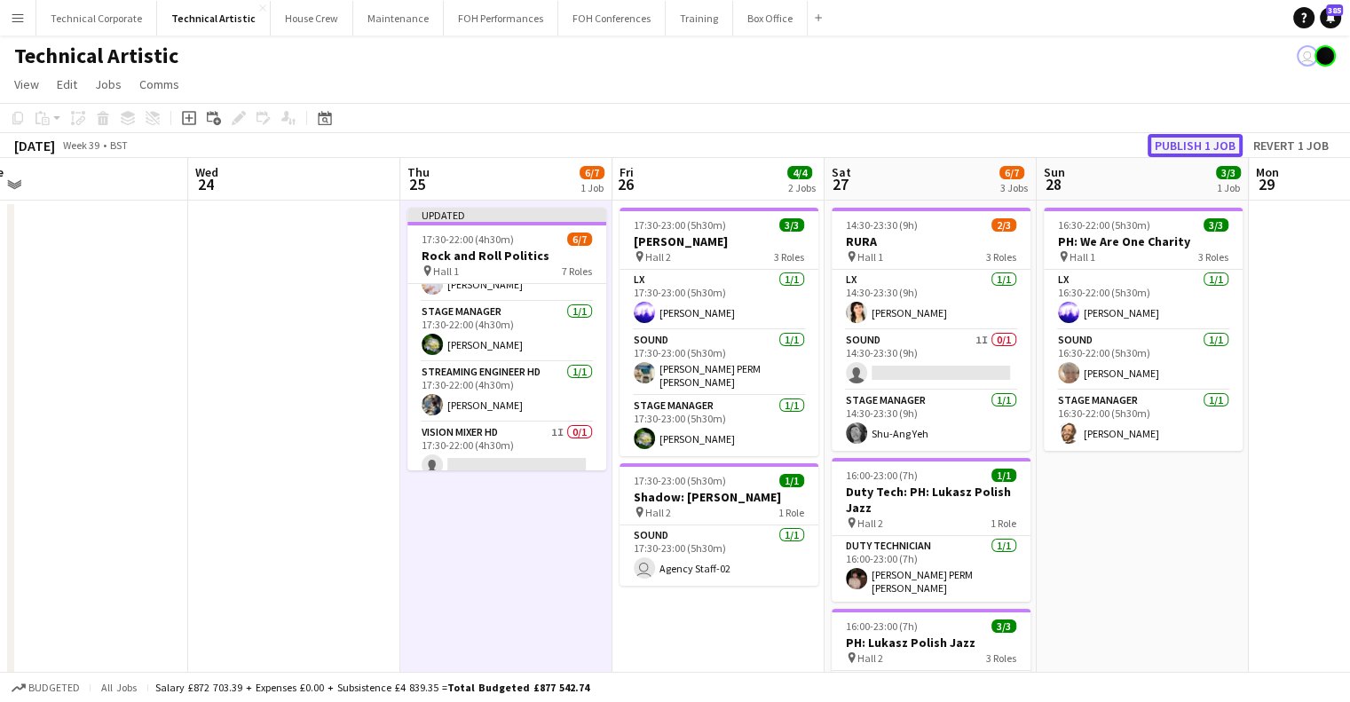
click at [1191, 145] on button "Publish 1 job" at bounding box center [1194, 145] width 95 height 23
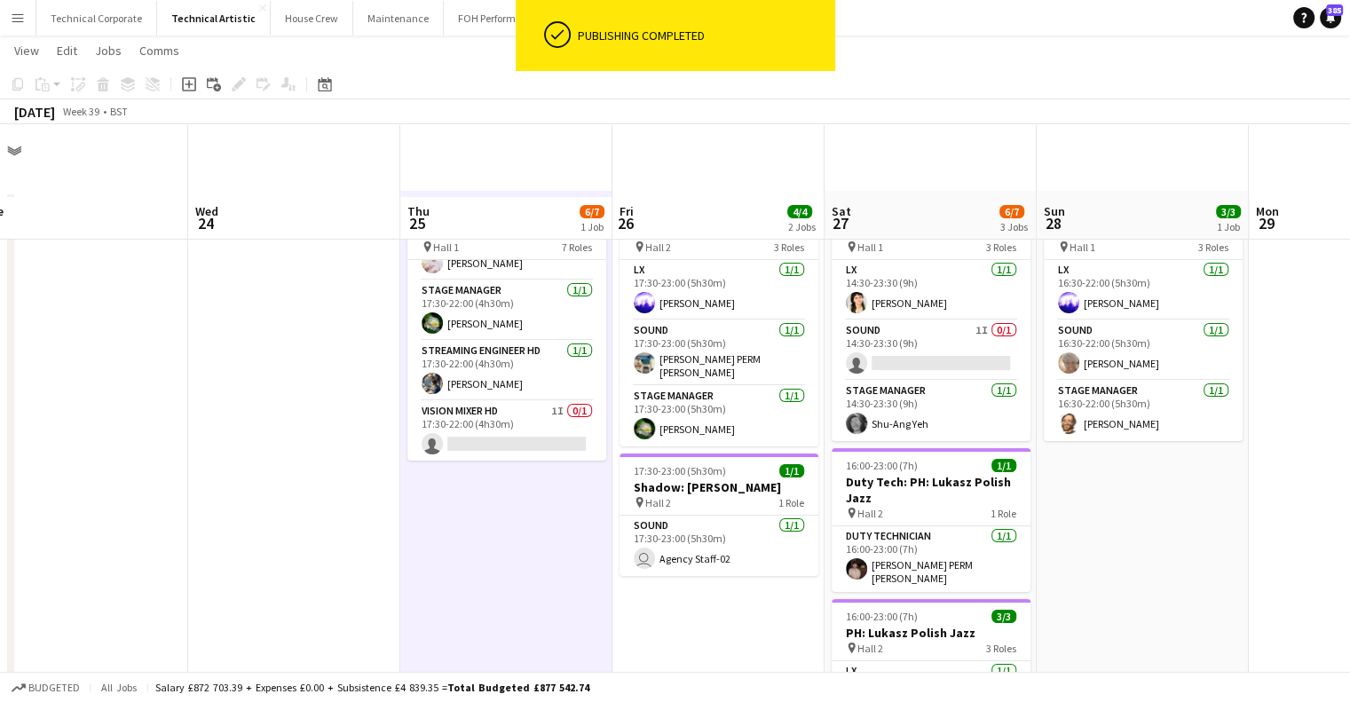
scroll to position [0, 0]
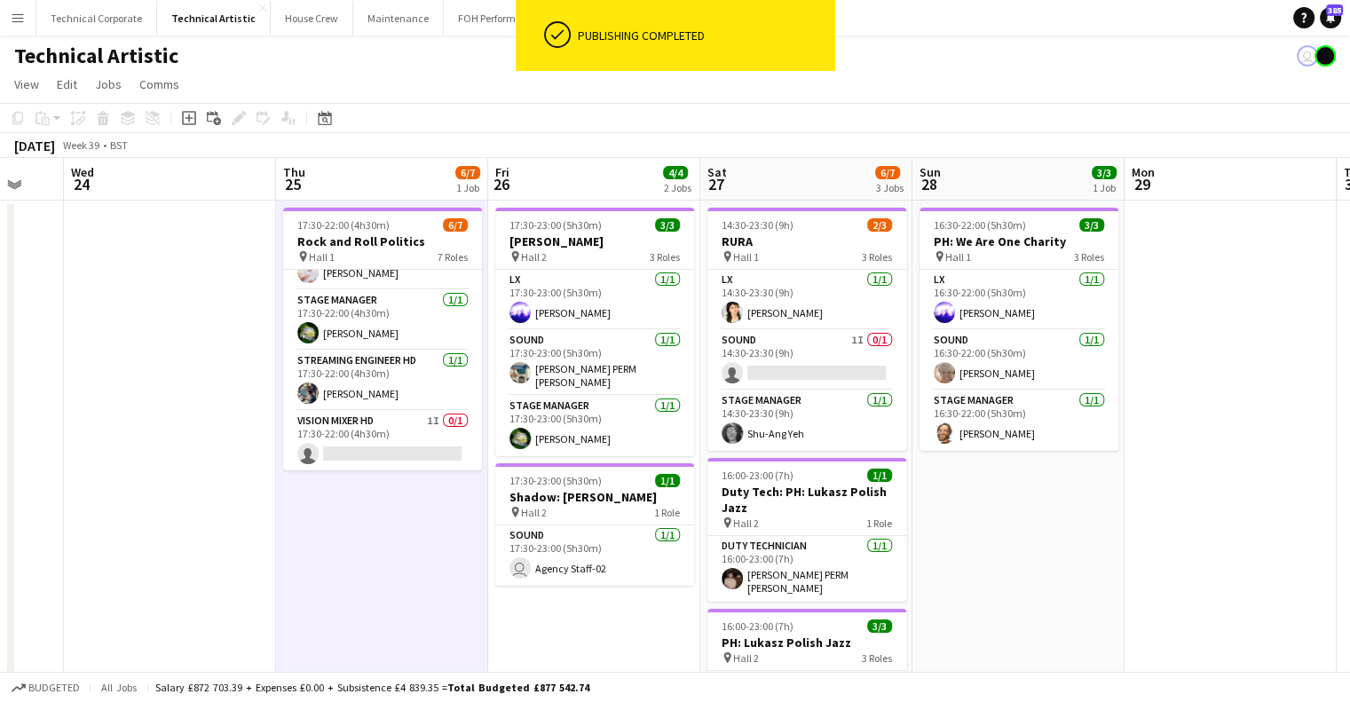
drag, startPoint x: 938, startPoint y: 428, endPoint x: 618, endPoint y: 462, distance: 322.2
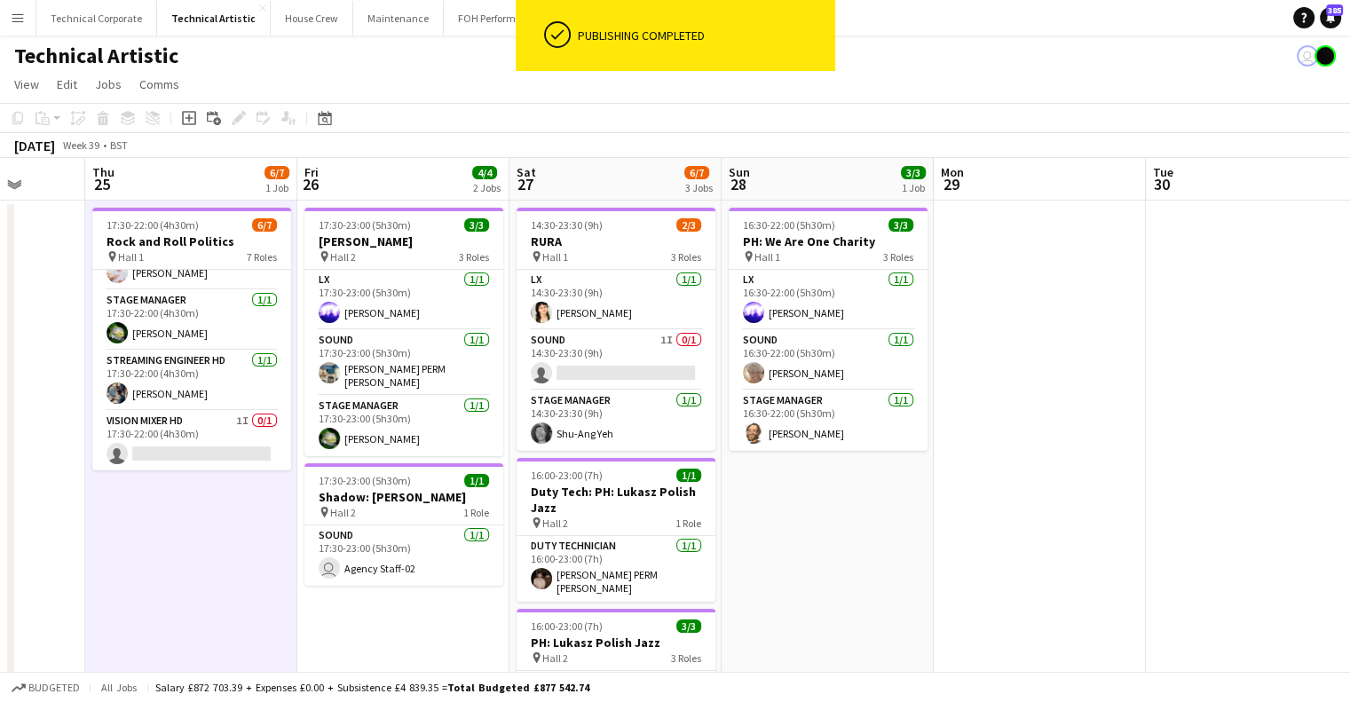
drag, startPoint x: 989, startPoint y: 449, endPoint x: 509, endPoint y: 501, distance: 482.1
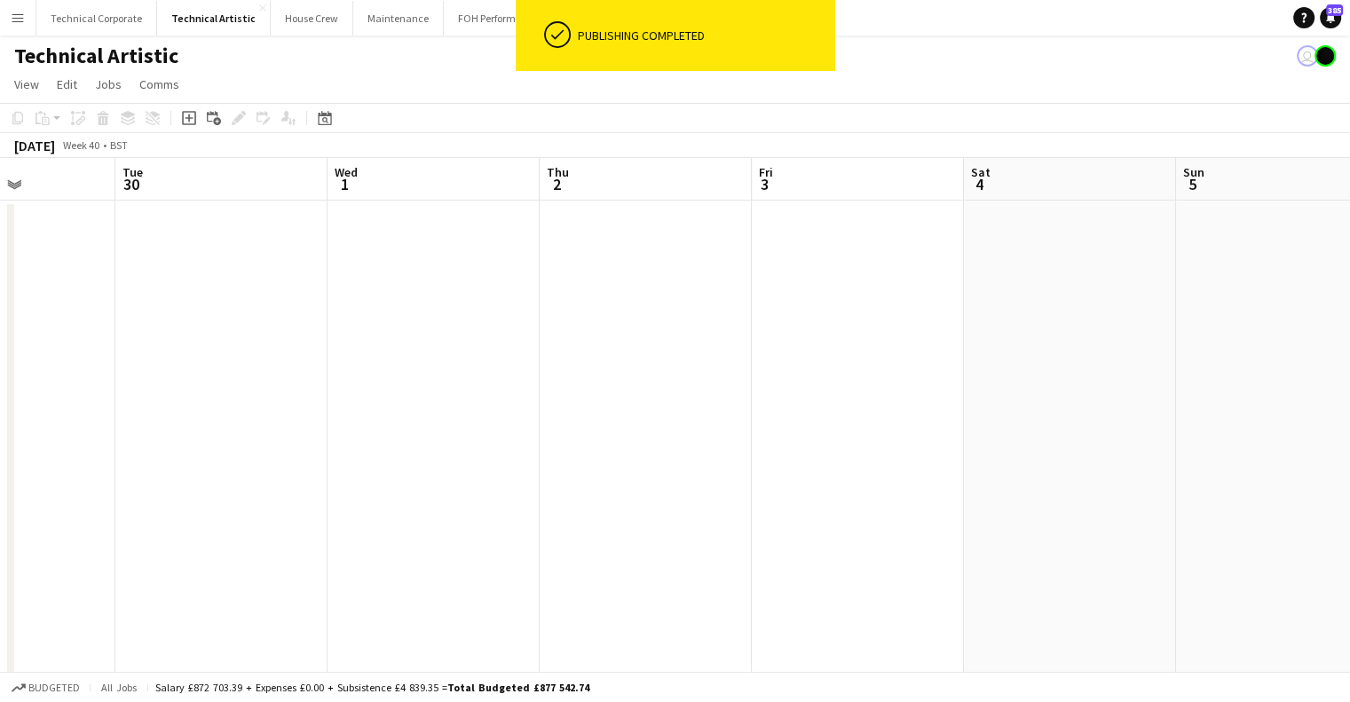
drag, startPoint x: 558, startPoint y: 494, endPoint x: 202, endPoint y: 529, distance: 357.5
drag, startPoint x: 924, startPoint y: 481, endPoint x: 603, endPoint y: 514, distance: 322.0
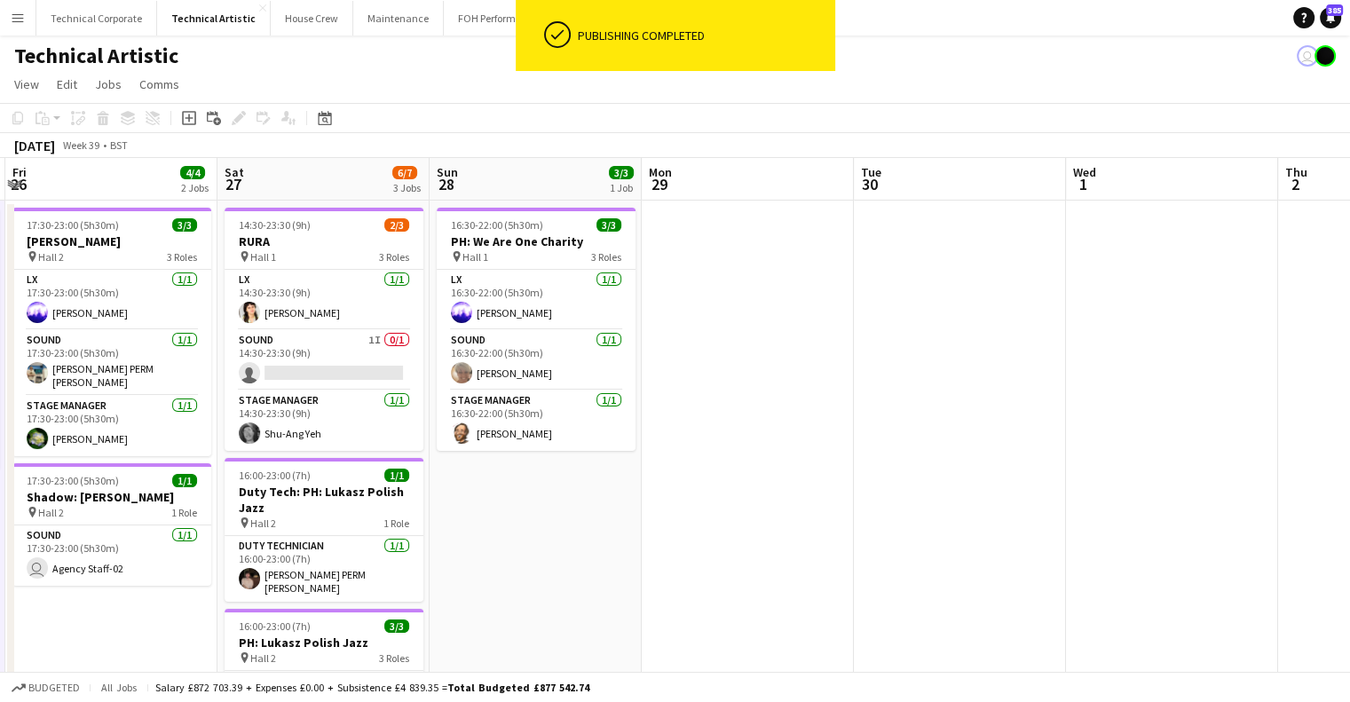
scroll to position [0, 383]
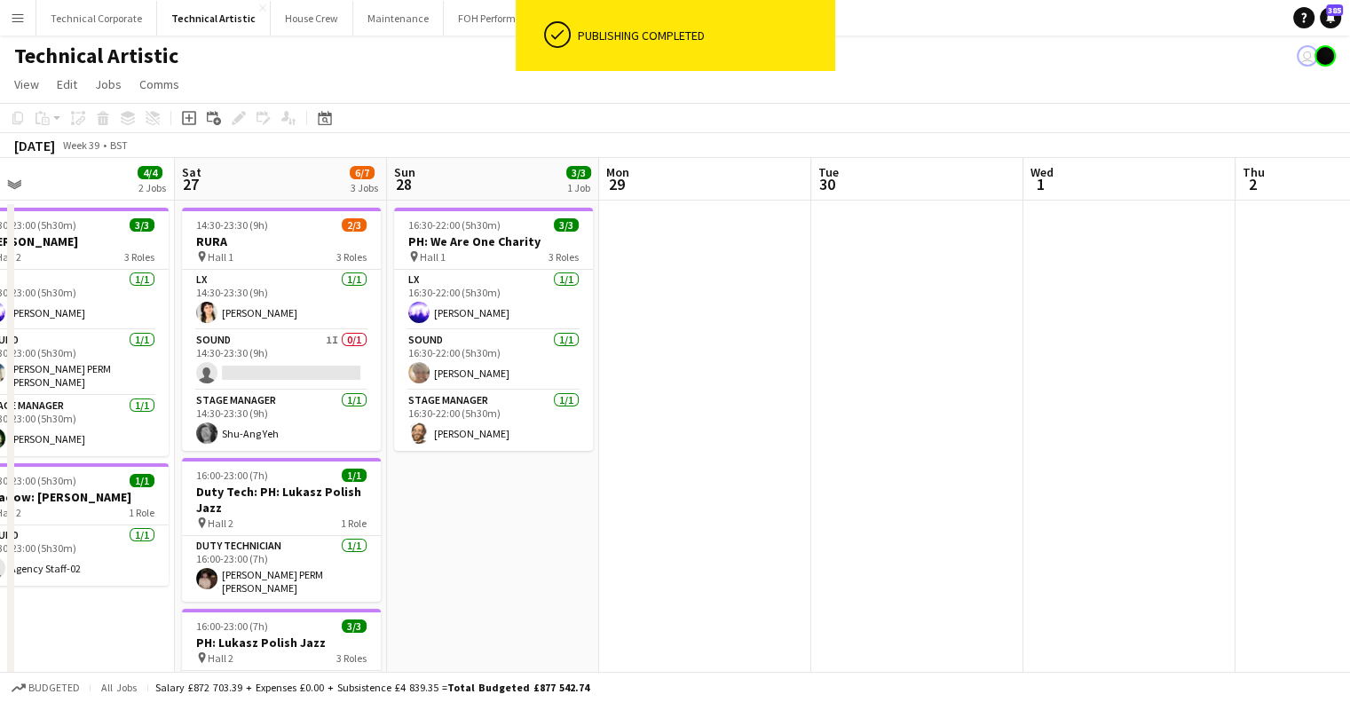
drag, startPoint x: 413, startPoint y: 484, endPoint x: 505, endPoint y: 152, distance: 344.5
